Goal: Task Accomplishment & Management: Complete application form

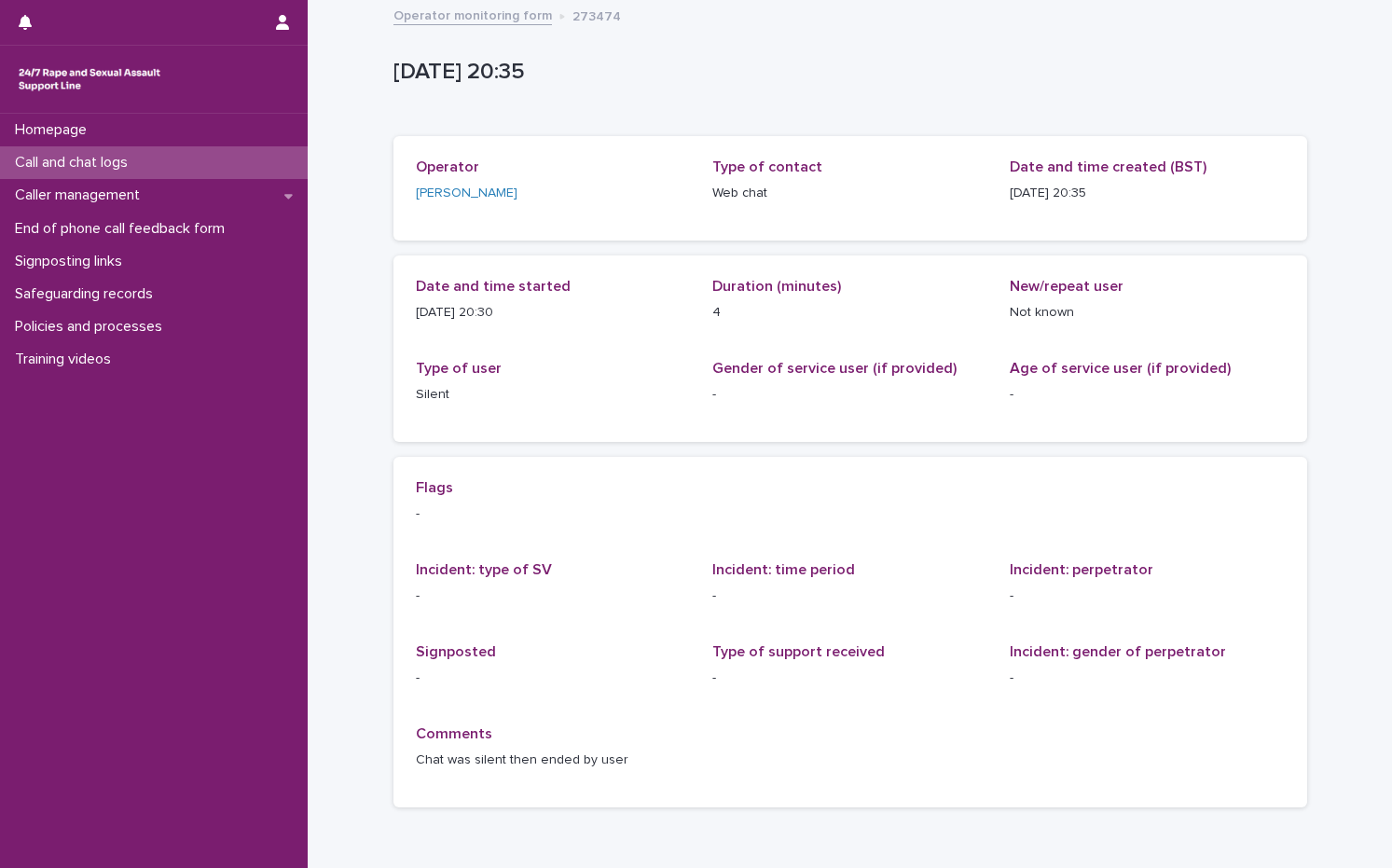
click at [125, 164] on p "Call and chat logs" at bounding box center [76, 163] width 135 height 18
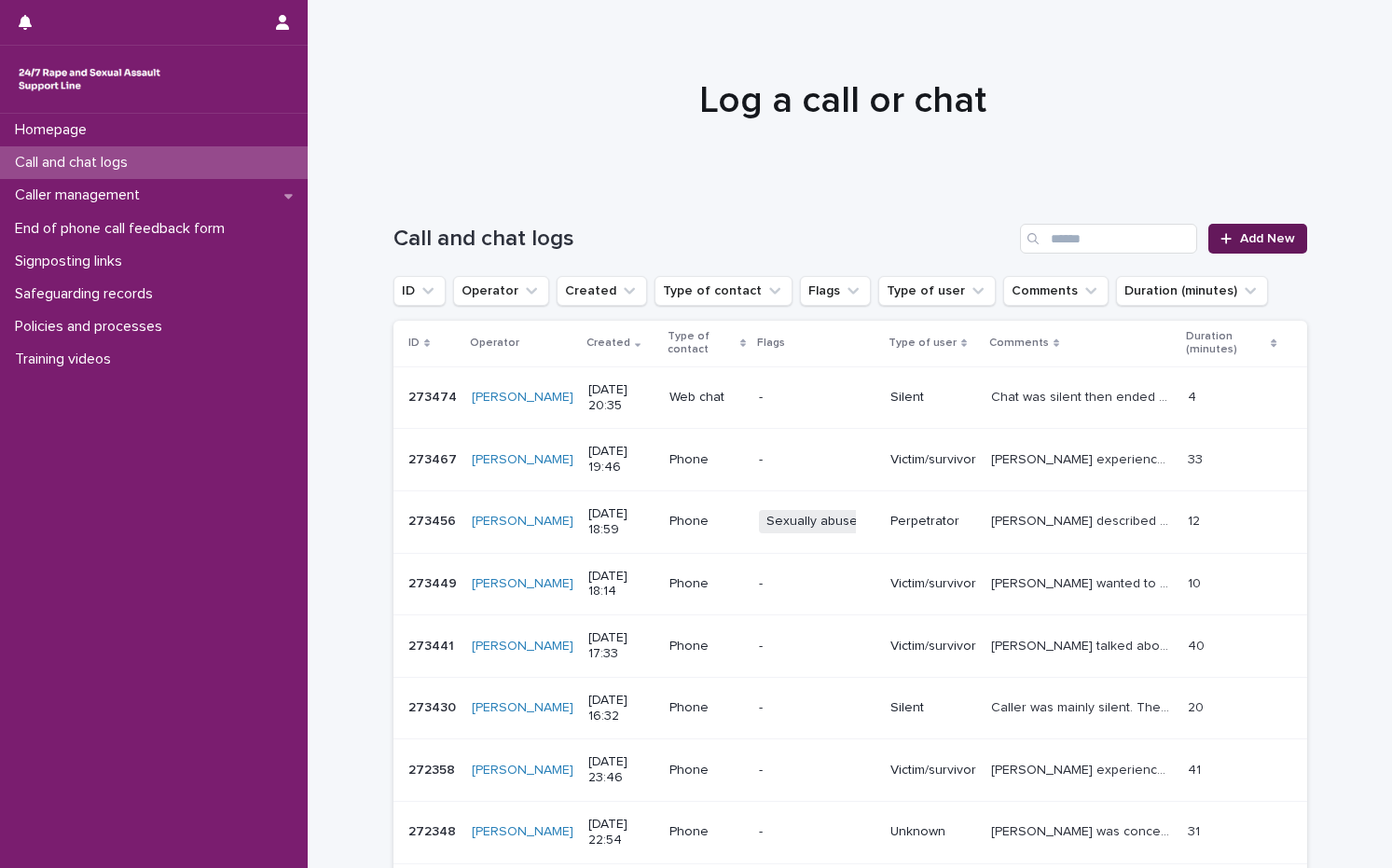
click at [1291, 240] on link "Add New" at bounding box center [1257, 238] width 98 height 30
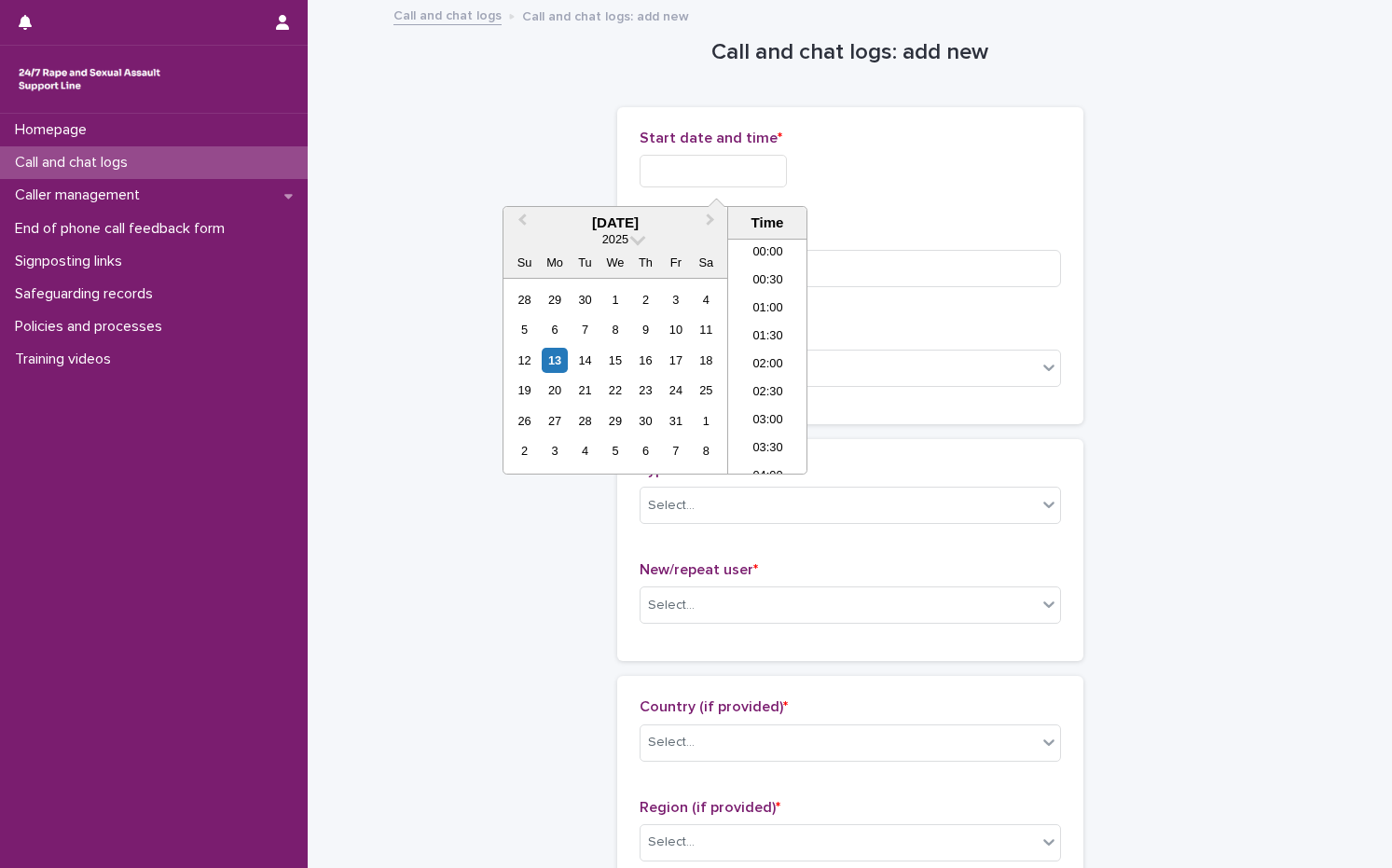
click at [689, 161] on input "text" at bounding box center [713, 171] width 147 height 33
click at [557, 362] on div "13" at bounding box center [553, 360] width 25 height 25
click at [786, 300] on li "20:00" at bounding box center [768, 300] width 79 height 28
click at [766, 167] on input "**********" at bounding box center [713, 171] width 147 height 33
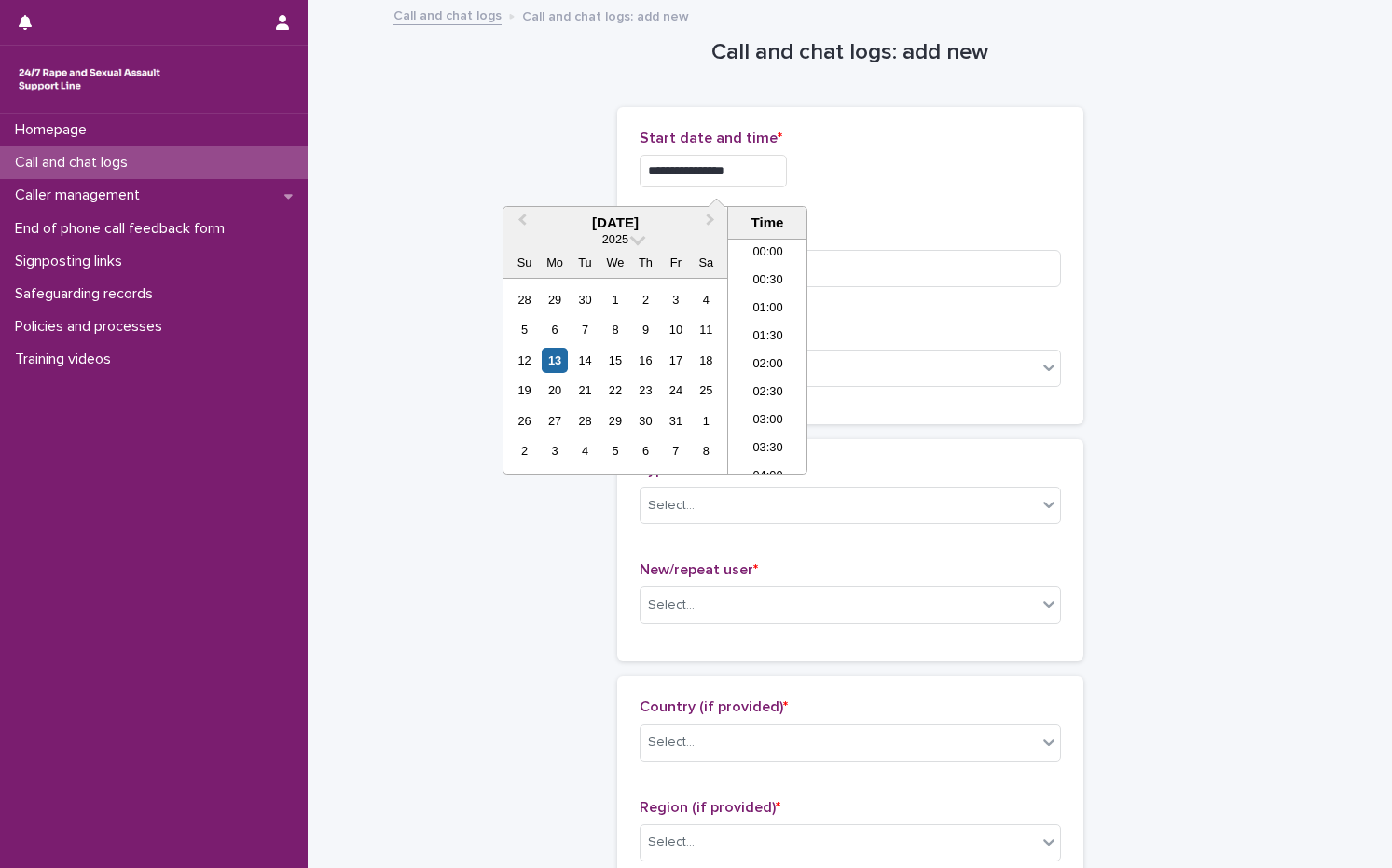
scroll to position [1016, 0]
type input "**********"
click at [939, 184] on div "**********" at bounding box center [851, 171] width 421 height 33
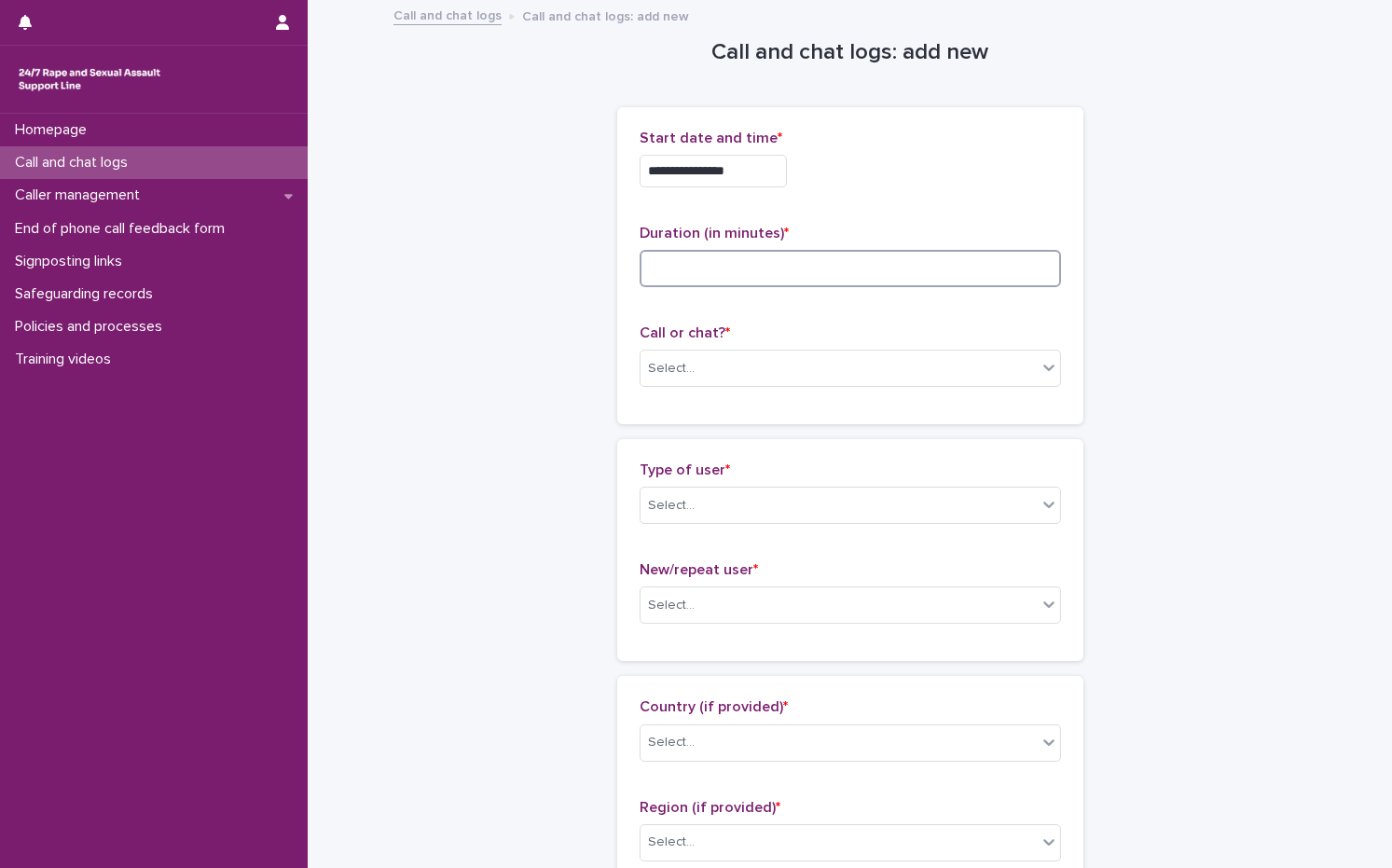
click at [838, 264] on input at bounding box center [851, 269] width 421 height 38
type input "**"
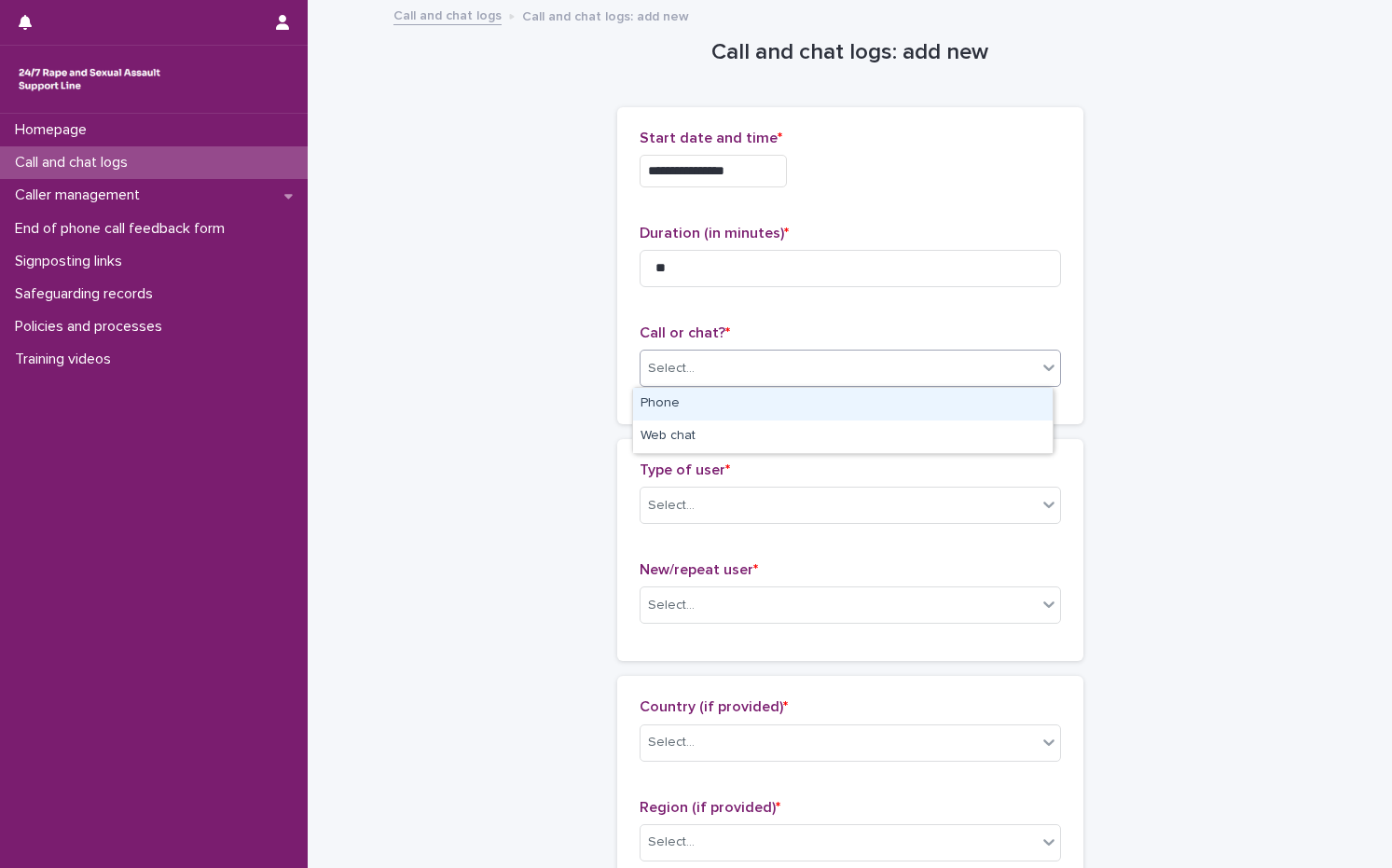
click at [698, 364] on div "Select..." at bounding box center [839, 368] width 396 height 31
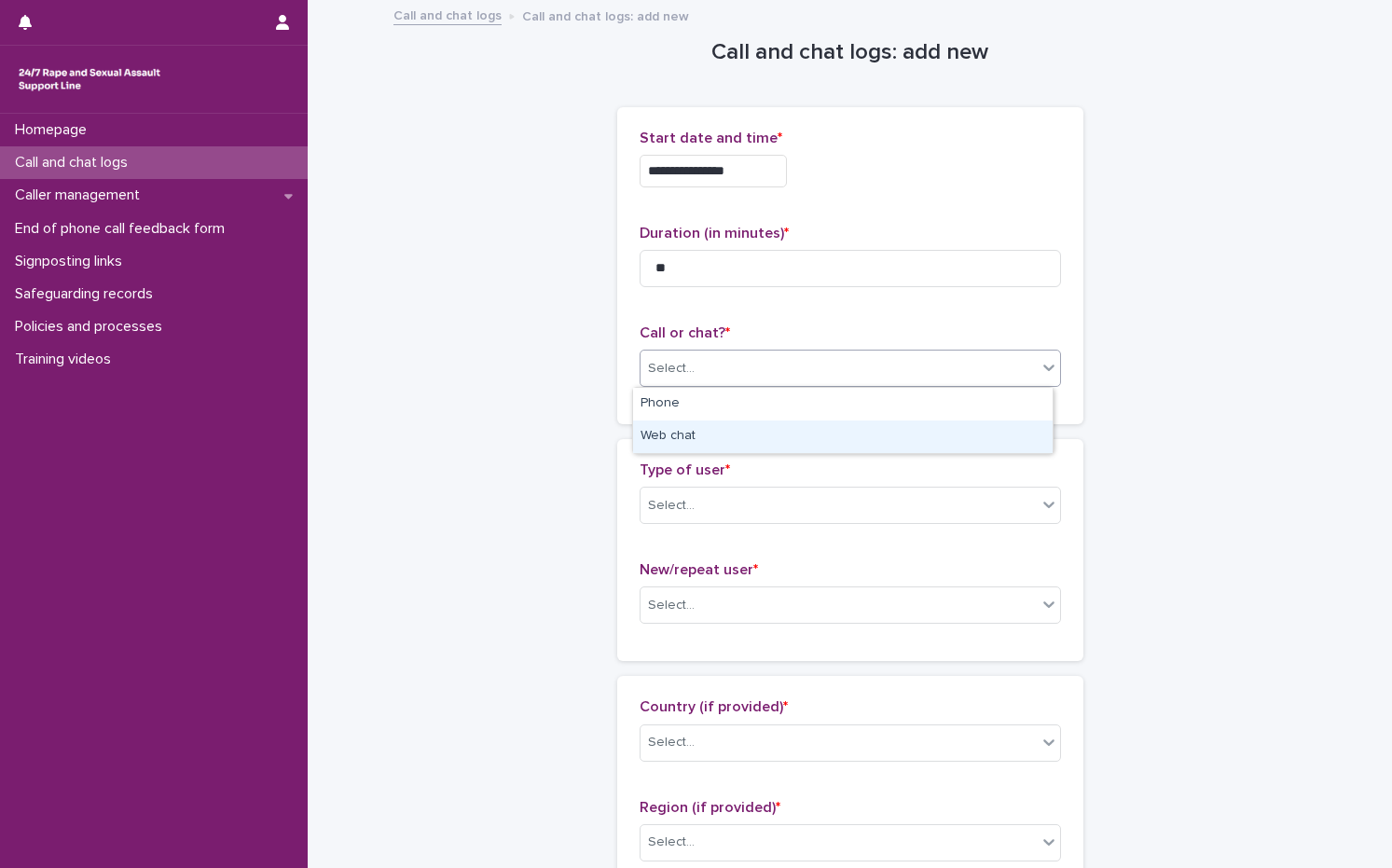
click at [684, 447] on div "Web chat" at bounding box center [843, 436] width 419 height 33
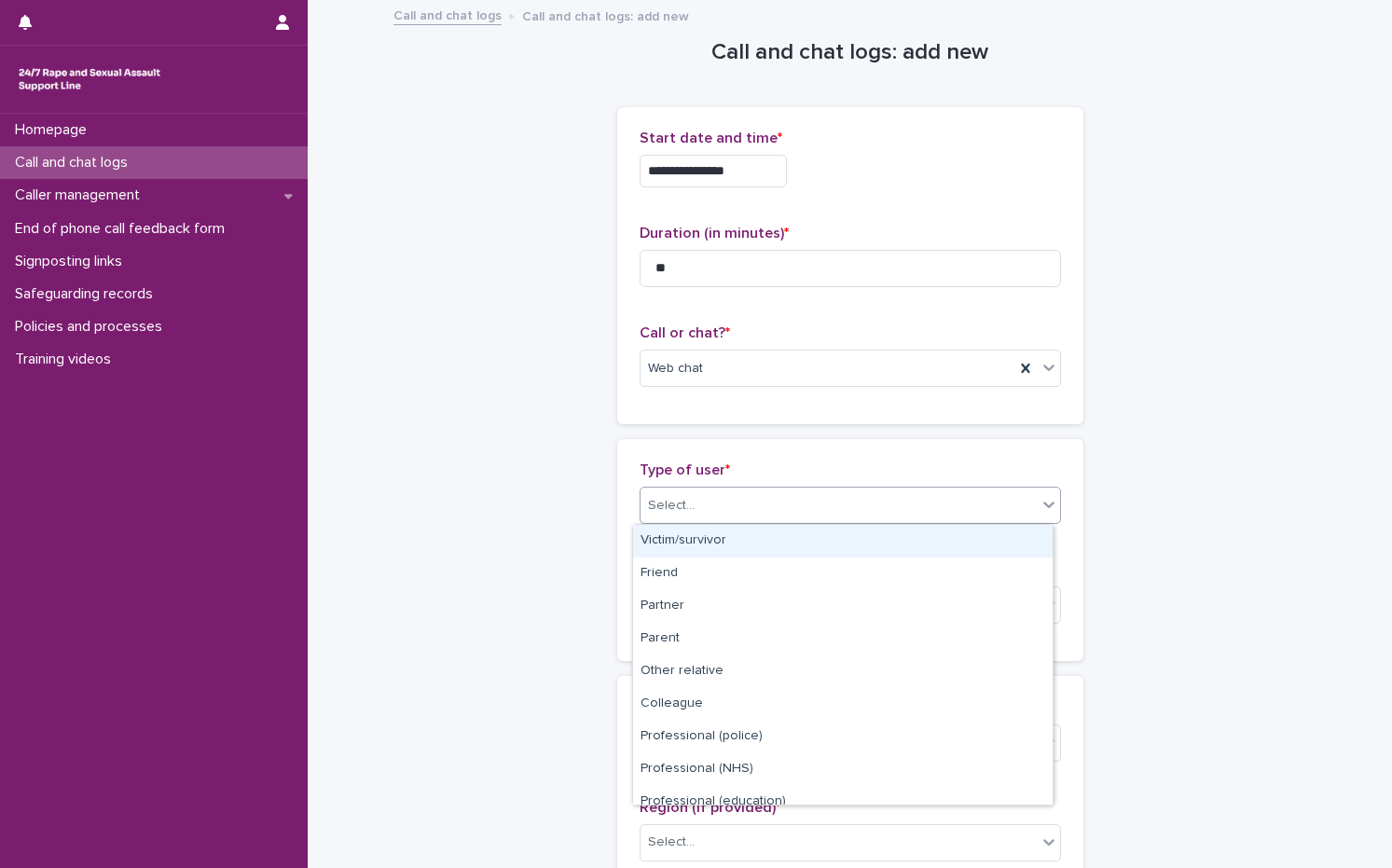
click at [707, 507] on div "Select..." at bounding box center [839, 506] width 396 height 31
click at [704, 539] on div "Victim/survivor" at bounding box center [843, 540] width 419 height 33
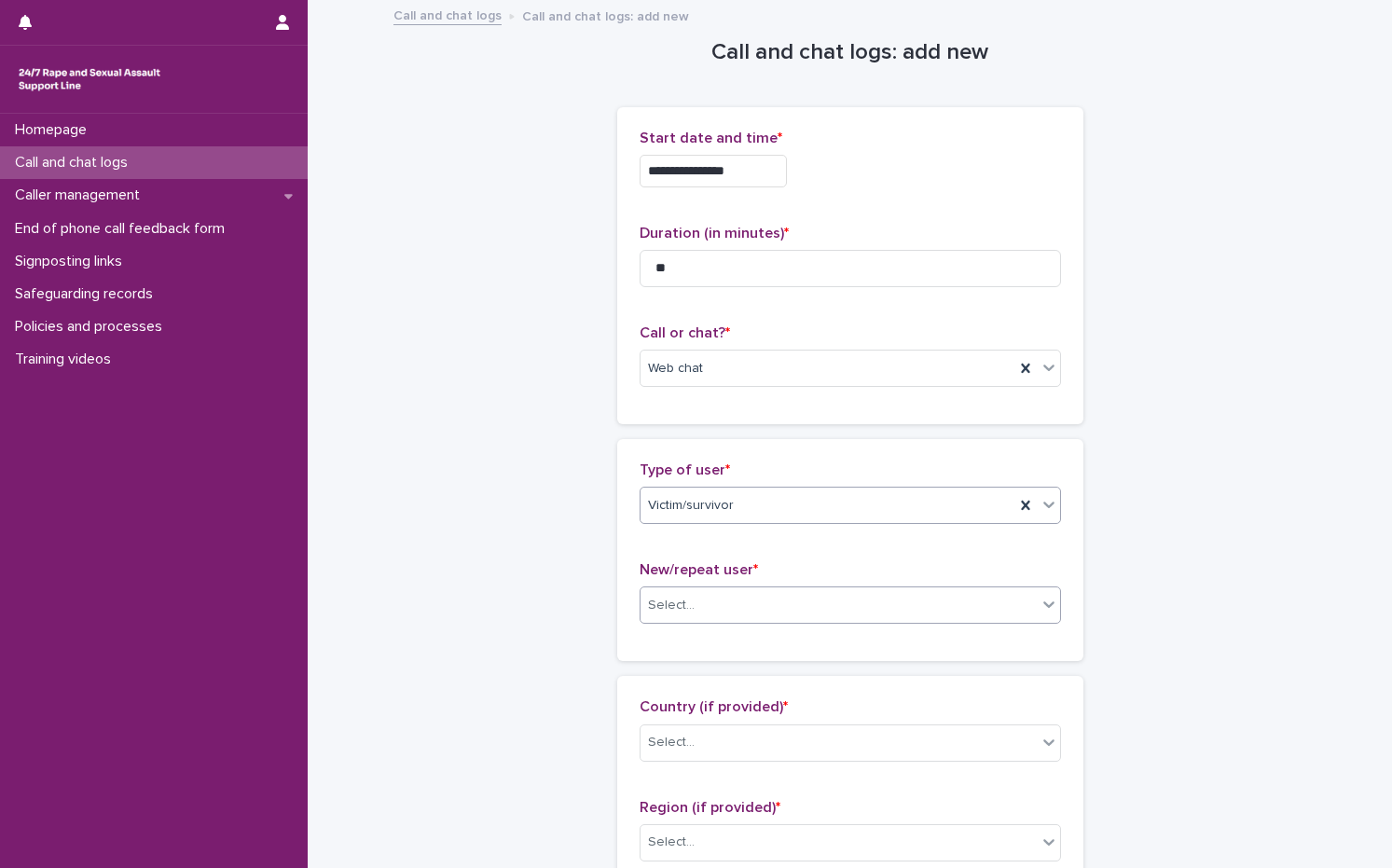
click at [735, 595] on div "Select..." at bounding box center [839, 605] width 396 height 31
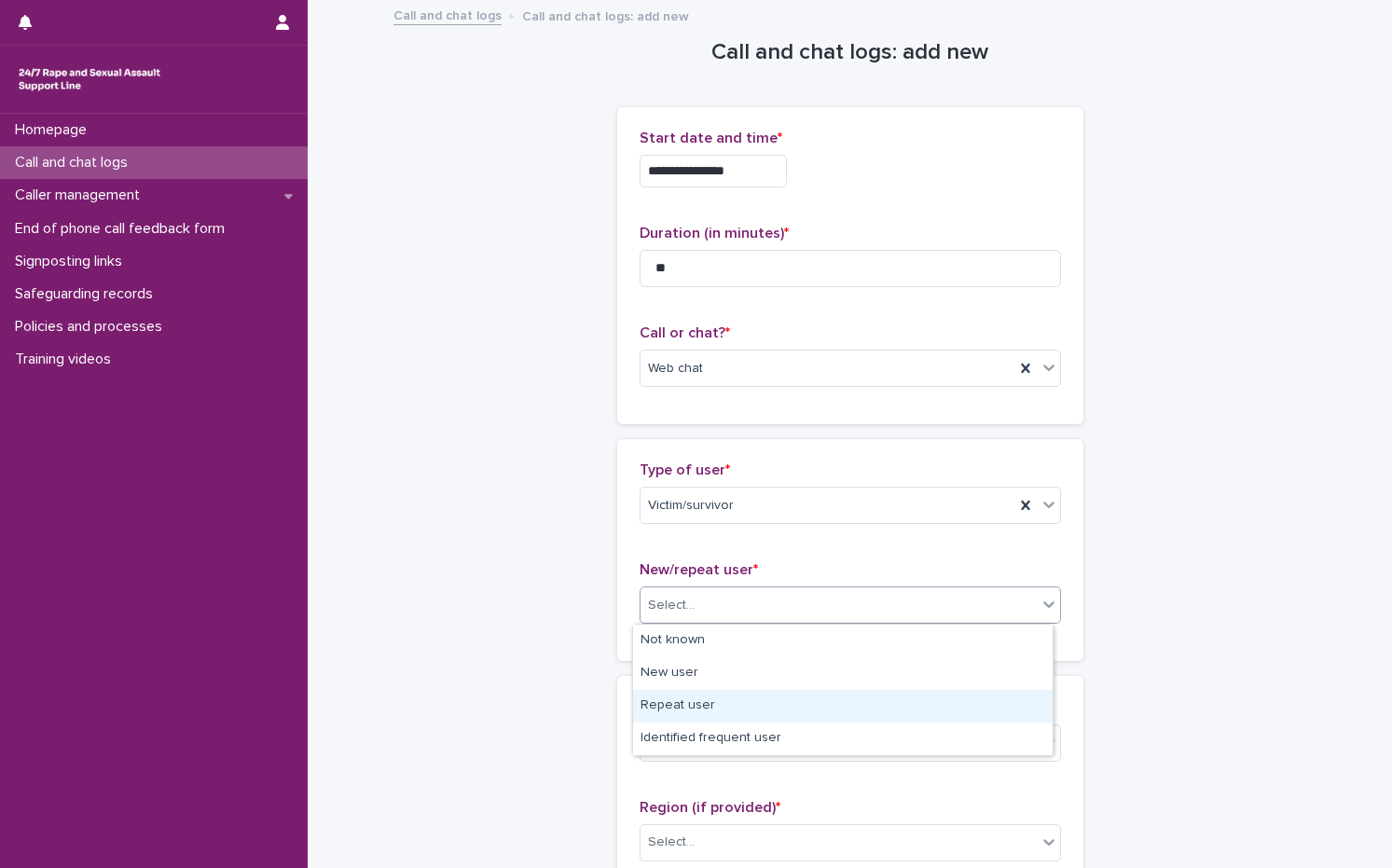
click at [733, 707] on div "Repeat user" at bounding box center [843, 706] width 419 height 33
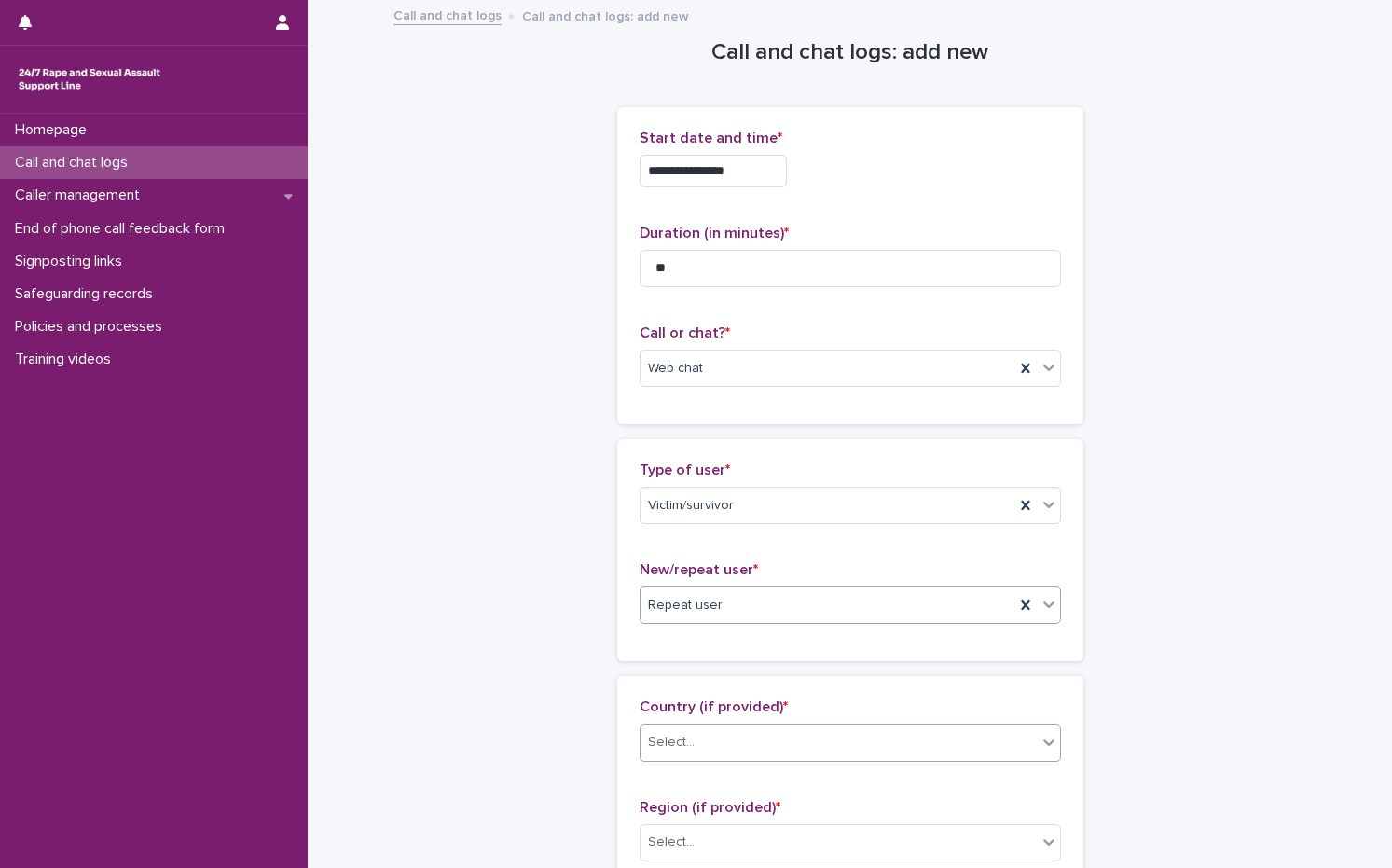
click at [717, 743] on div "Select..." at bounding box center [839, 742] width 396 height 31
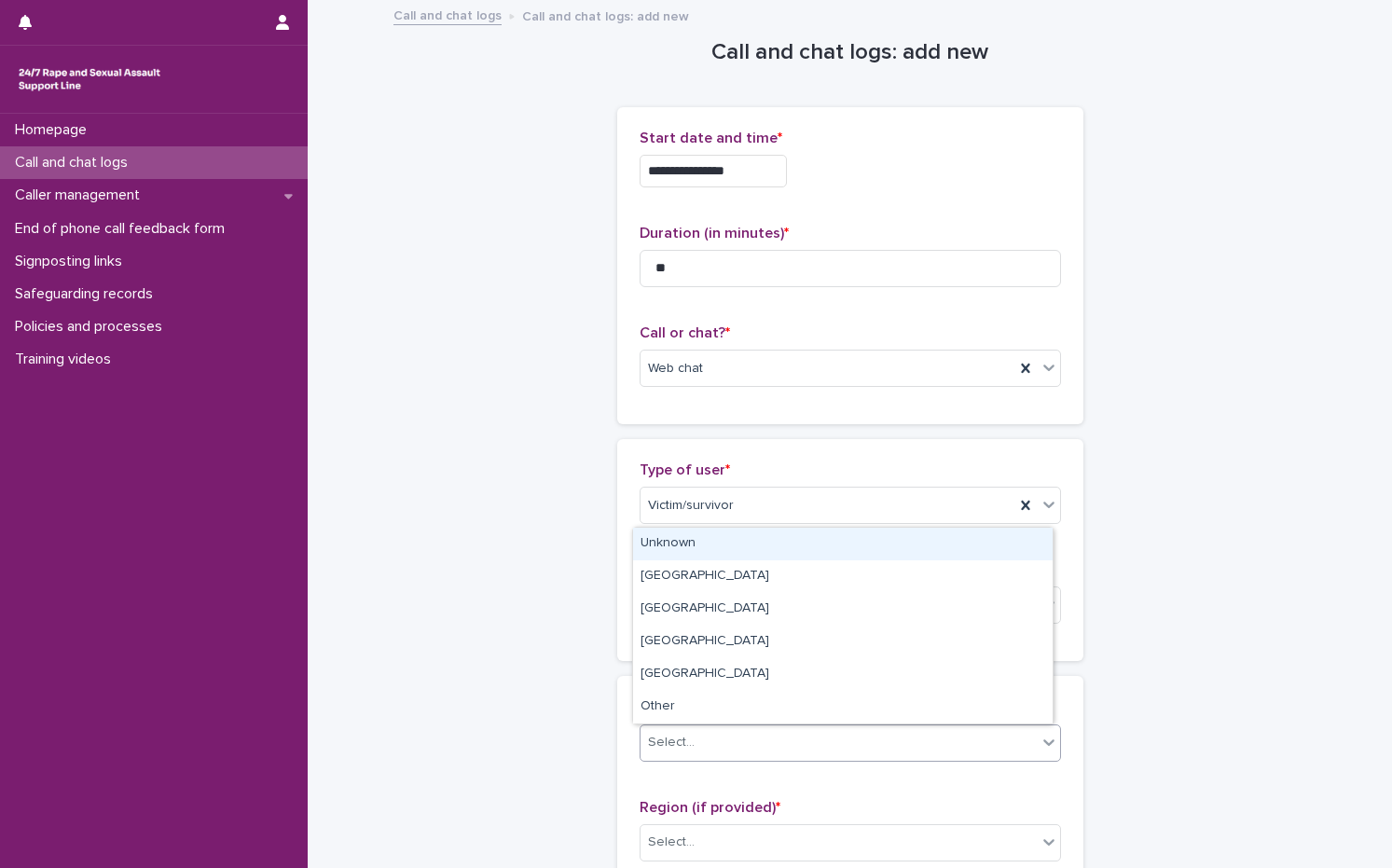
click at [718, 542] on div "Unknown" at bounding box center [843, 543] width 419 height 33
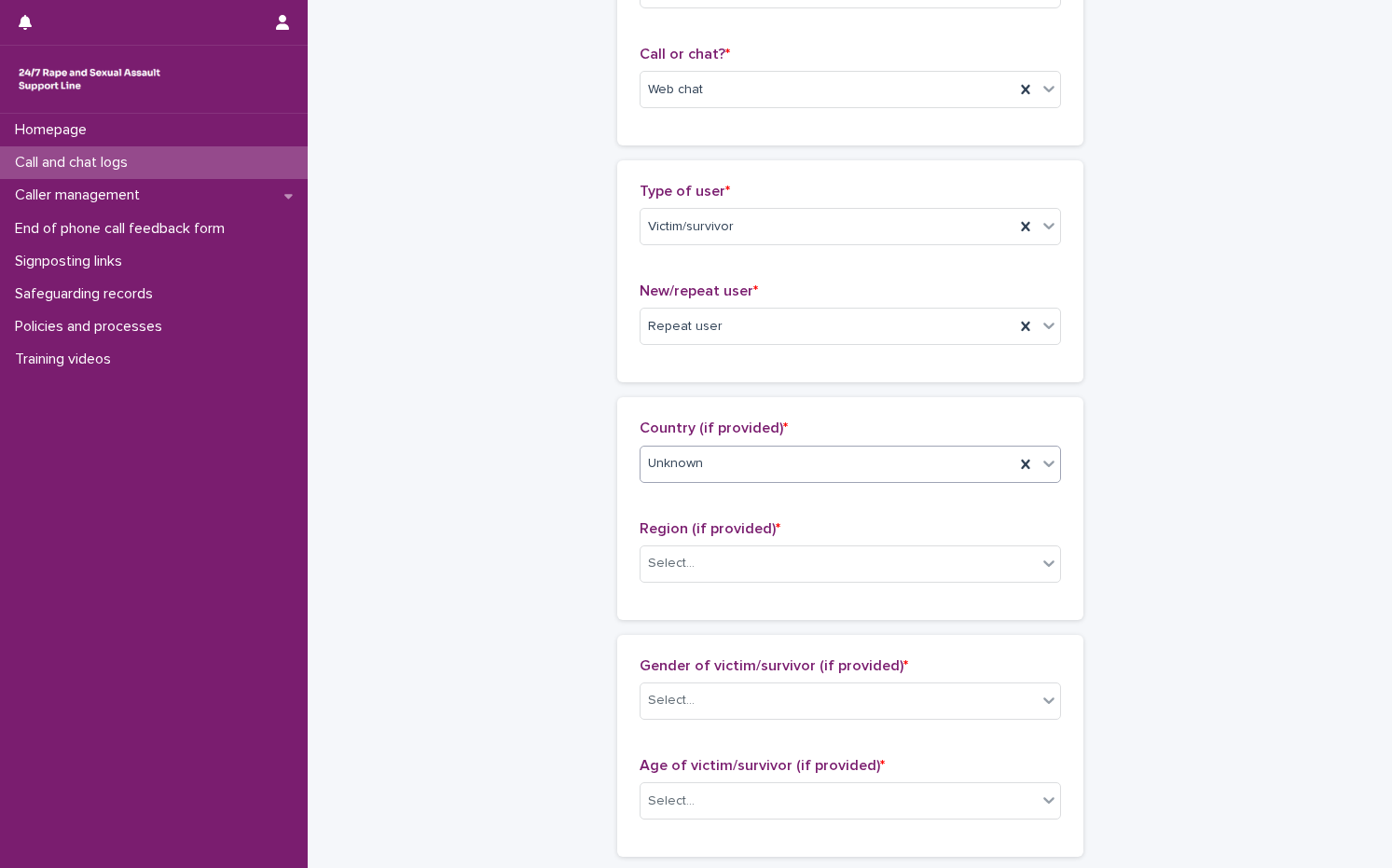
scroll to position [280, 0]
click at [696, 563] on div "Select..." at bounding box center [839, 562] width 396 height 31
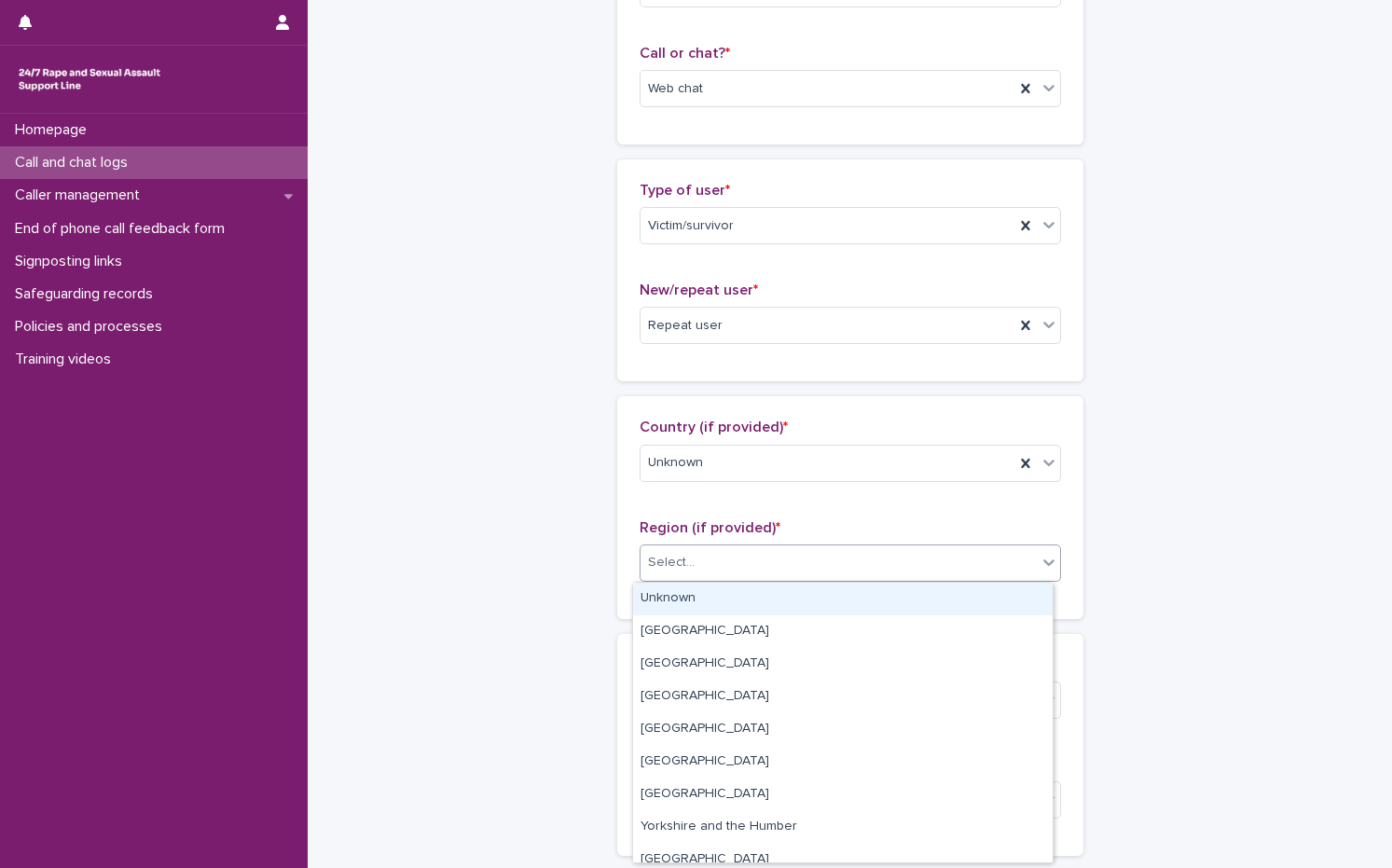
click at [675, 609] on div "Unknown" at bounding box center [843, 599] width 419 height 33
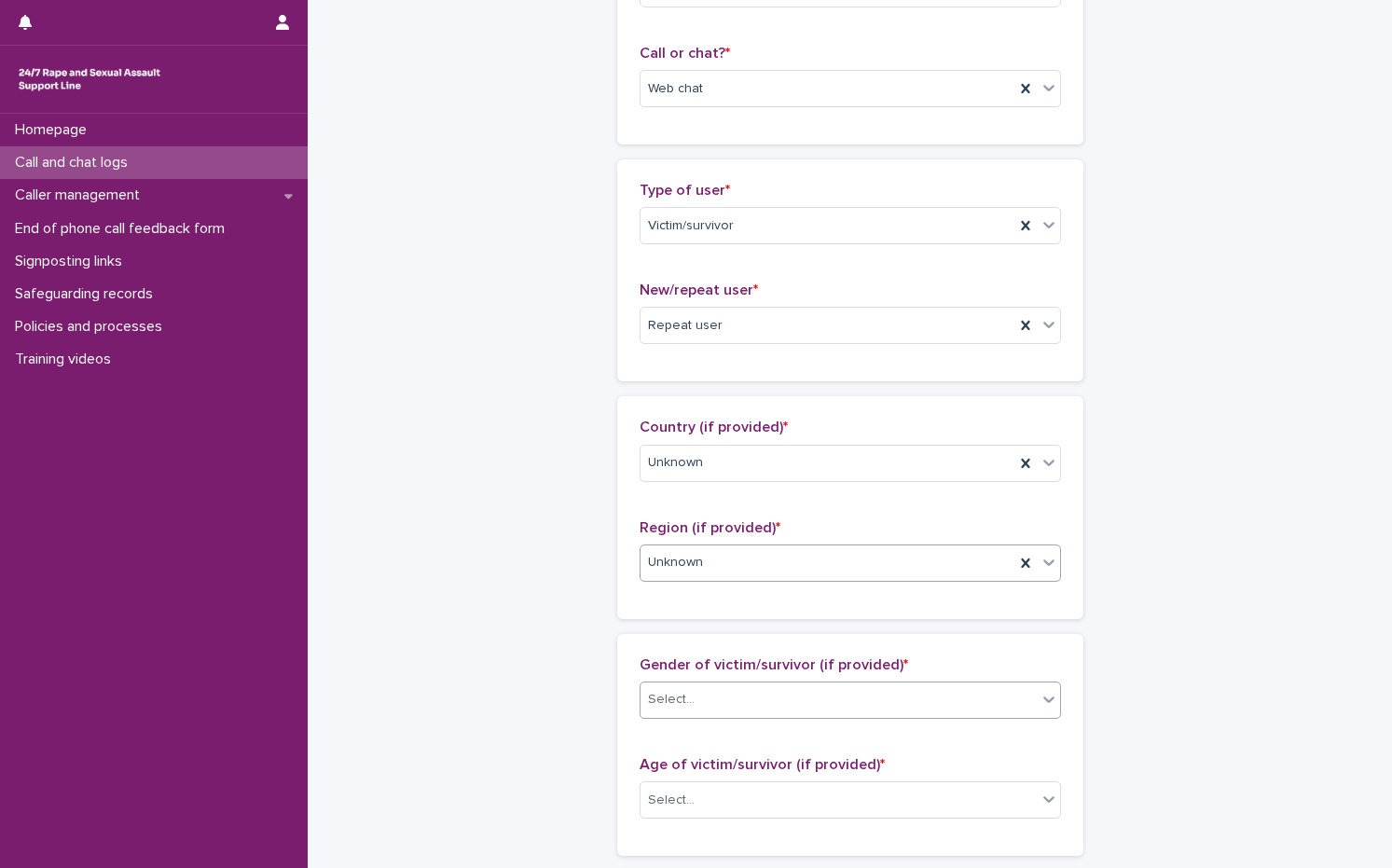
click at [679, 697] on div "Select..." at bounding box center [671, 700] width 47 height 20
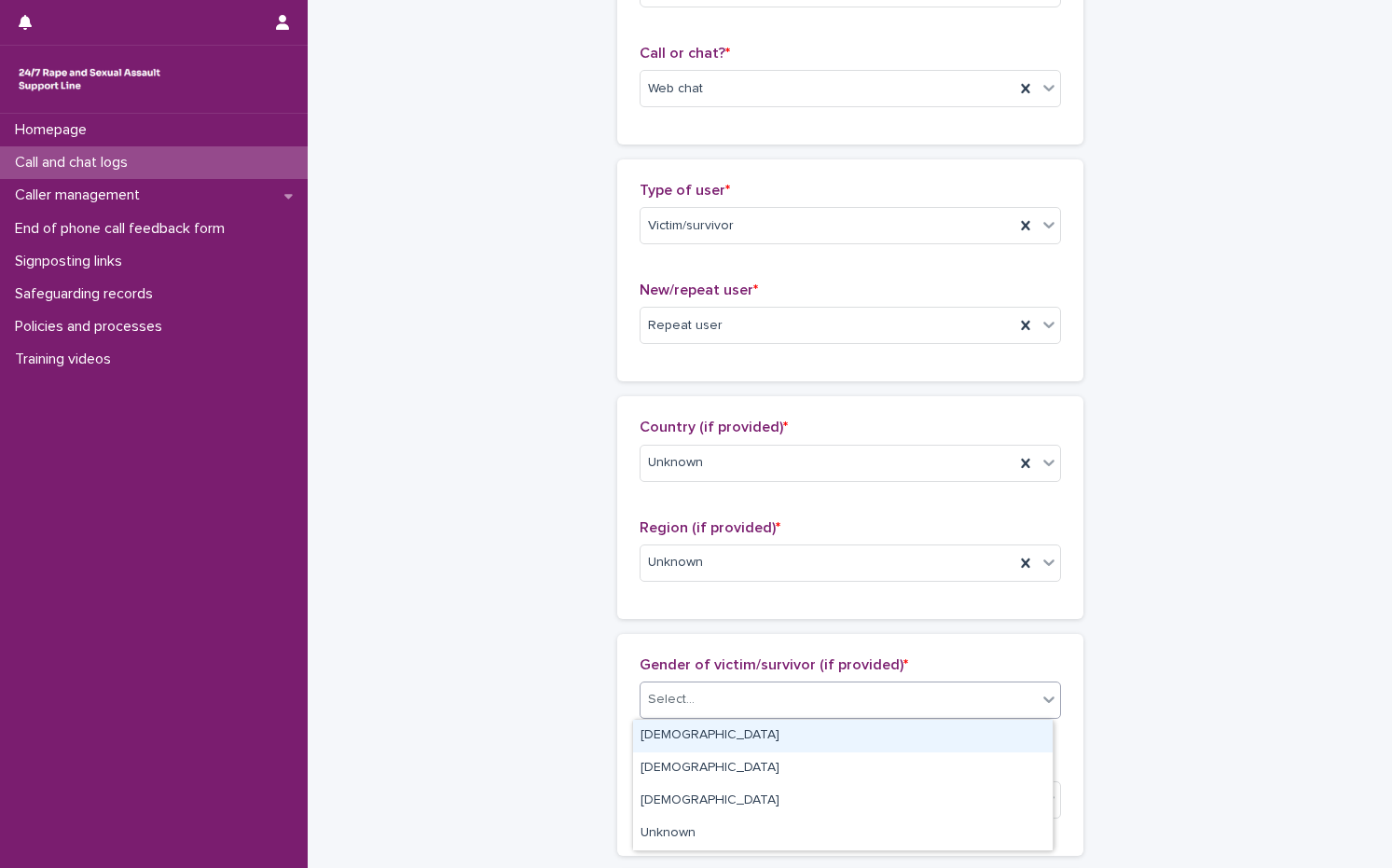
click at [682, 727] on div "[DEMOGRAPHIC_DATA]" at bounding box center [843, 736] width 419 height 33
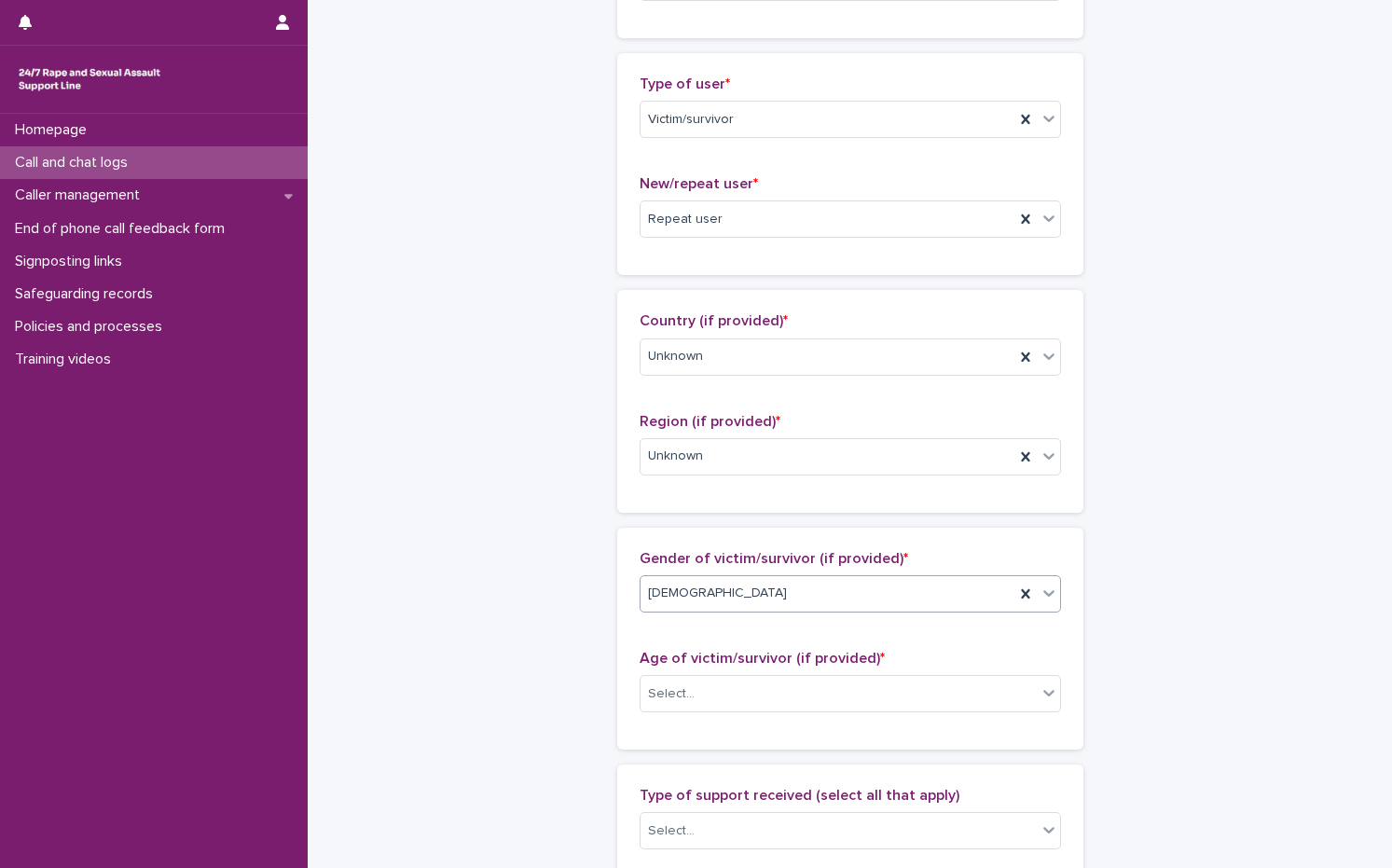
scroll to position [559, 0]
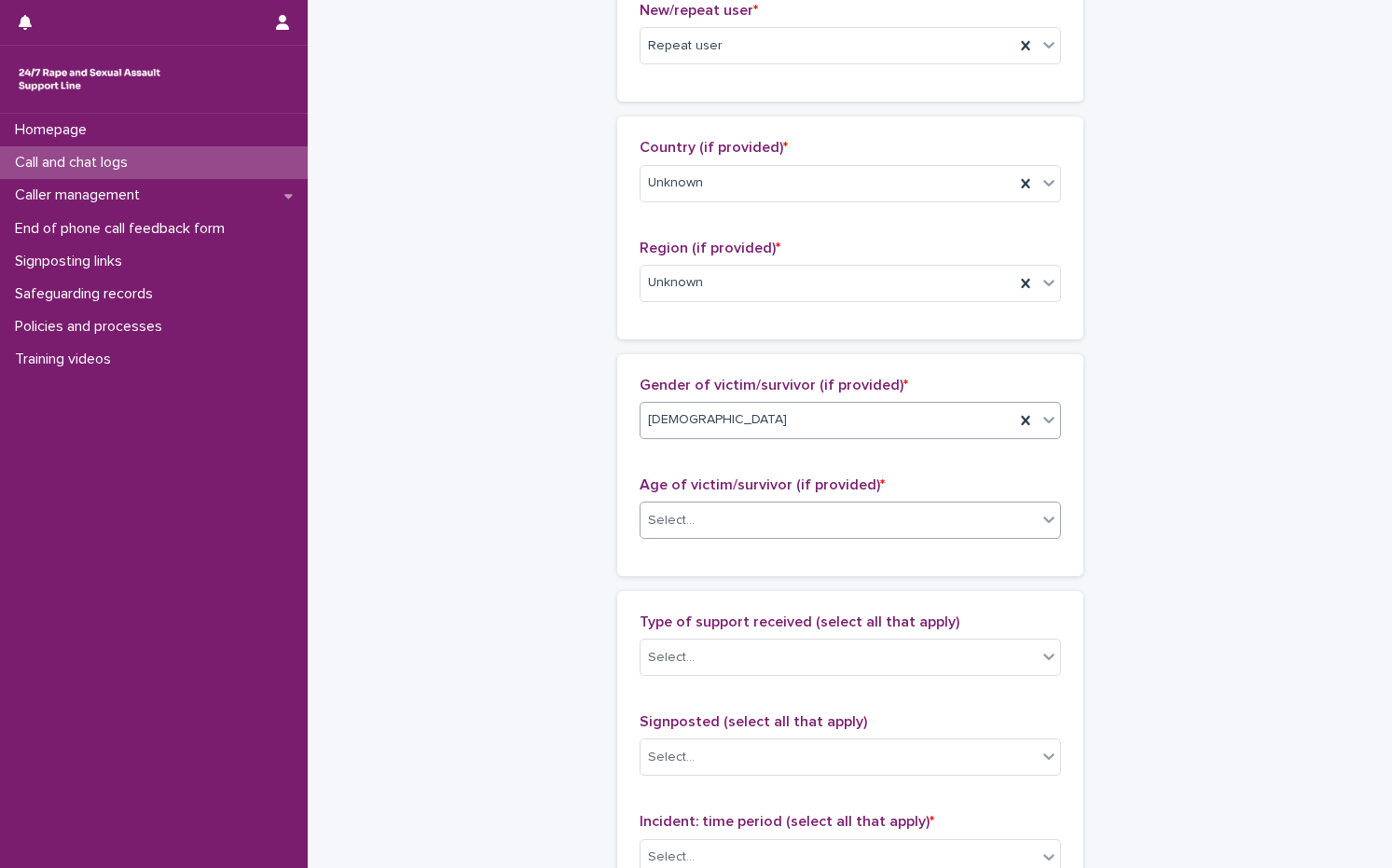
click at [702, 524] on div "Select..." at bounding box center [839, 520] width 396 height 31
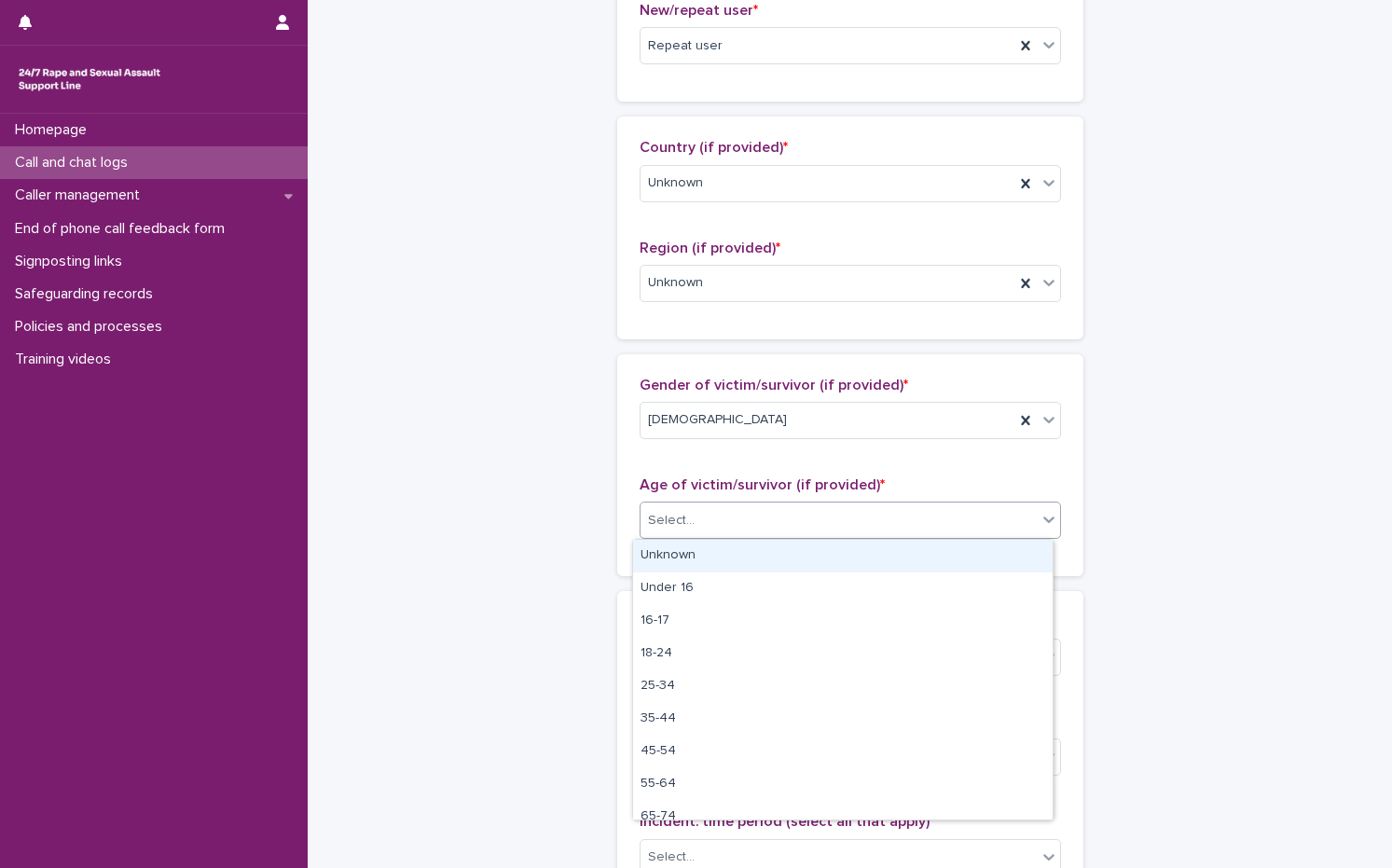
click at [685, 555] on div "Unknown" at bounding box center [843, 555] width 419 height 33
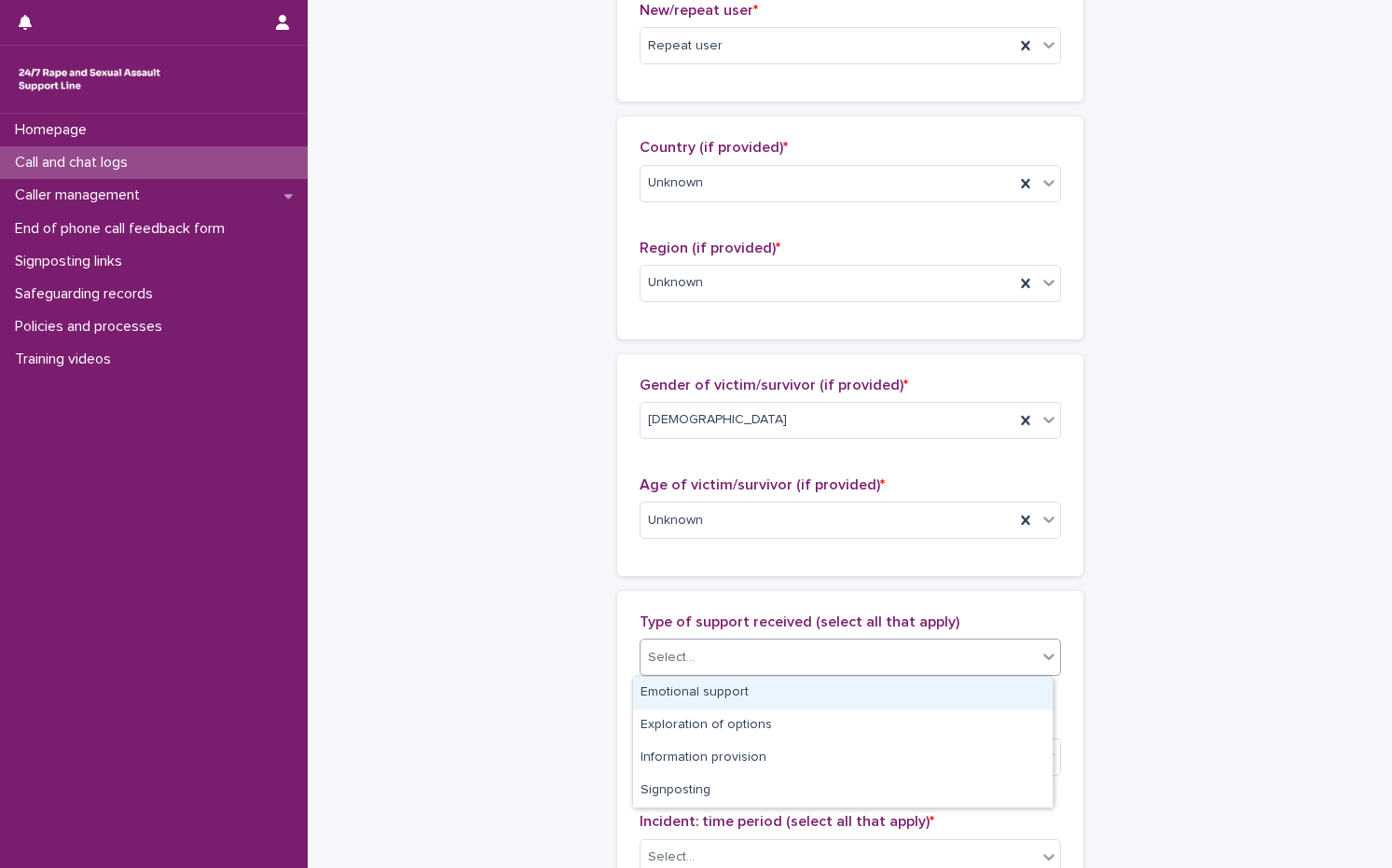
click at [691, 662] on div "Select..." at bounding box center [839, 657] width 396 height 31
click at [690, 696] on div "Emotional support" at bounding box center [843, 692] width 419 height 33
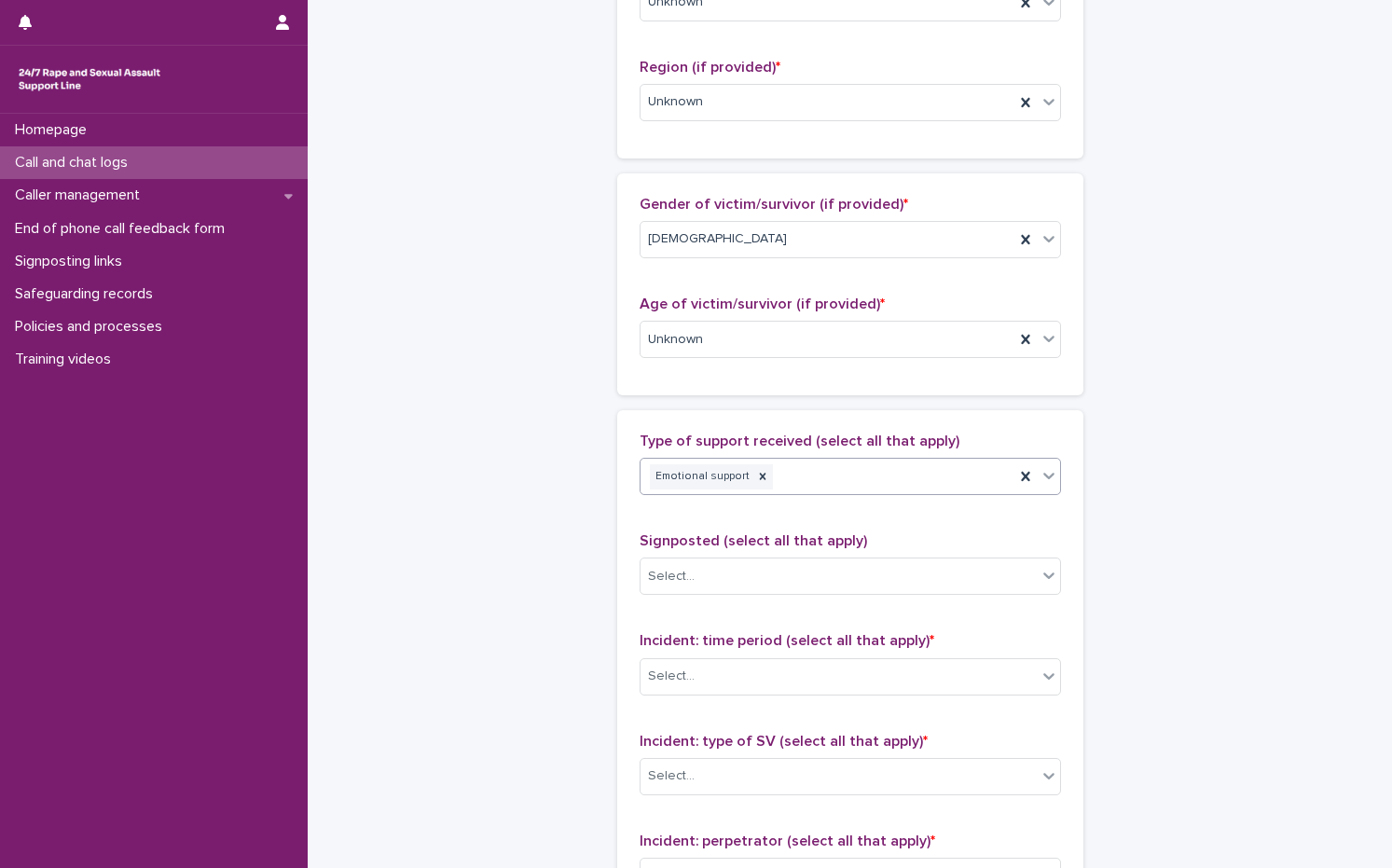
scroll to position [746, 0]
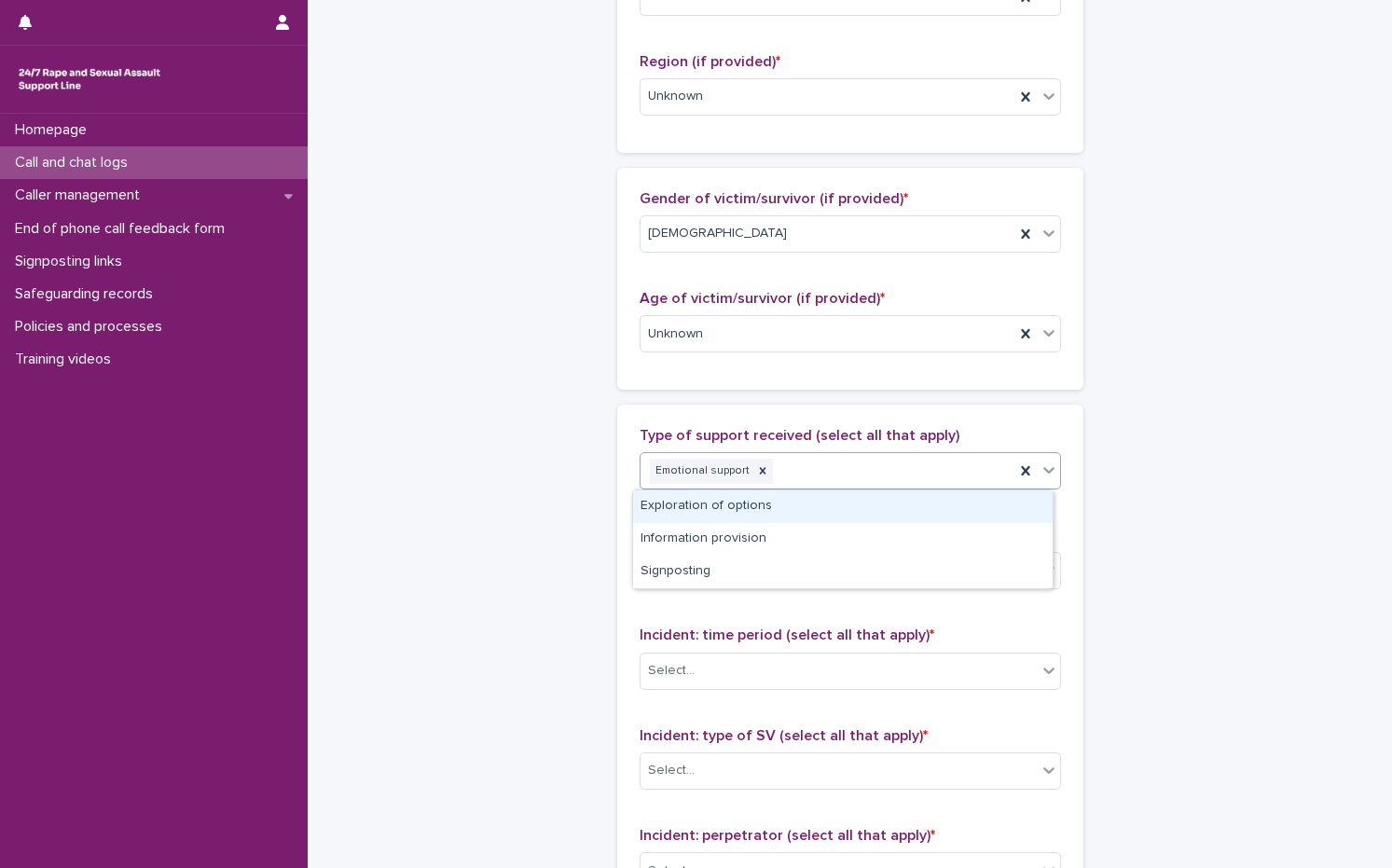
click at [824, 475] on div "Emotional support" at bounding box center [828, 471] width 374 height 33
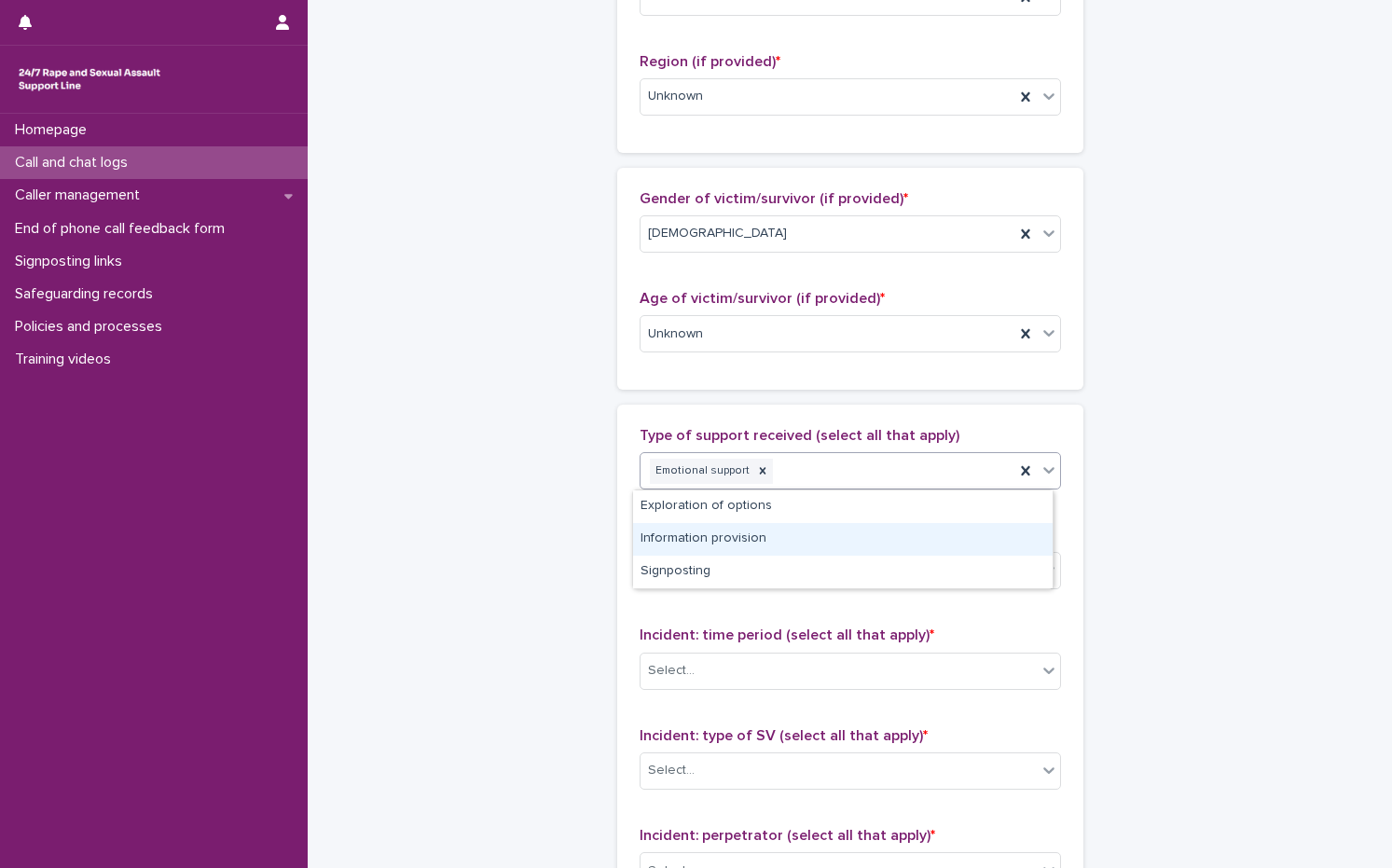
click at [746, 542] on div "Information provision" at bounding box center [843, 539] width 419 height 33
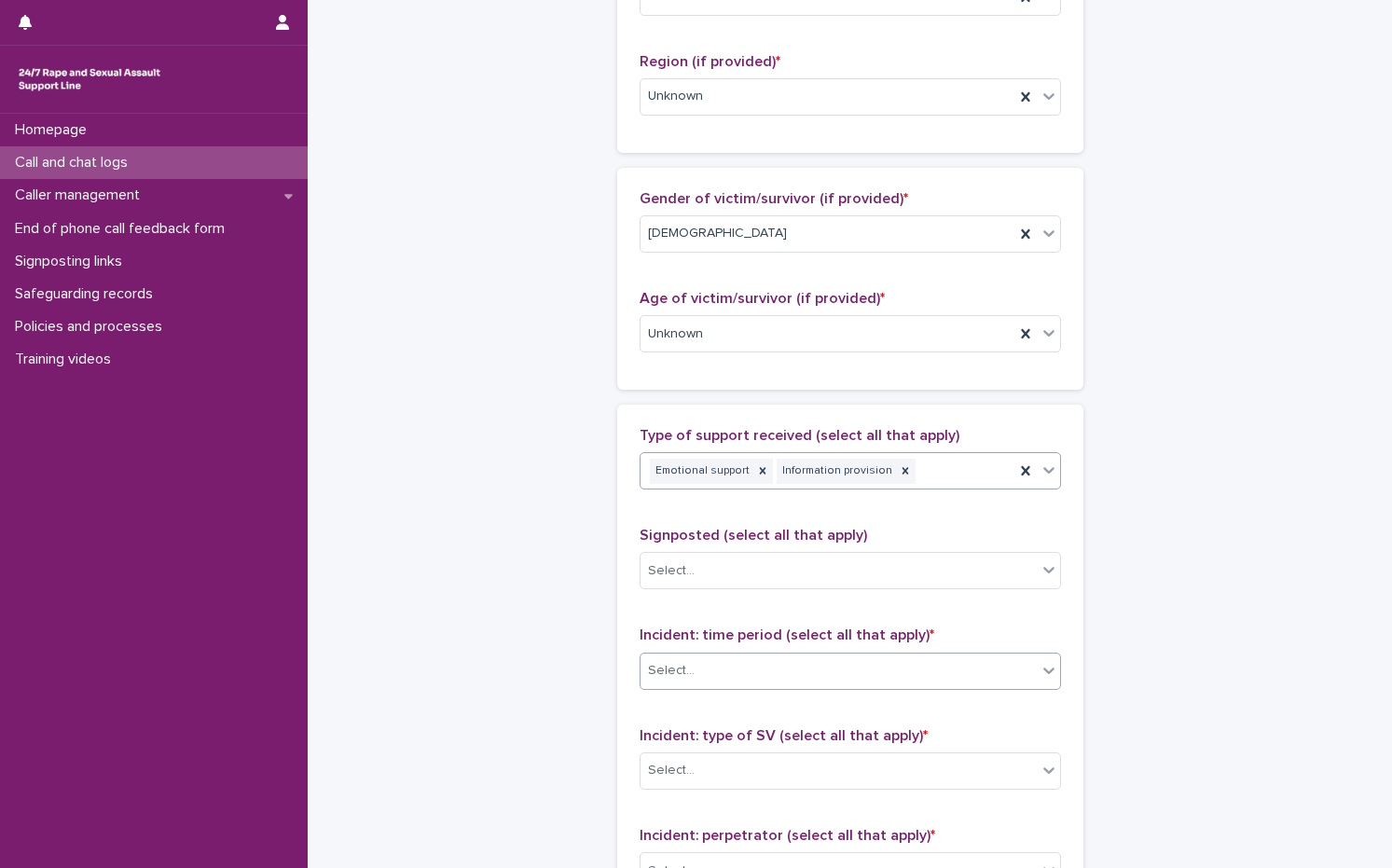
click at [739, 679] on div "Select..." at bounding box center [839, 670] width 396 height 31
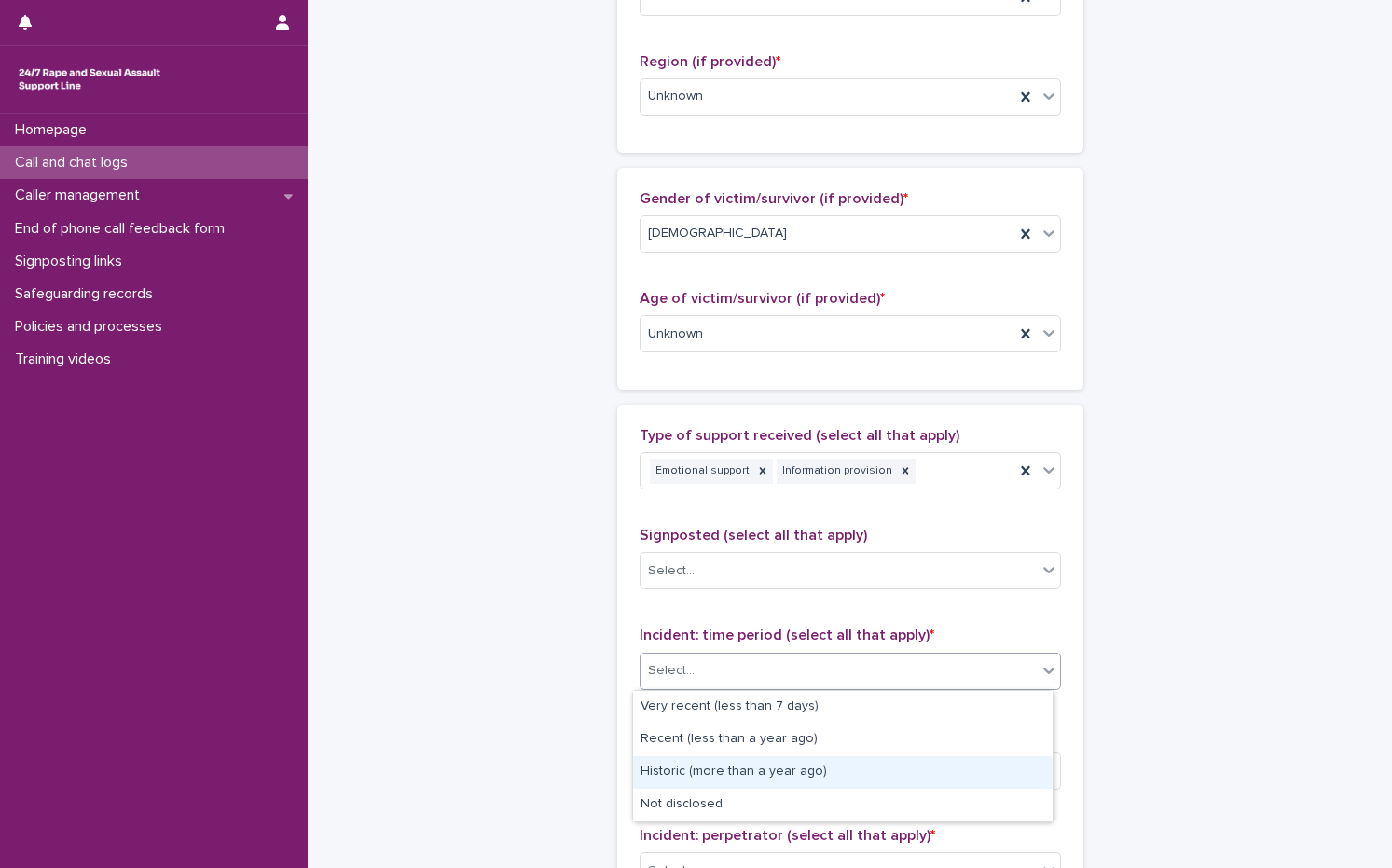
click at [732, 760] on div "Historic (more than a year ago)" at bounding box center [843, 772] width 419 height 33
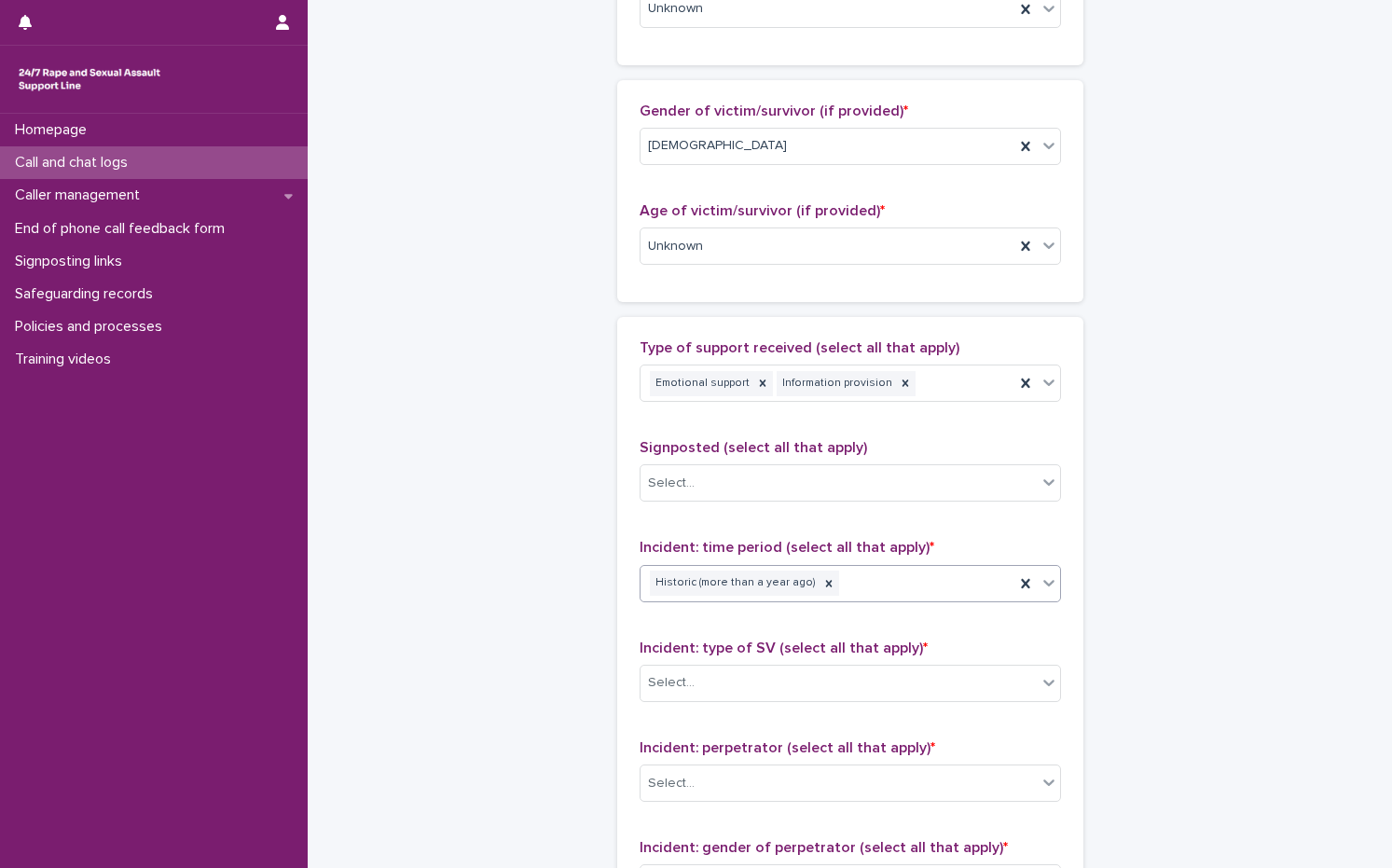
scroll to position [1025, 0]
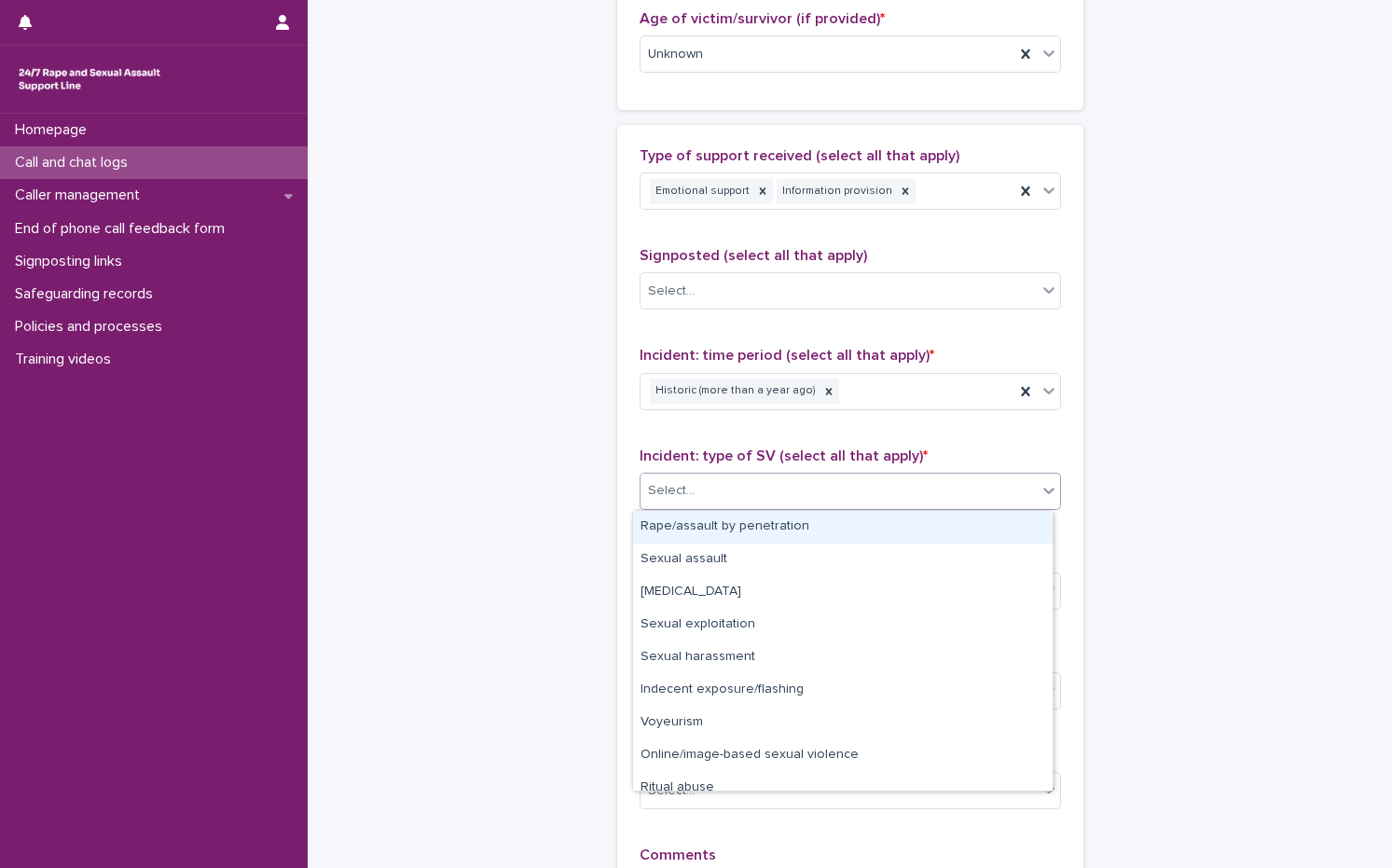
click at [685, 496] on div "Select..." at bounding box center [671, 491] width 47 height 20
click at [682, 534] on div "Rape/assault by penetration" at bounding box center [843, 526] width 419 height 33
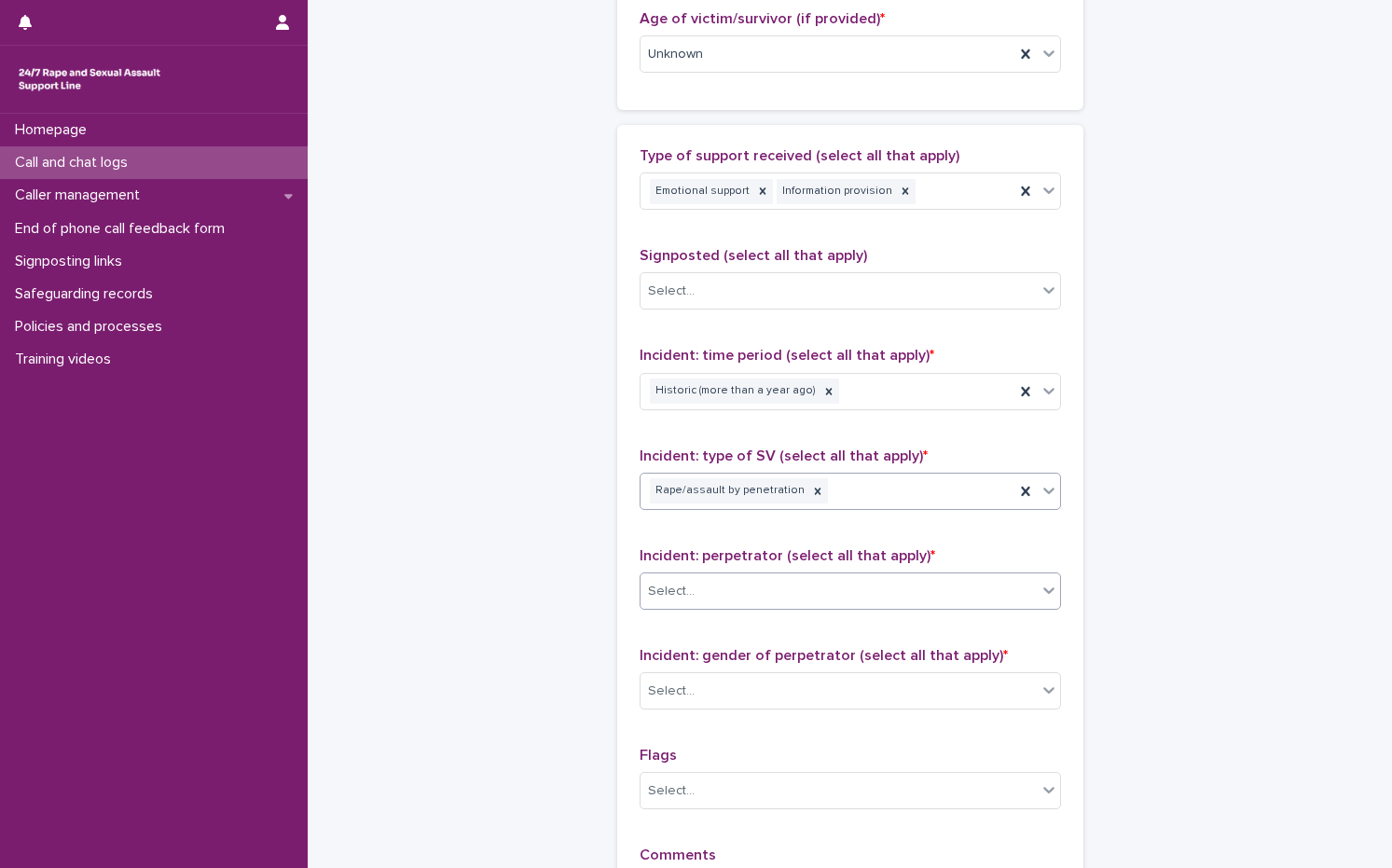
click at [805, 598] on div "Select..." at bounding box center [839, 591] width 396 height 31
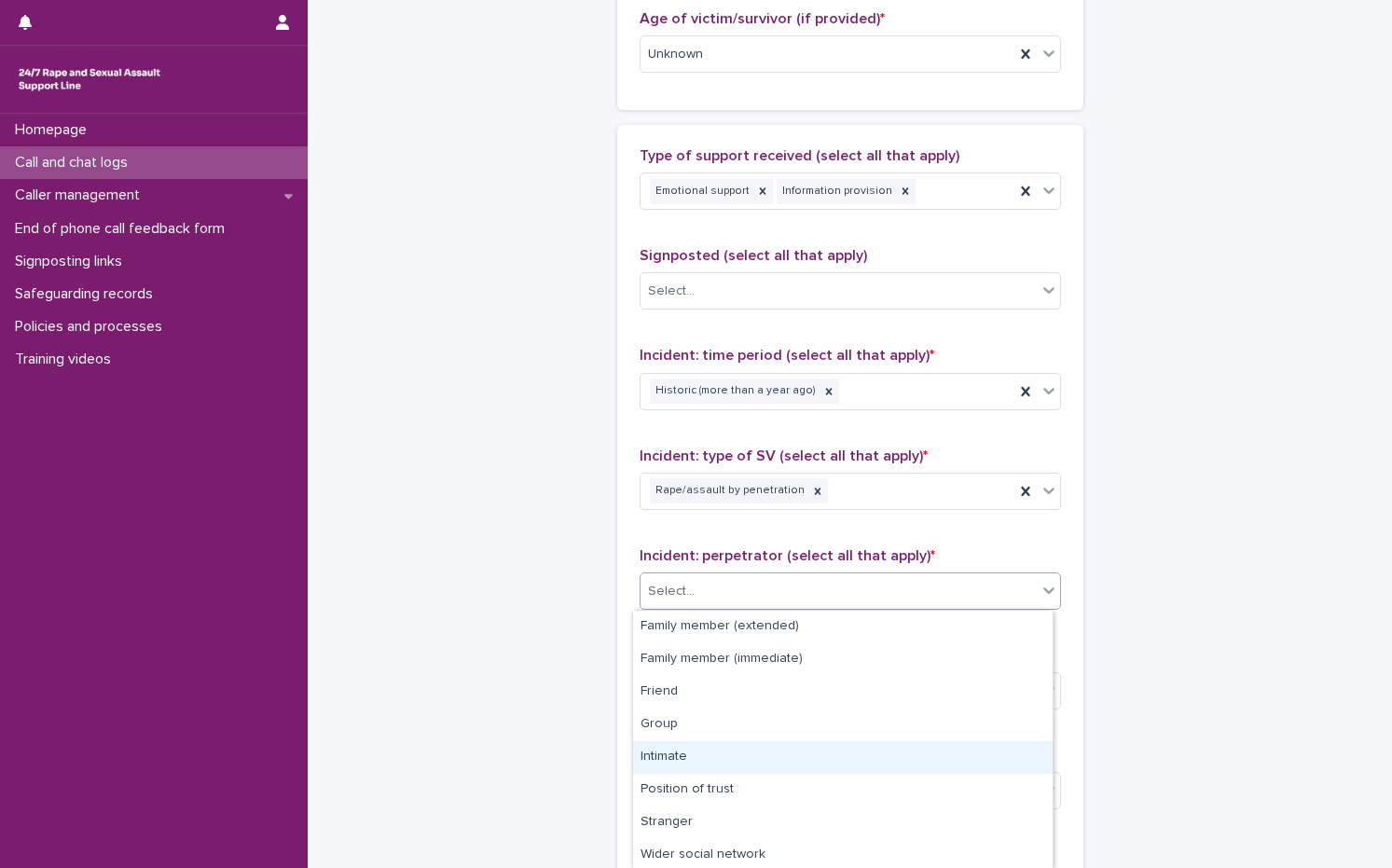
click at [735, 758] on div "Intimate" at bounding box center [843, 757] width 419 height 33
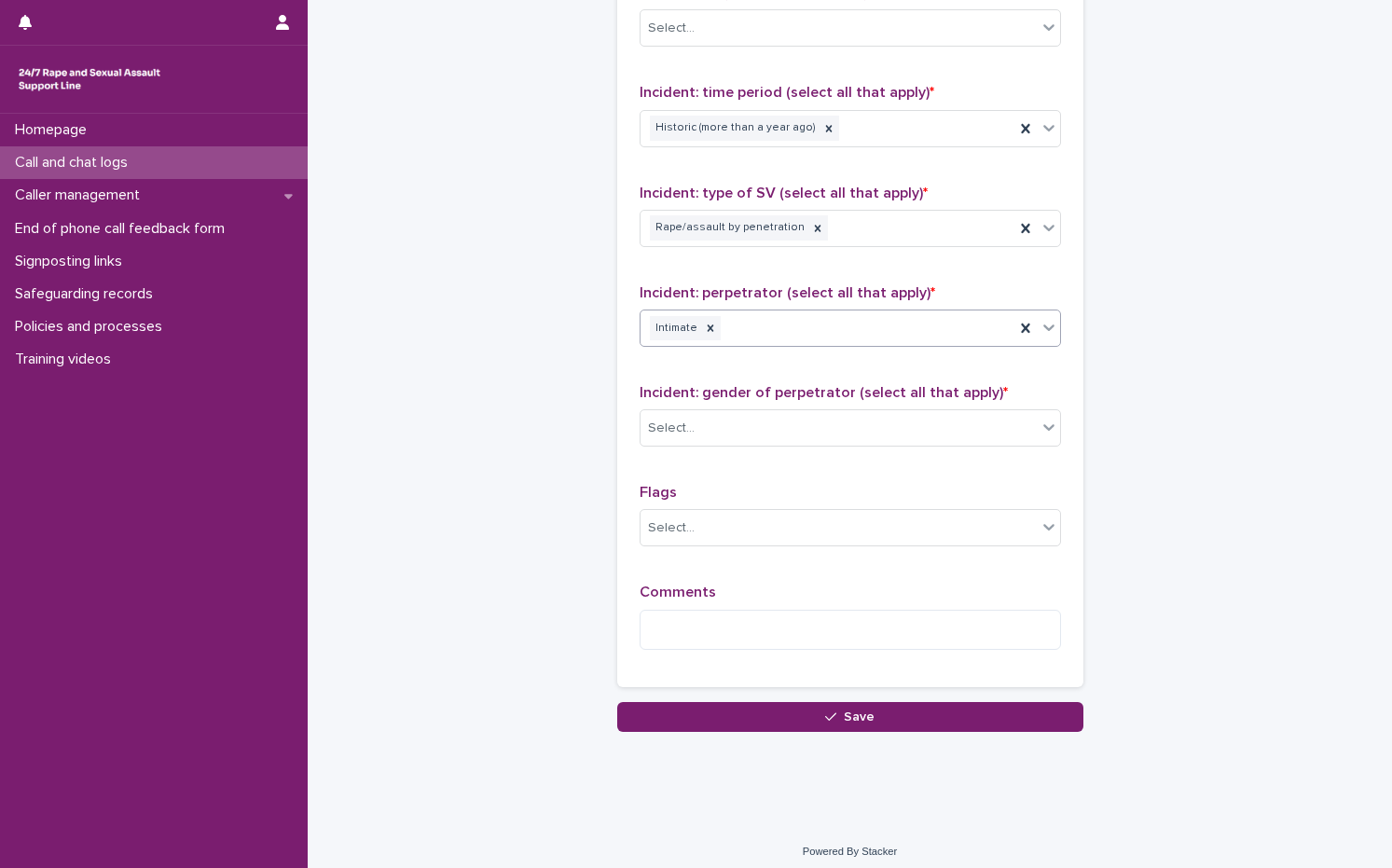
scroll to position [1297, 0]
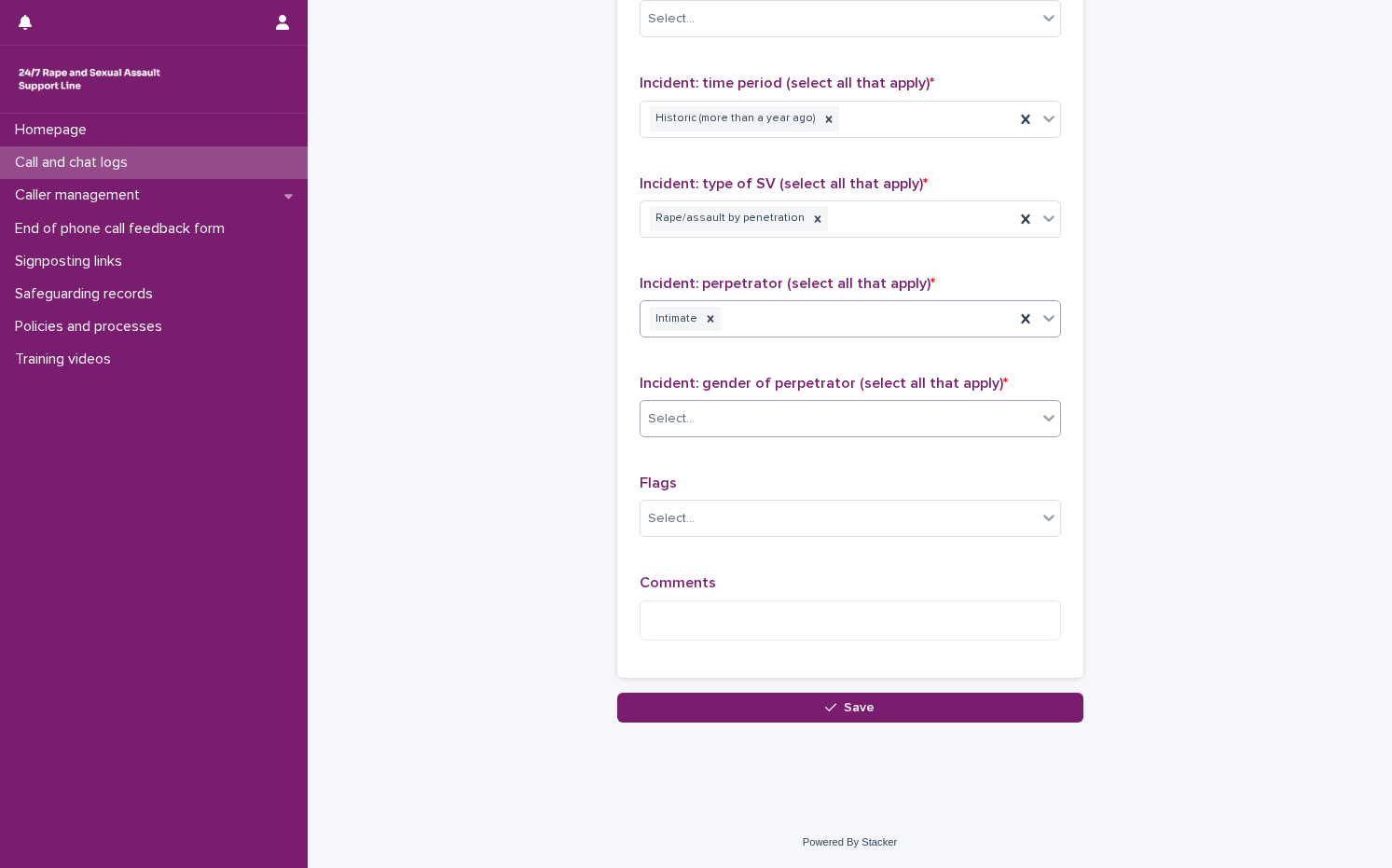
click at [761, 425] on div "Select..." at bounding box center [839, 418] width 396 height 31
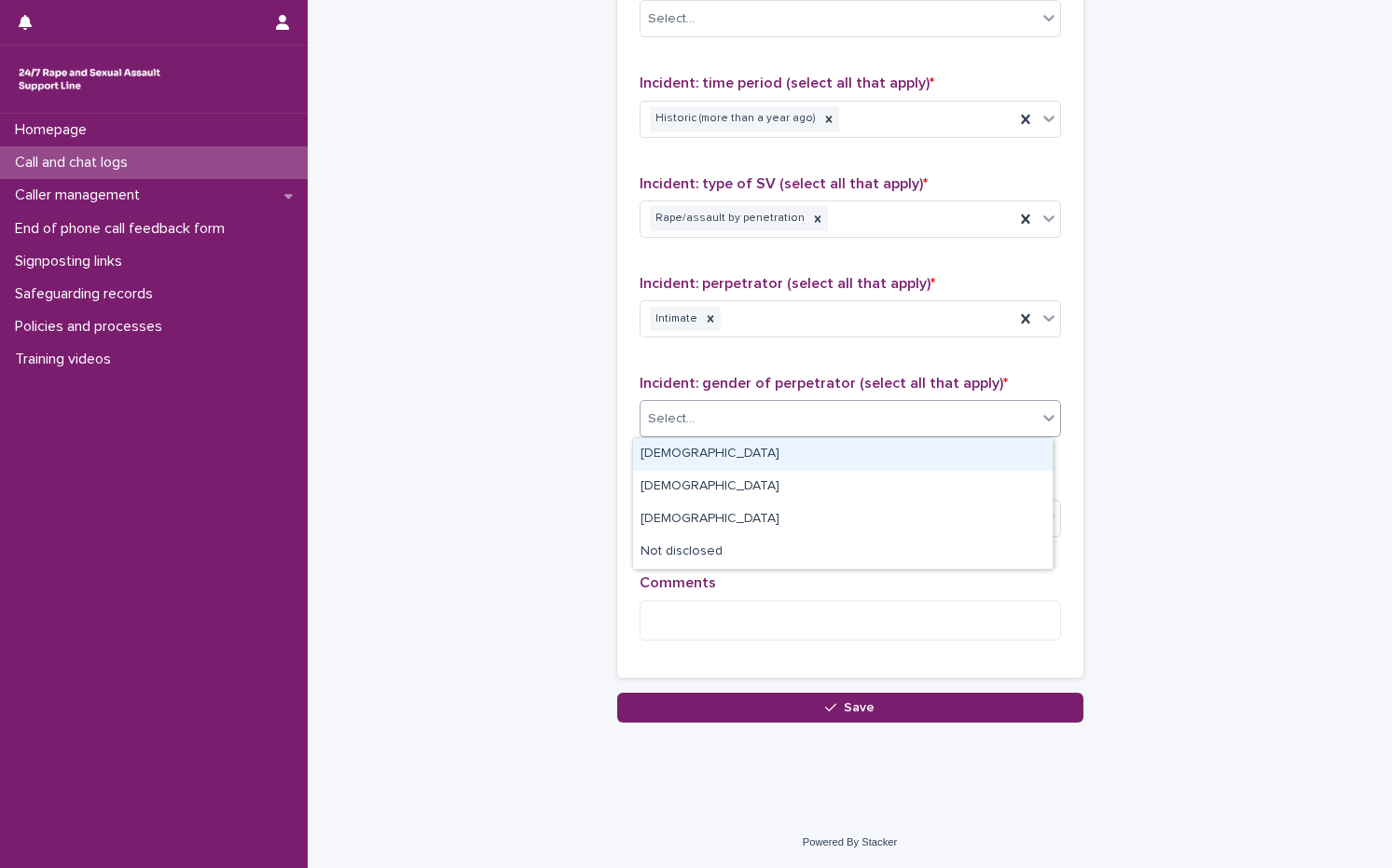
click at [699, 463] on div "[DEMOGRAPHIC_DATA]" at bounding box center [843, 454] width 419 height 33
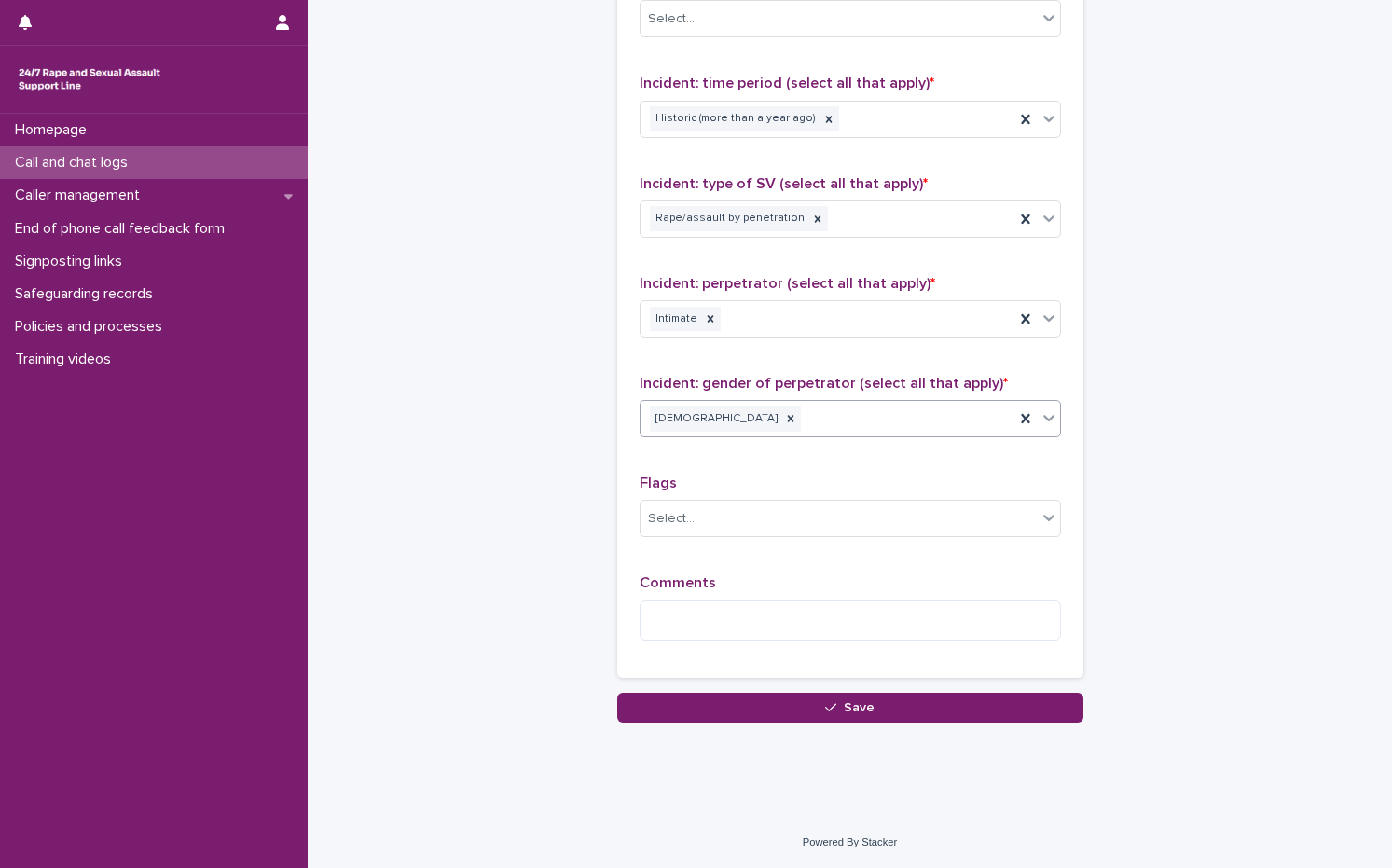
click at [686, 641] on div "Comments" at bounding box center [851, 614] width 421 height 80
click at [684, 635] on textarea at bounding box center [851, 620] width 421 height 40
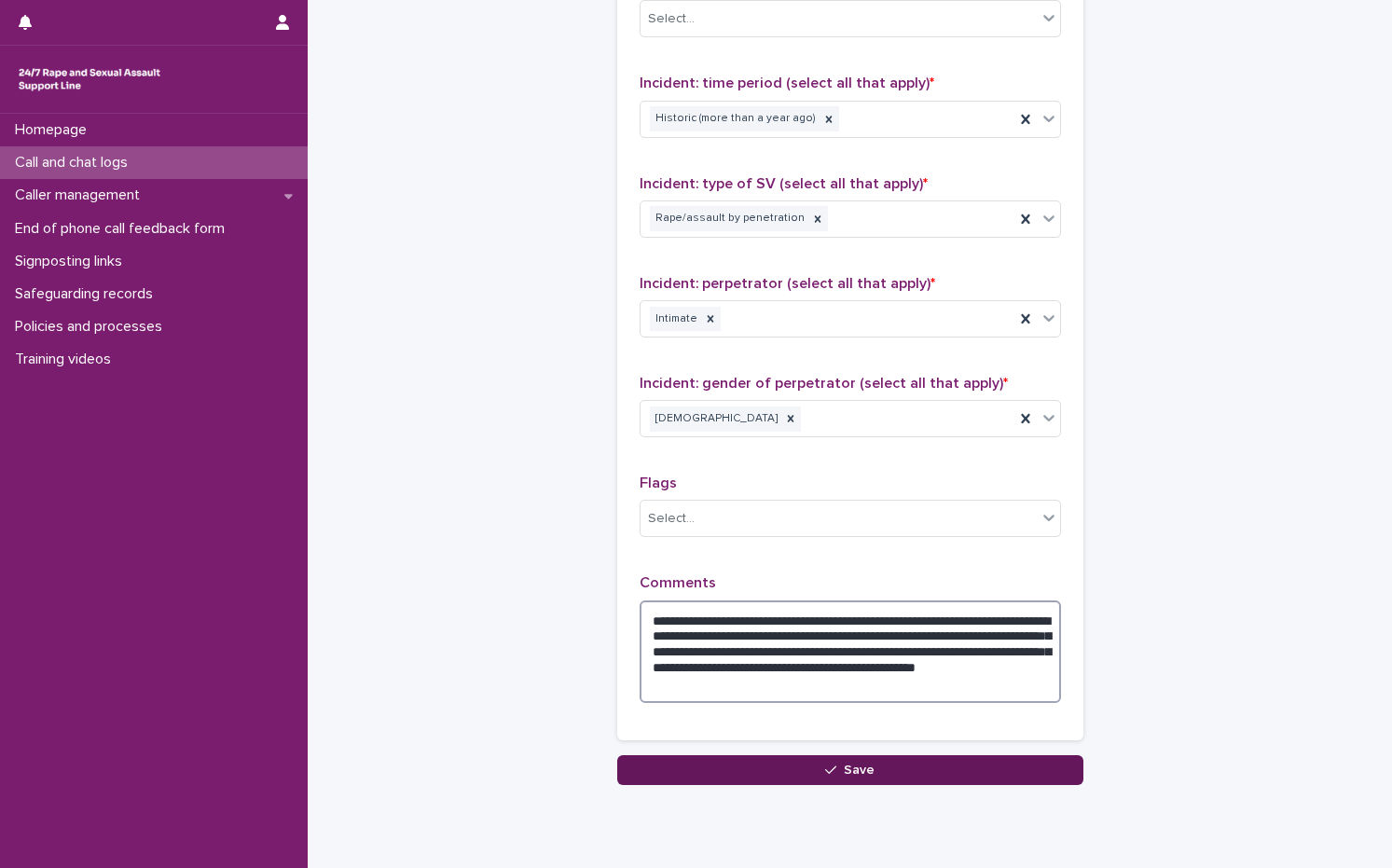
type textarea "**********"
click at [878, 775] on button "Save" at bounding box center [850, 770] width 466 height 30
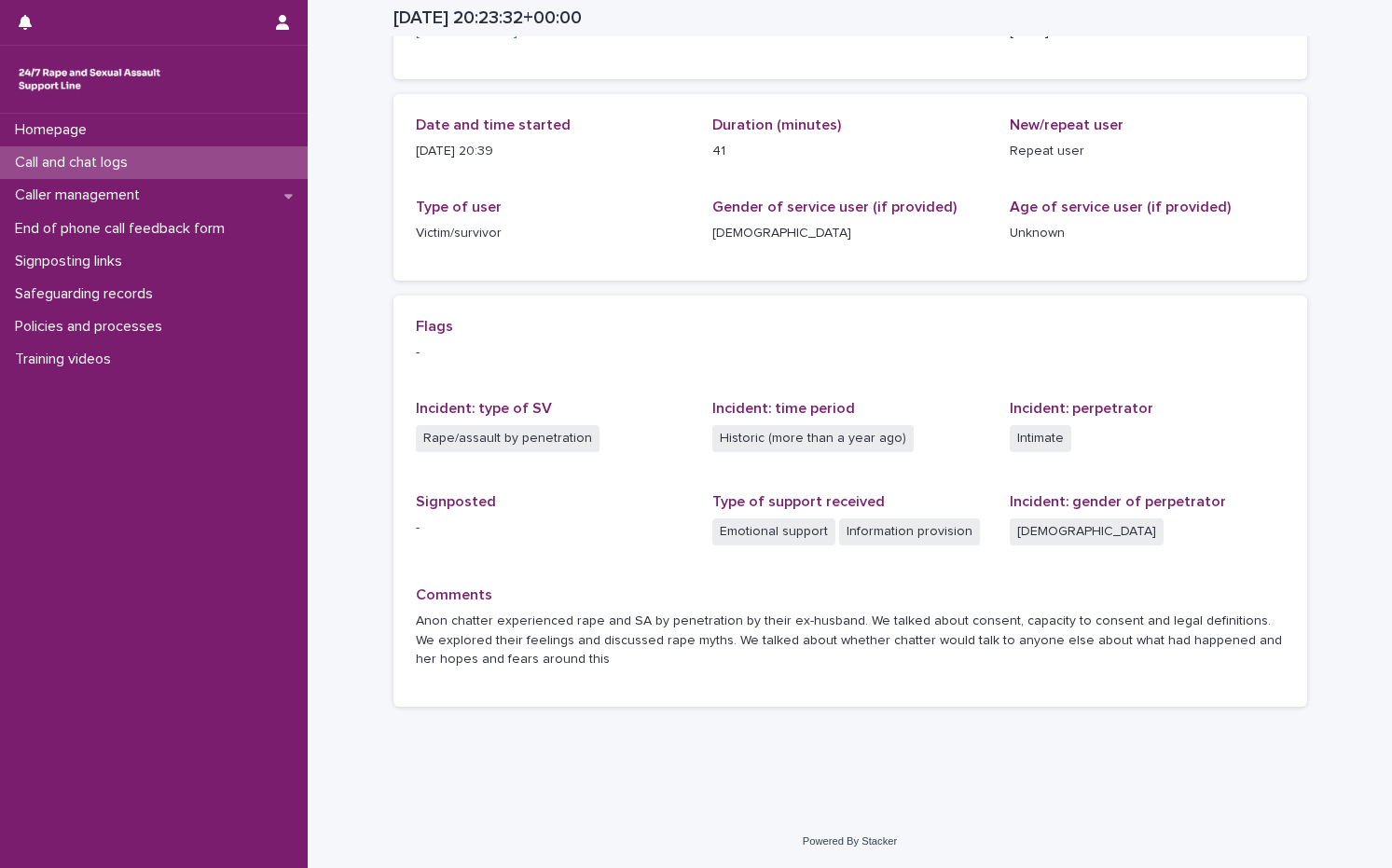
scroll to position [161, 0]
click at [125, 152] on div "Call and chat logs" at bounding box center [154, 162] width 308 height 33
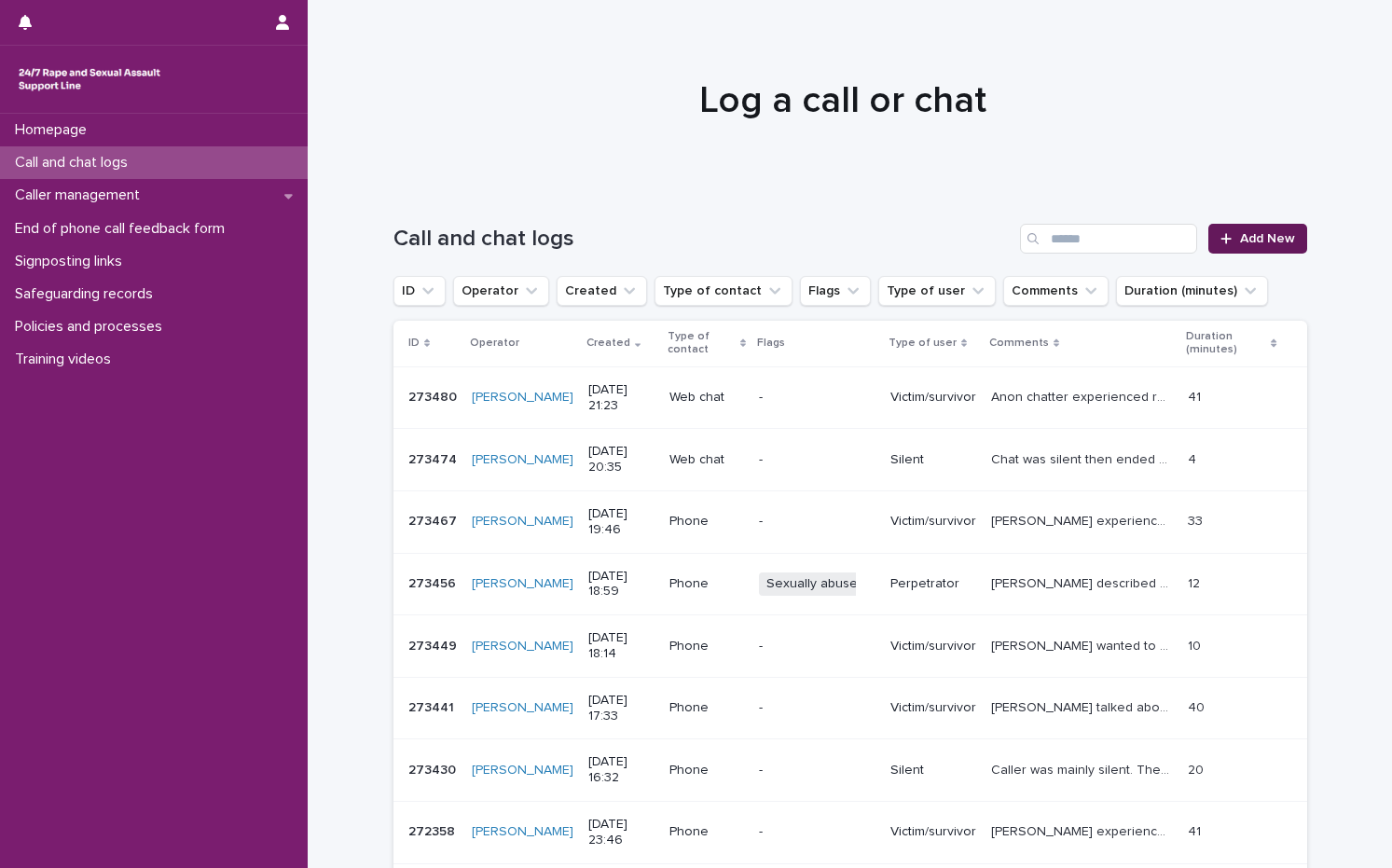
click at [1231, 232] on link "Add New" at bounding box center [1257, 238] width 98 height 30
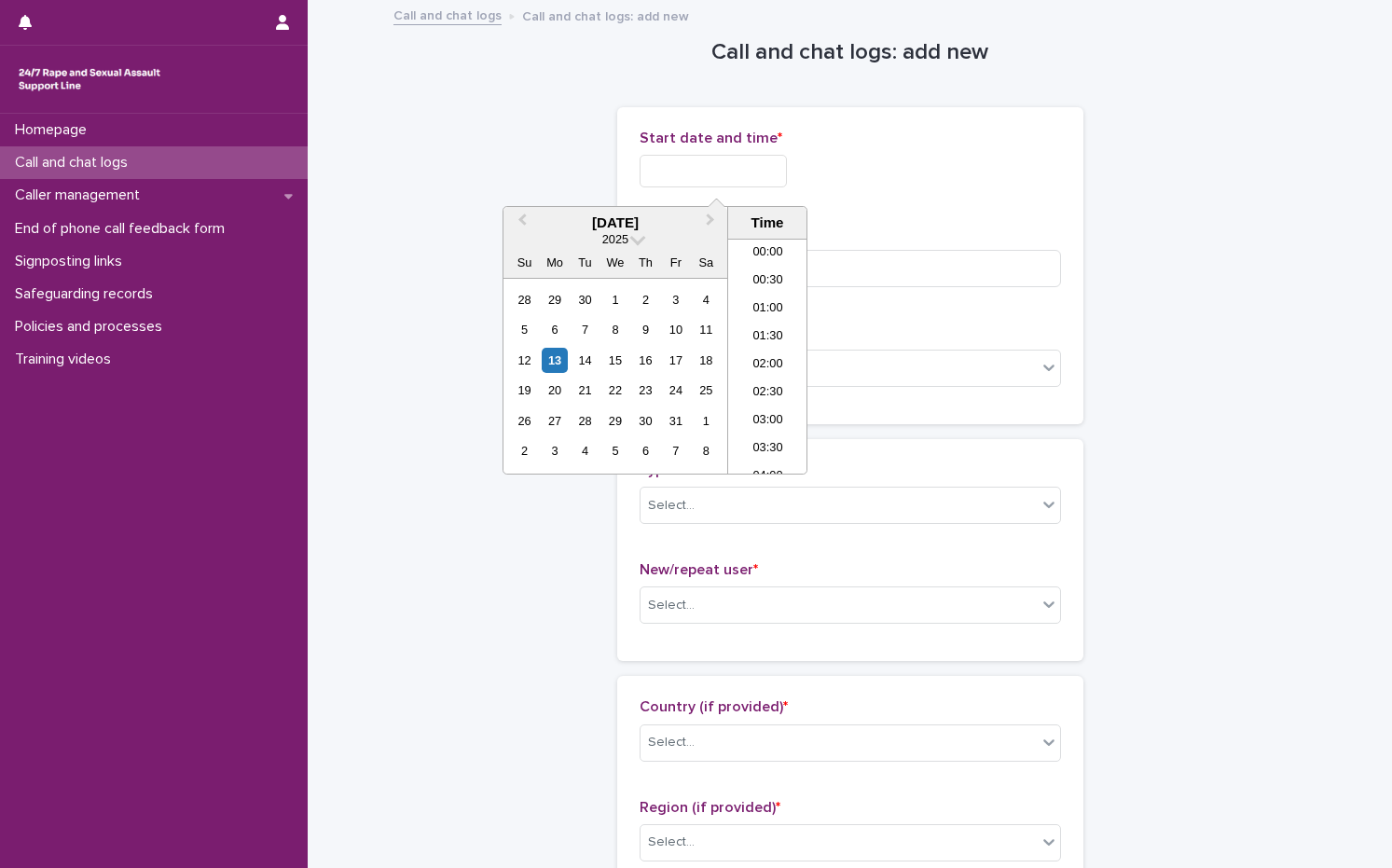
click at [665, 174] on input "text" at bounding box center [713, 171] width 147 height 33
click at [563, 366] on div "13" at bounding box center [553, 360] width 25 height 25
click at [763, 360] on li "21:30" at bounding box center [768, 356] width 79 height 28
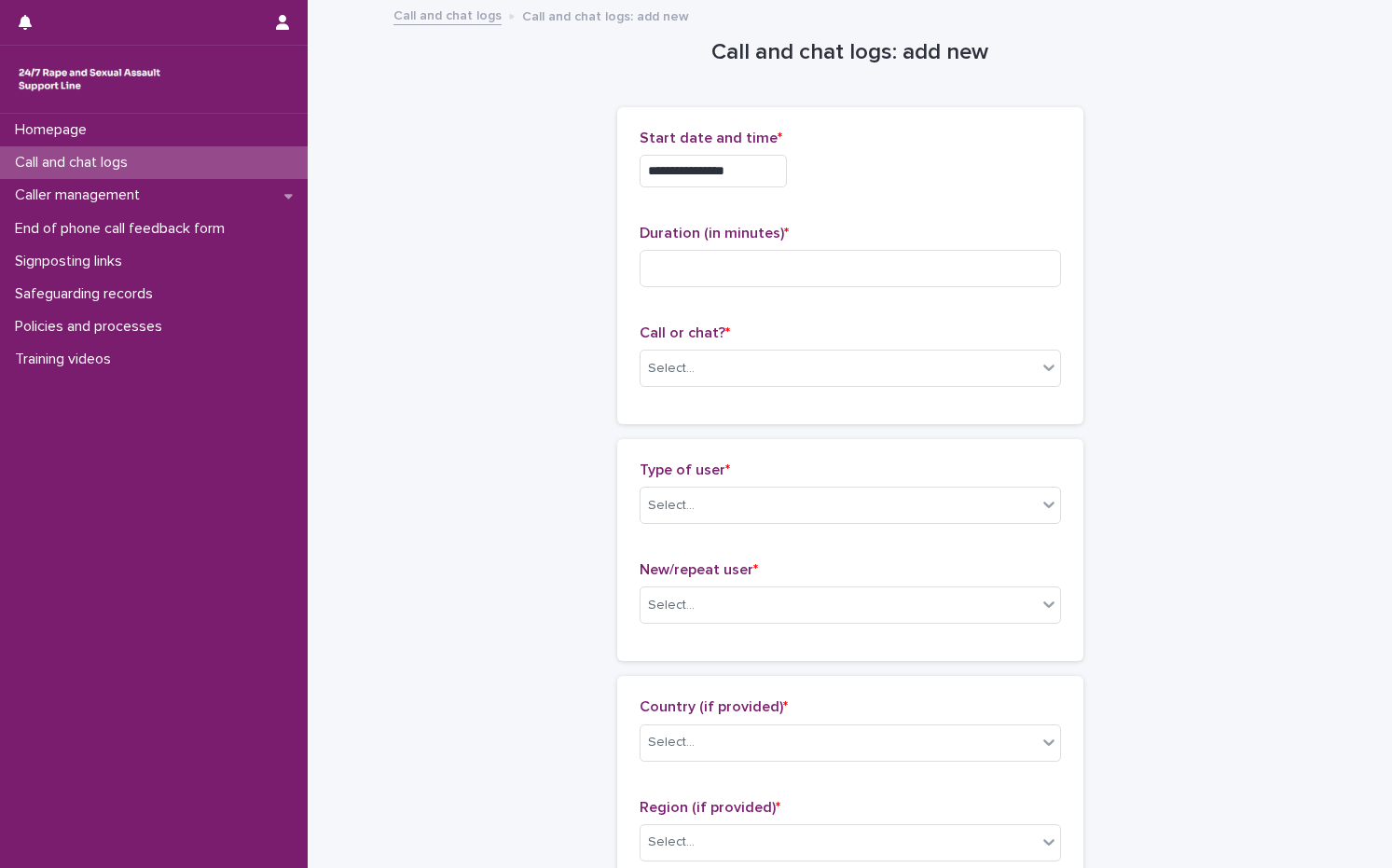
click at [762, 186] on input "**********" at bounding box center [713, 171] width 147 height 33
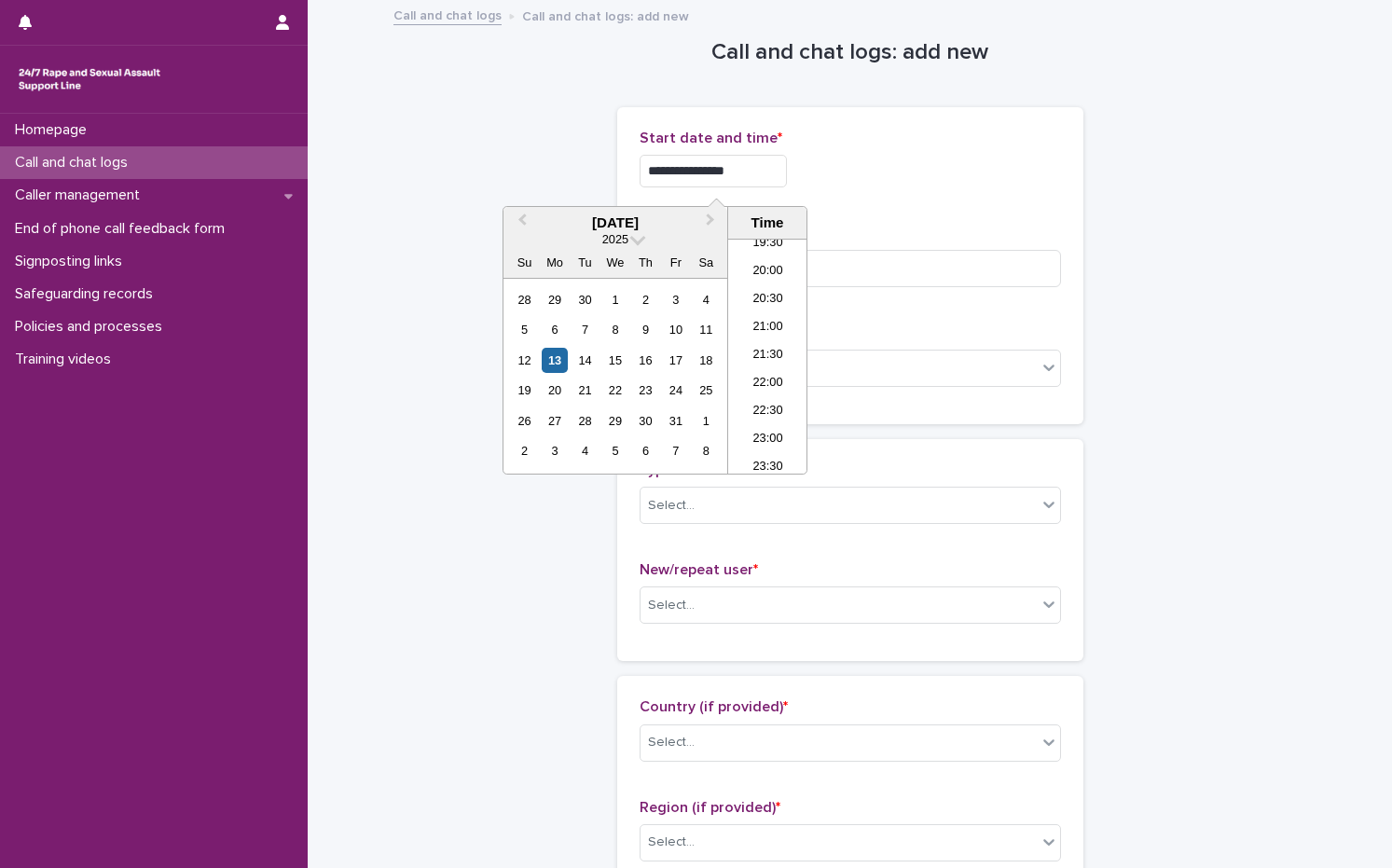
type input "**********"
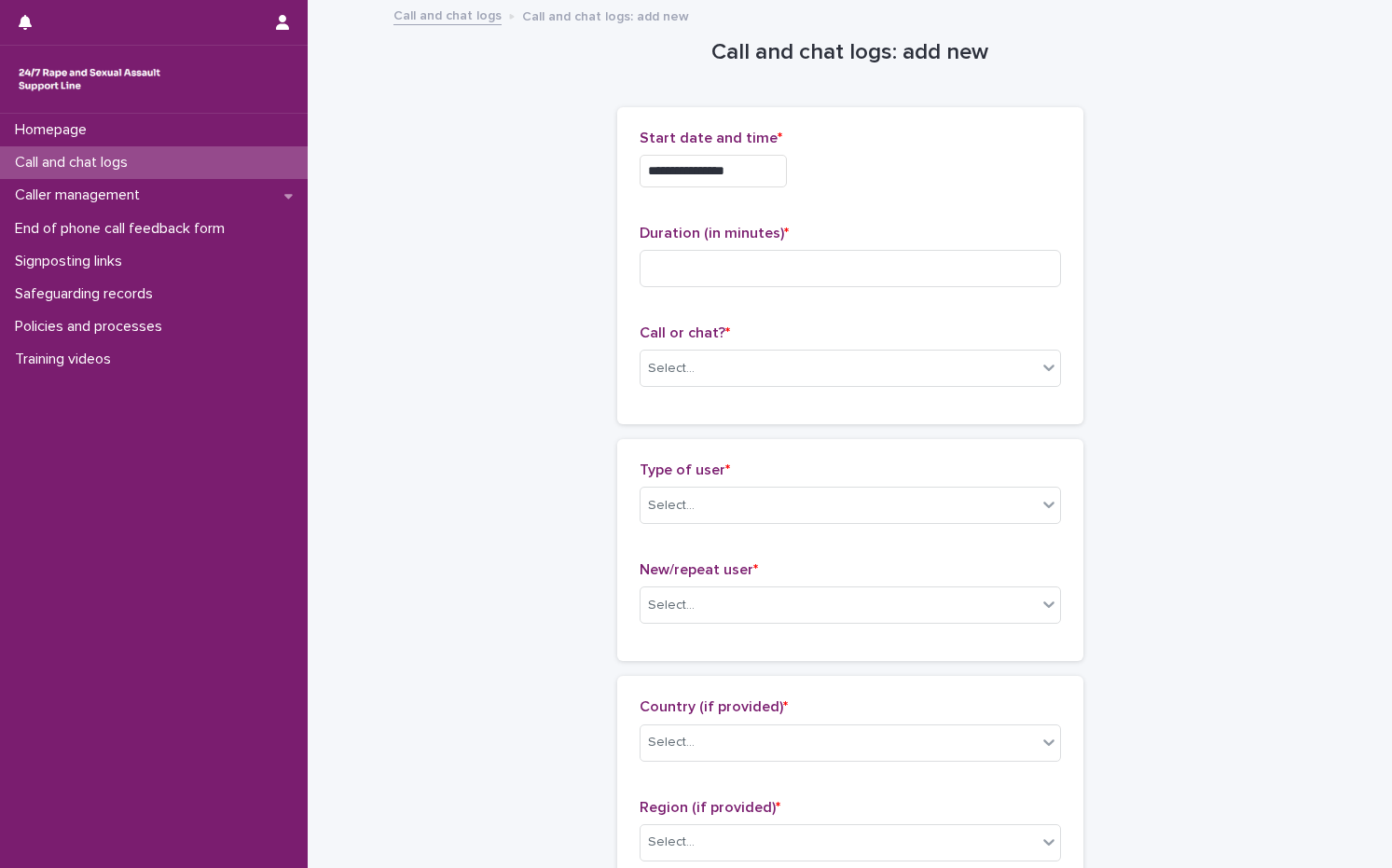
click at [866, 205] on div "**********" at bounding box center [851, 265] width 421 height 272
click at [837, 262] on input at bounding box center [851, 269] width 421 height 38
type input "*"
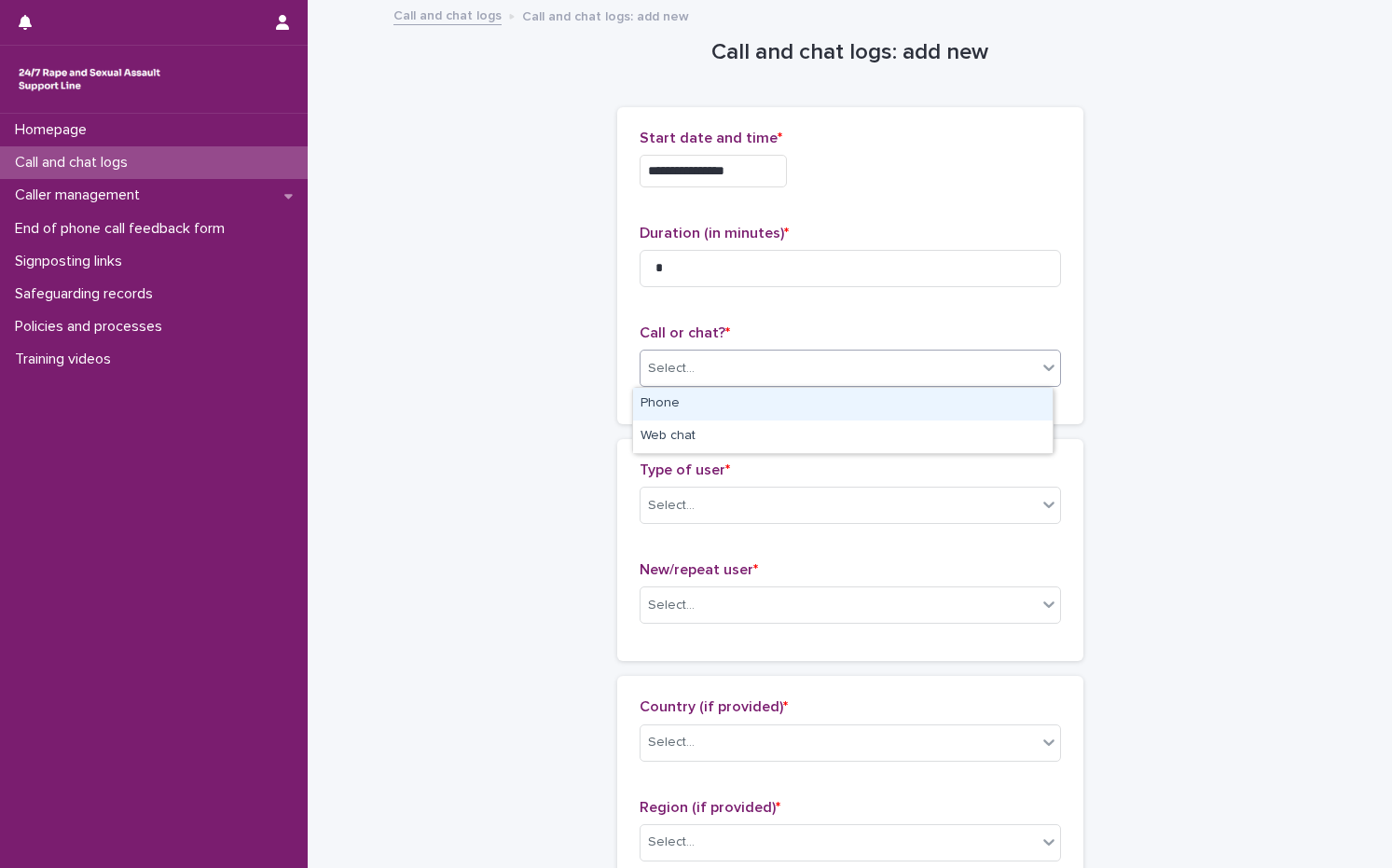
click at [696, 368] on div "Select..." at bounding box center [839, 368] width 396 height 31
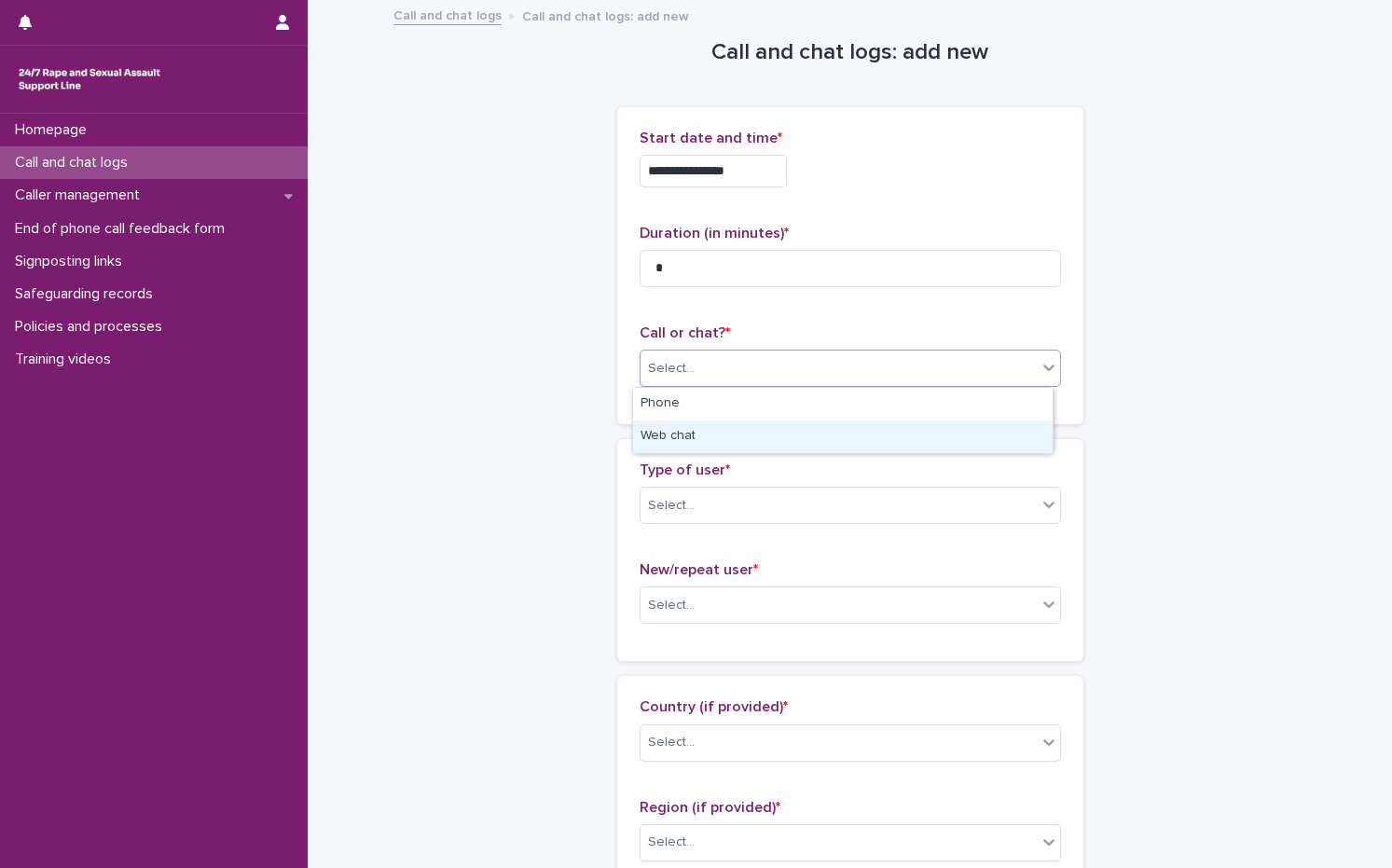
click at [675, 437] on div "Web chat" at bounding box center [843, 436] width 419 height 33
click at [671, 519] on div "Select..." at bounding box center [839, 506] width 396 height 31
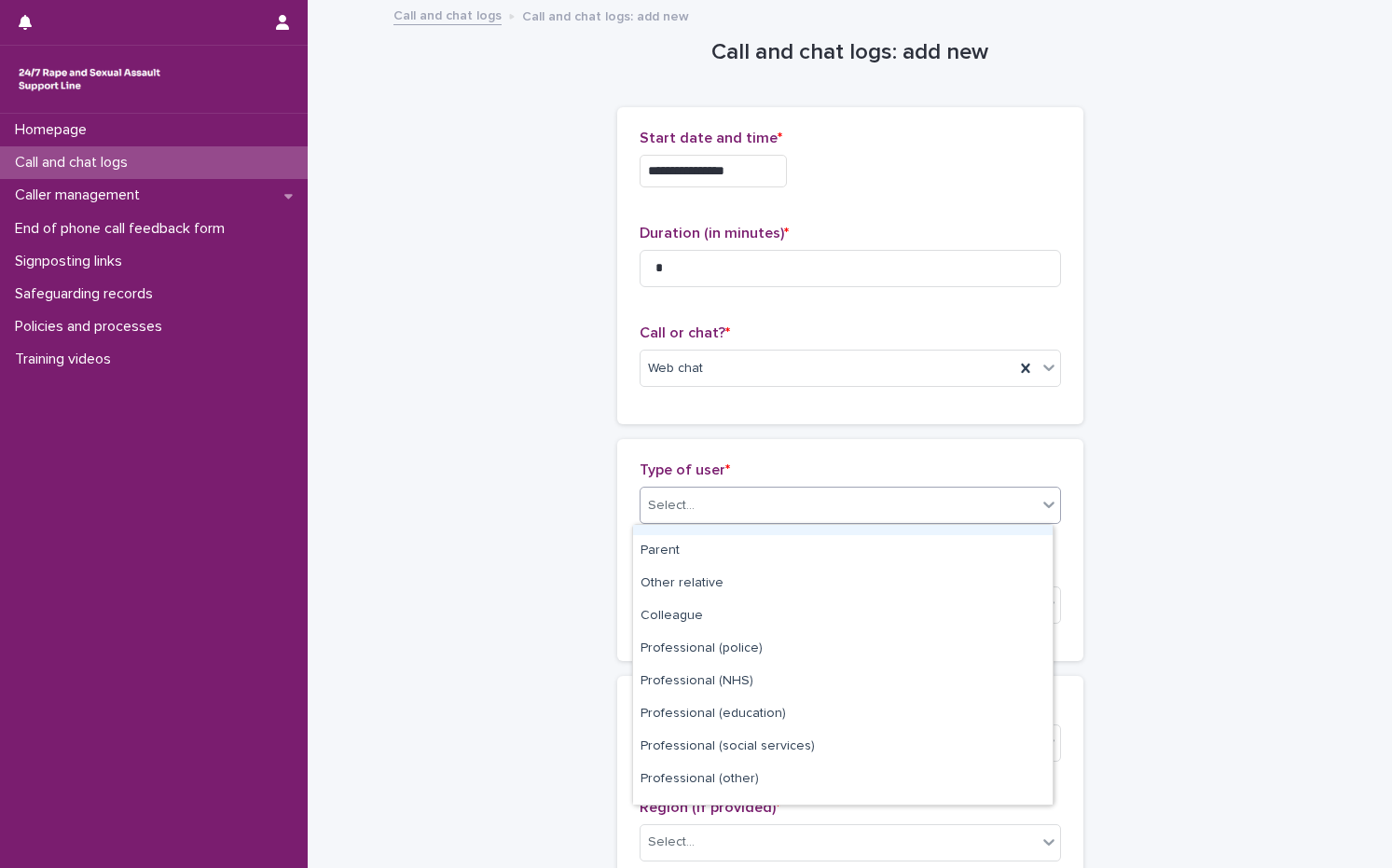
scroll to position [210, 0]
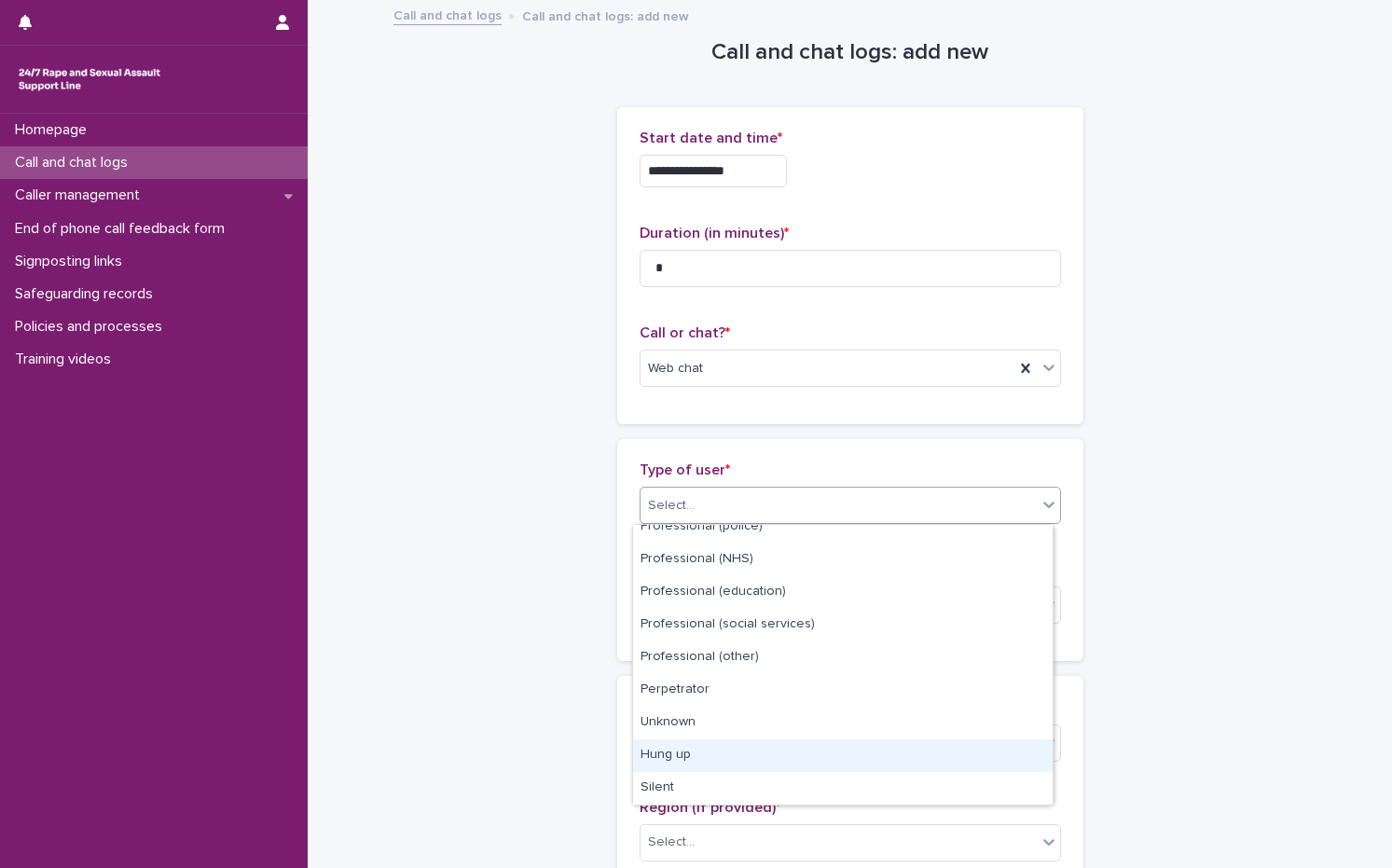
click at [726, 762] on div "Hung up" at bounding box center [843, 755] width 419 height 33
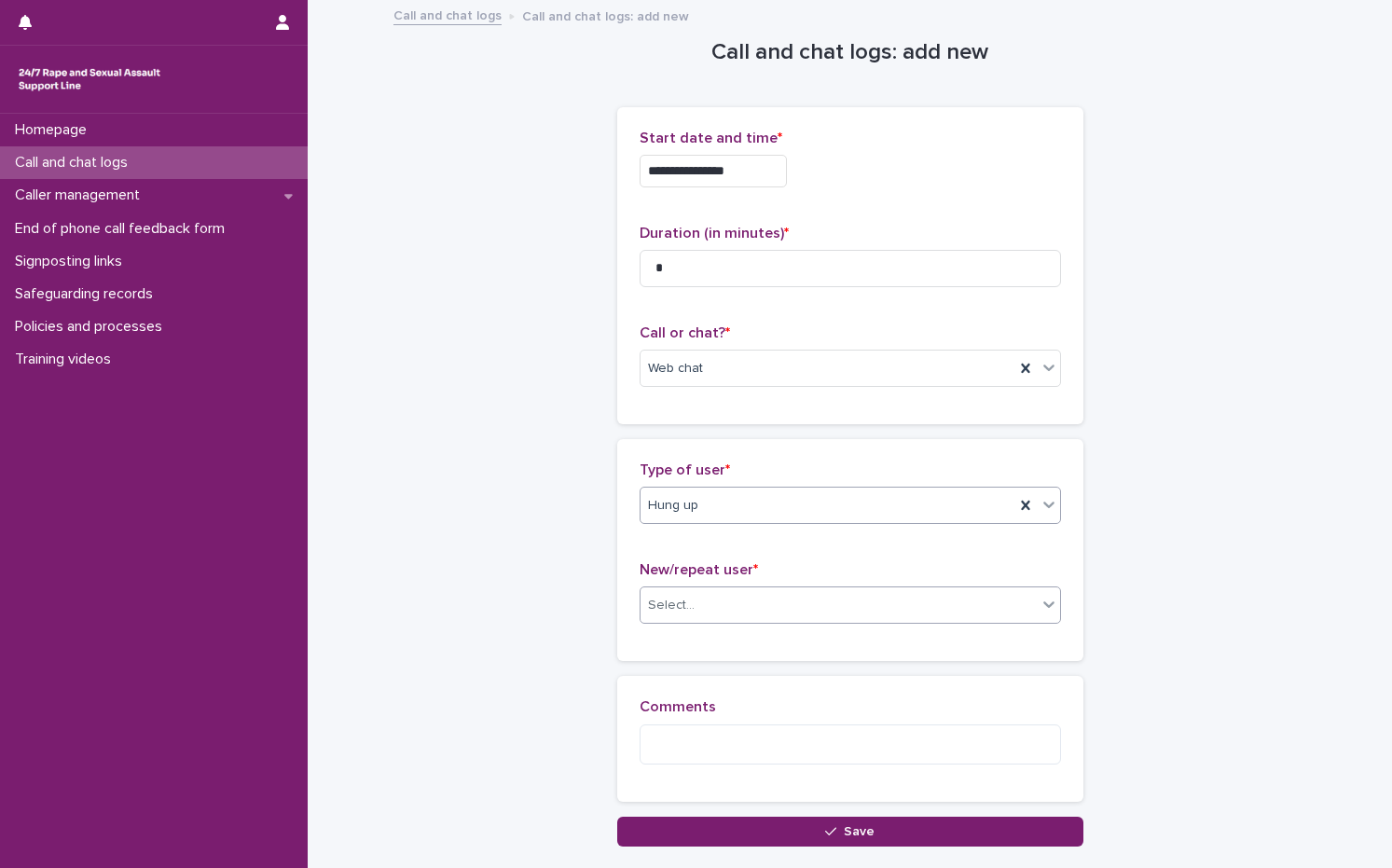
click at [727, 608] on div "Select..." at bounding box center [839, 605] width 396 height 31
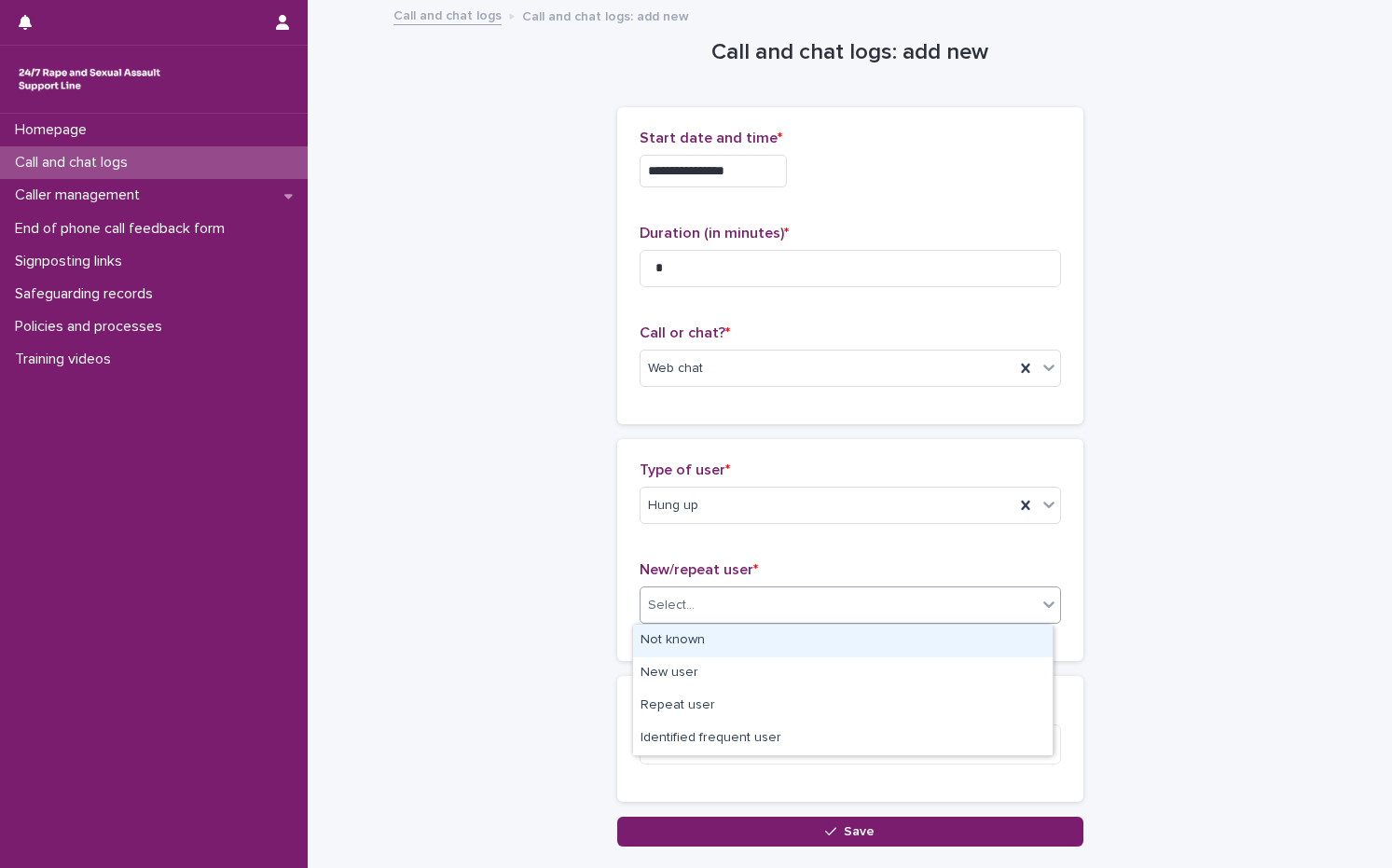
click at [727, 644] on div "Not known" at bounding box center [843, 641] width 419 height 33
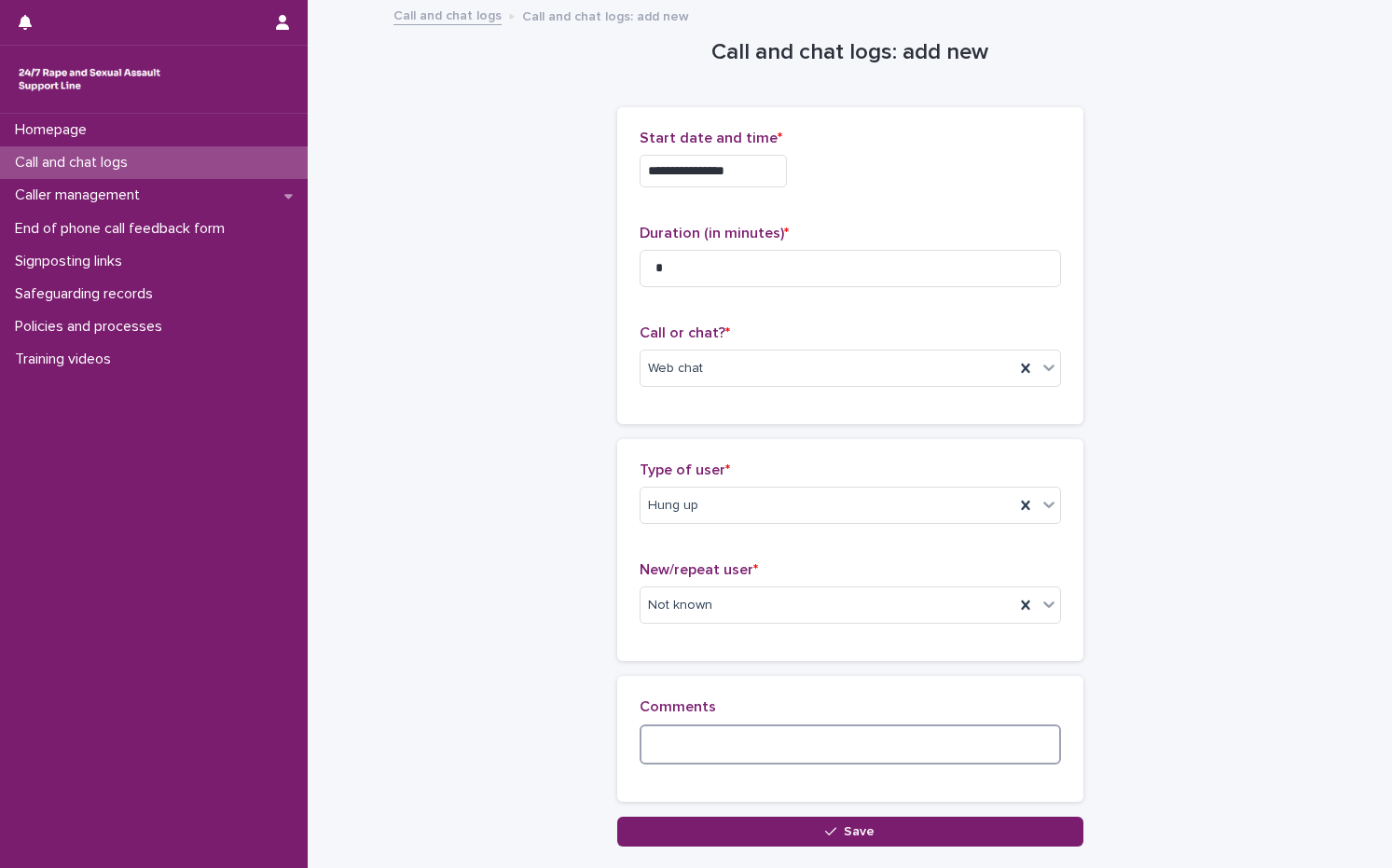
click at [717, 753] on textarea at bounding box center [851, 744] width 421 height 40
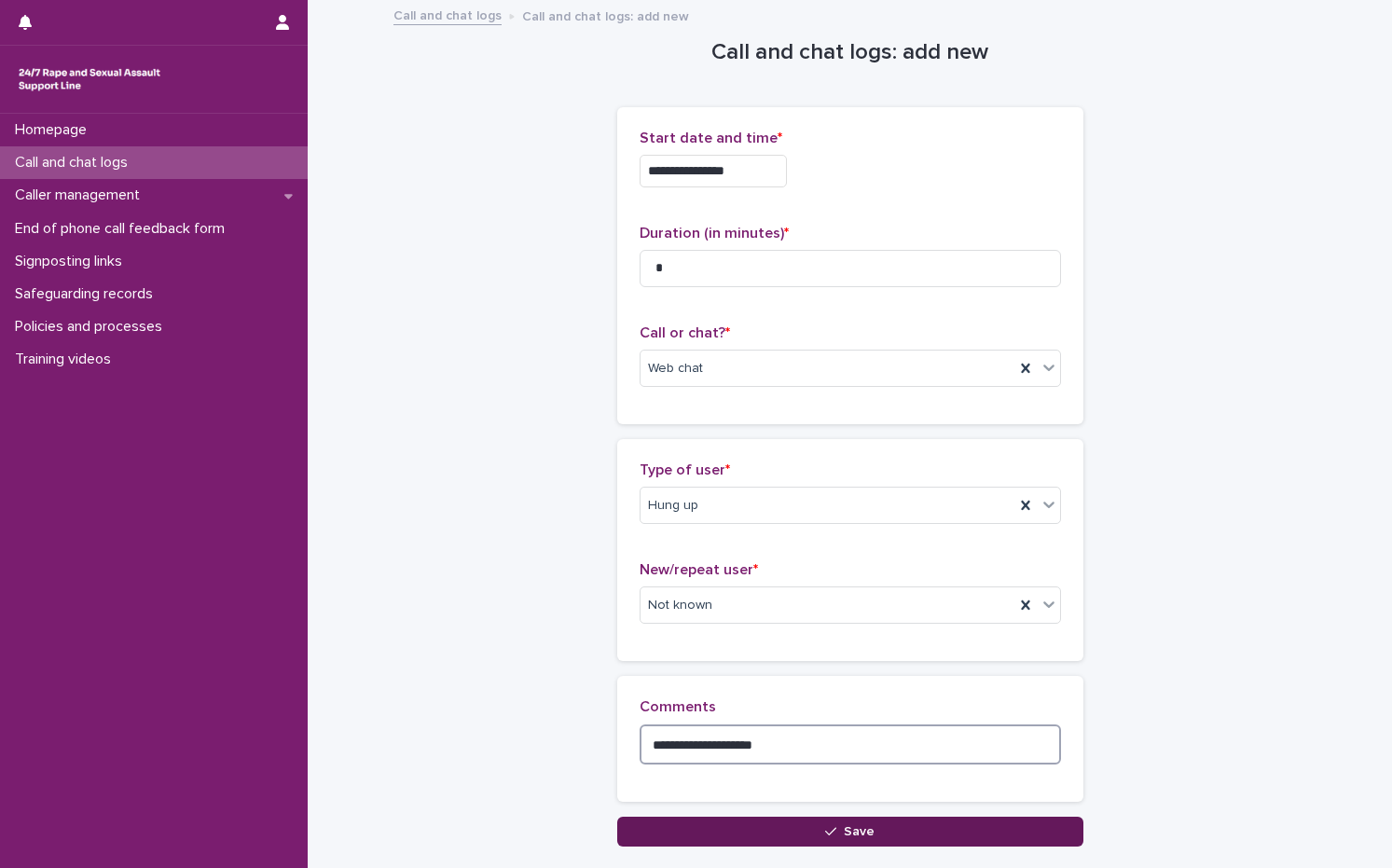
type textarea "**********"
click at [747, 827] on button "Save" at bounding box center [850, 831] width 466 height 30
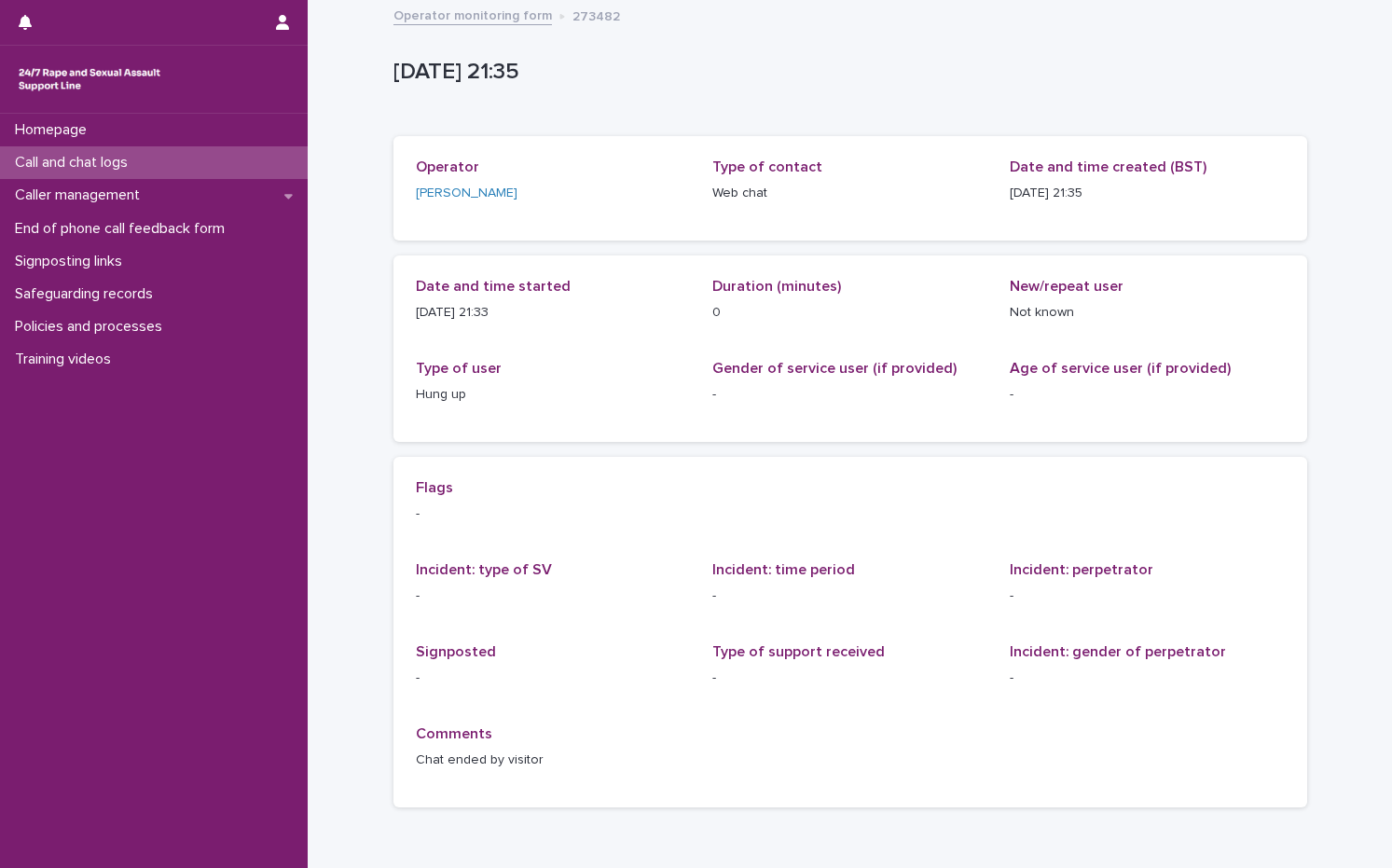
click at [141, 164] on p "Call and chat logs" at bounding box center [76, 163] width 135 height 18
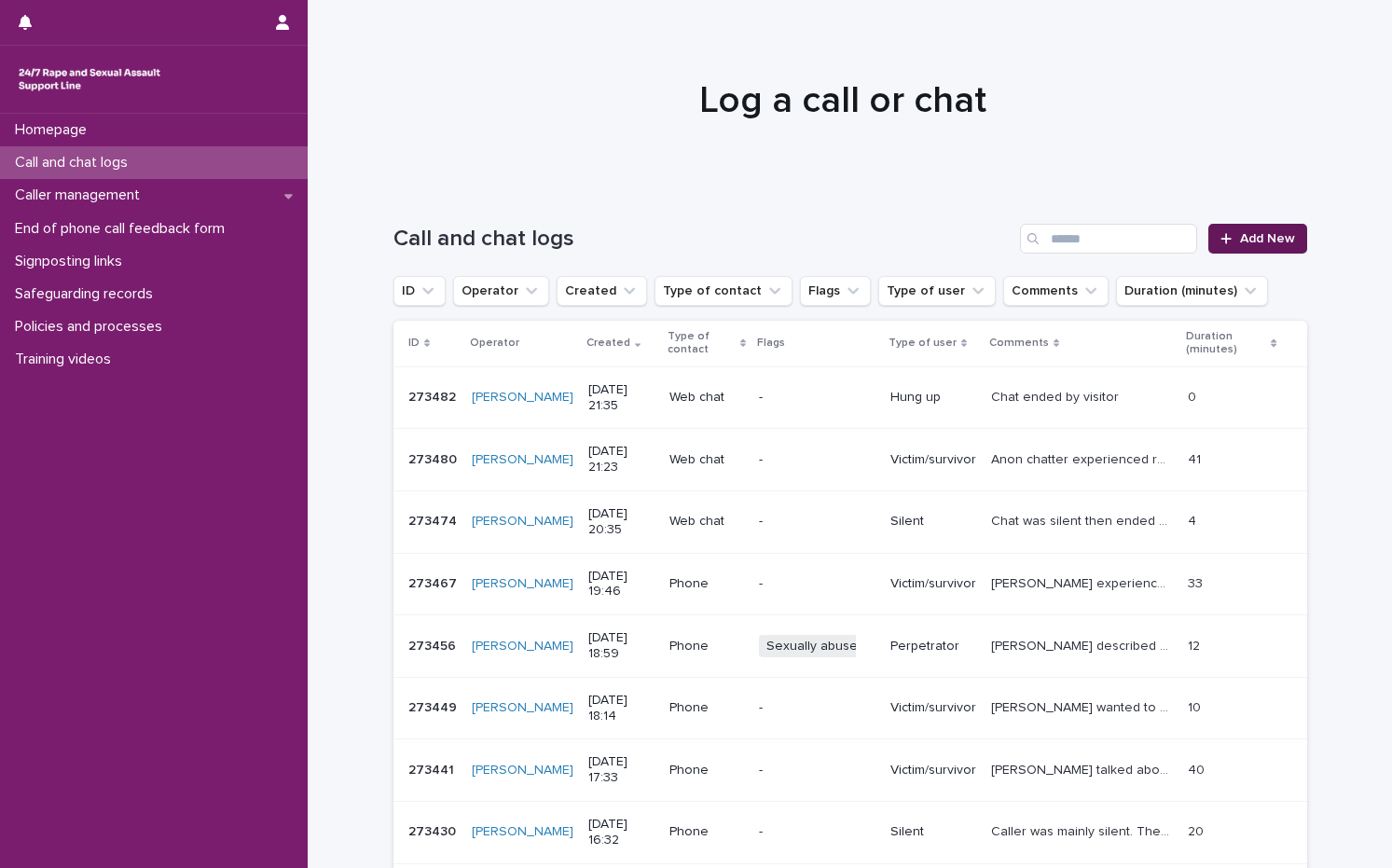
click at [1221, 238] on icon at bounding box center [1226, 238] width 10 height 10
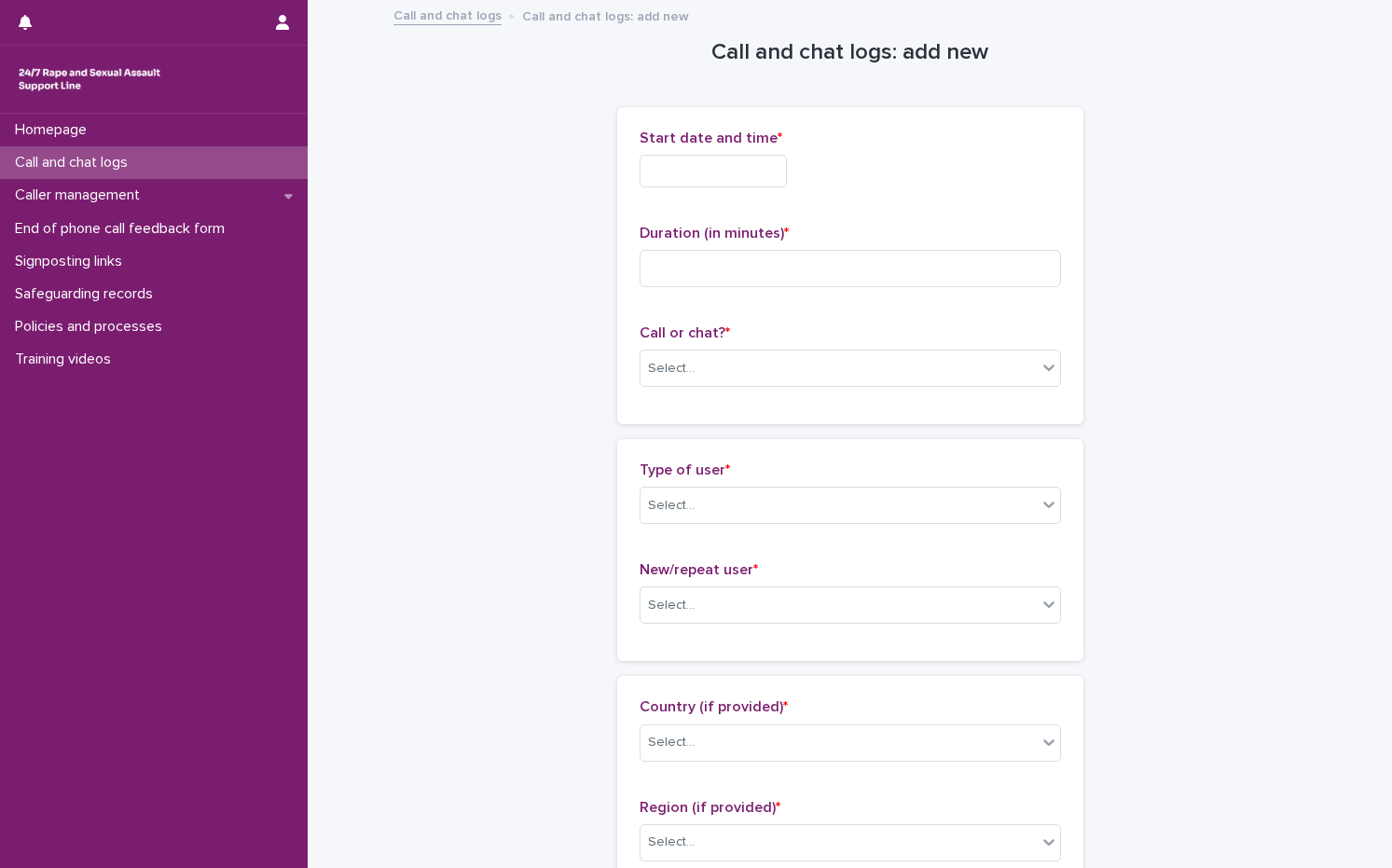
click at [720, 158] on input "text" at bounding box center [713, 171] width 147 height 33
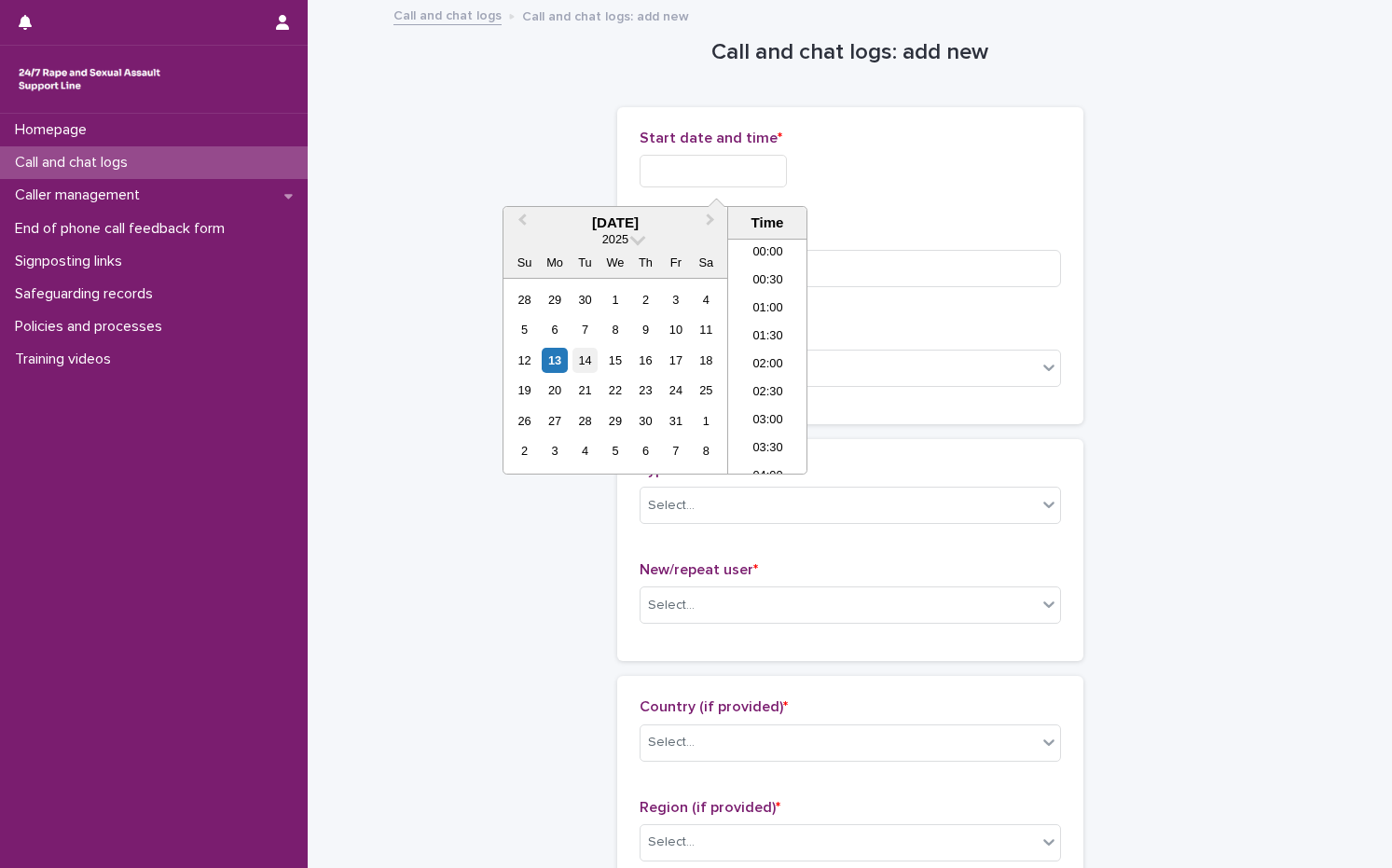
scroll to position [1099, 0]
click at [552, 362] on div "13" at bounding box center [553, 360] width 25 height 25
click at [746, 363] on li "21:30" at bounding box center [768, 356] width 79 height 28
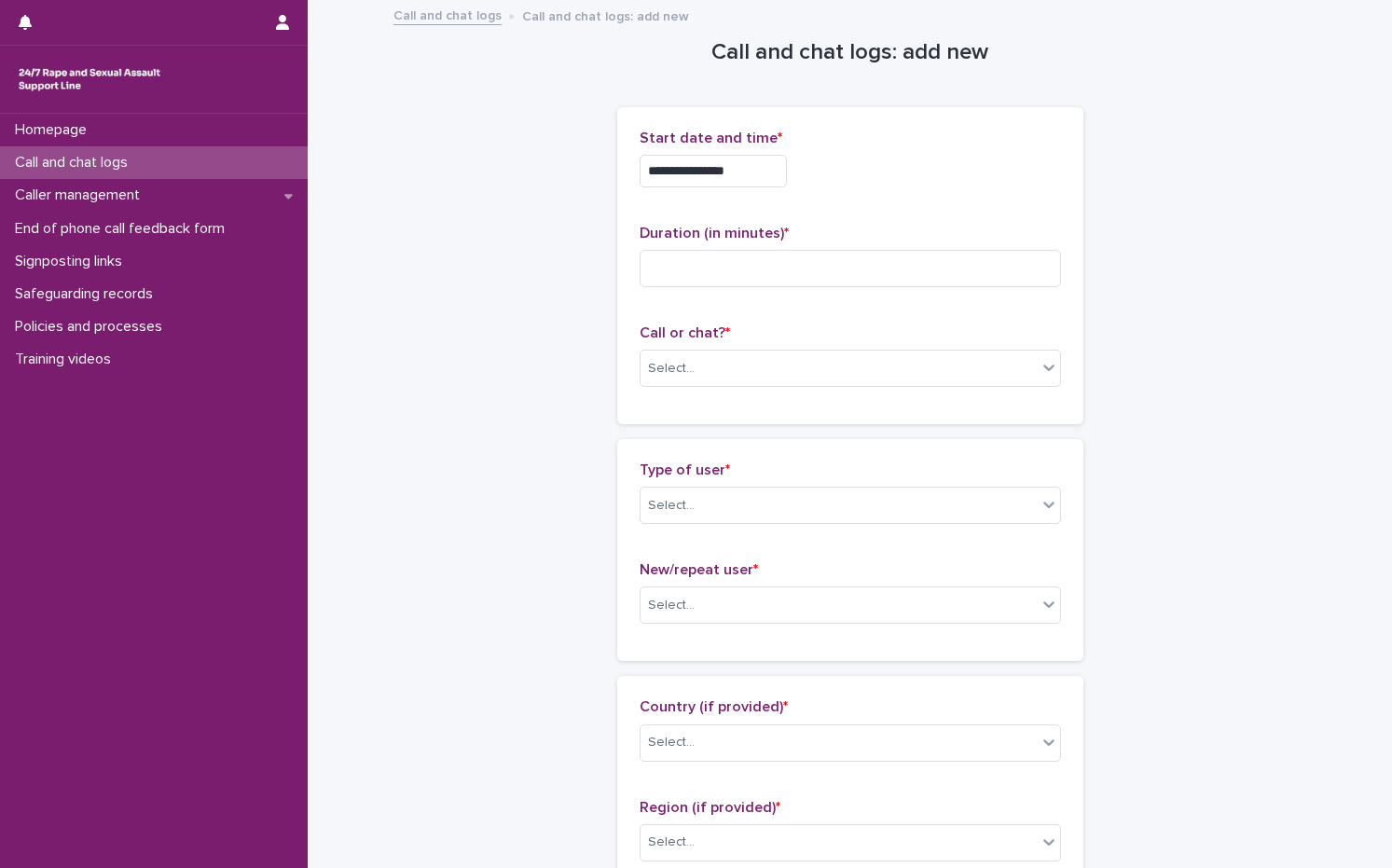
click at [775, 167] on input "**********" at bounding box center [713, 171] width 147 height 33
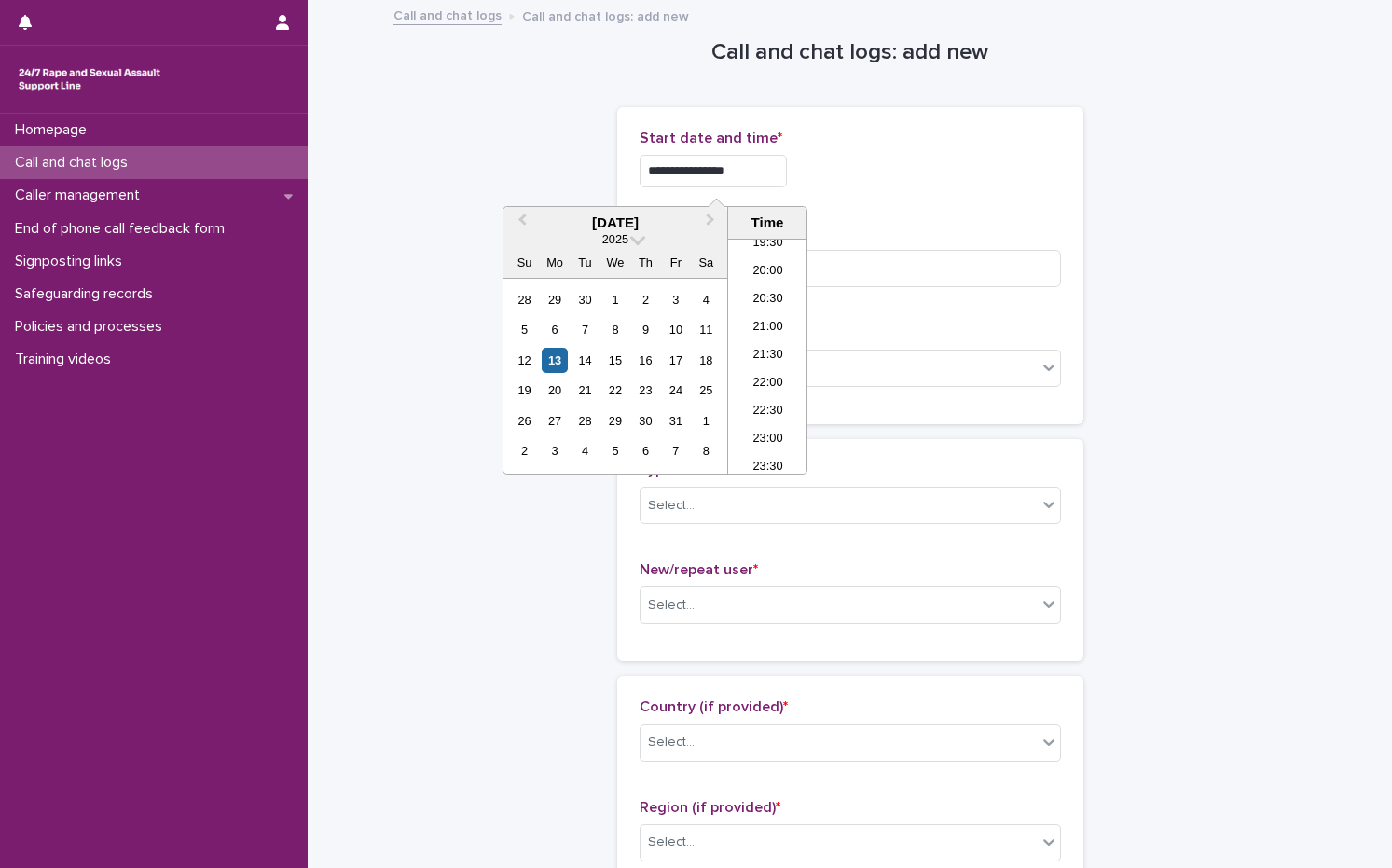
type input "**********"
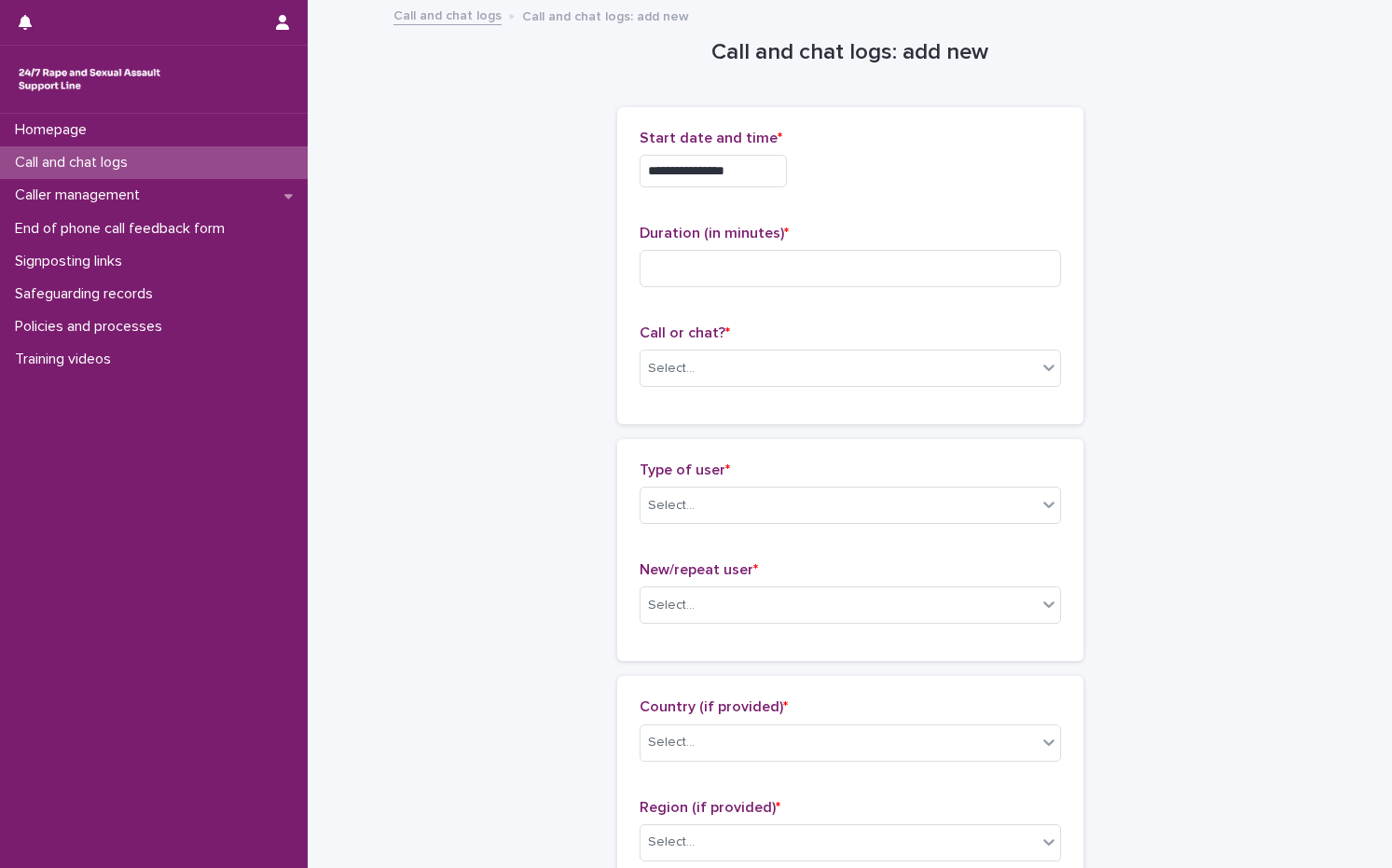
click at [926, 197] on div "**********" at bounding box center [851, 165] width 421 height 72
click at [794, 278] on input at bounding box center [851, 269] width 421 height 38
type input "*"
click at [671, 359] on div "Select..." at bounding box center [671, 368] width 47 height 20
click at [667, 444] on div "Web chat" at bounding box center [843, 436] width 419 height 33
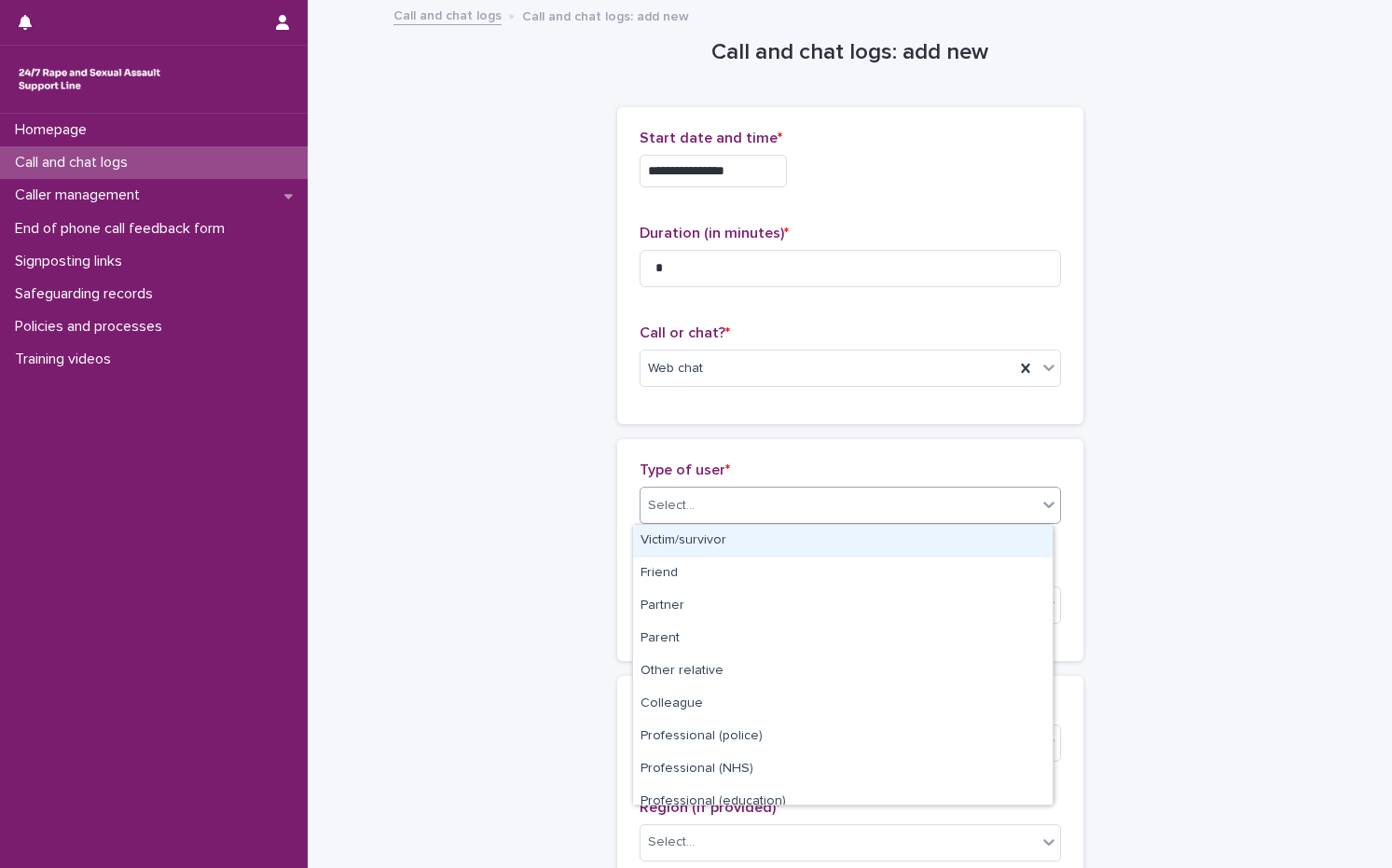
click at [665, 516] on div "Select..." at bounding box center [839, 506] width 396 height 31
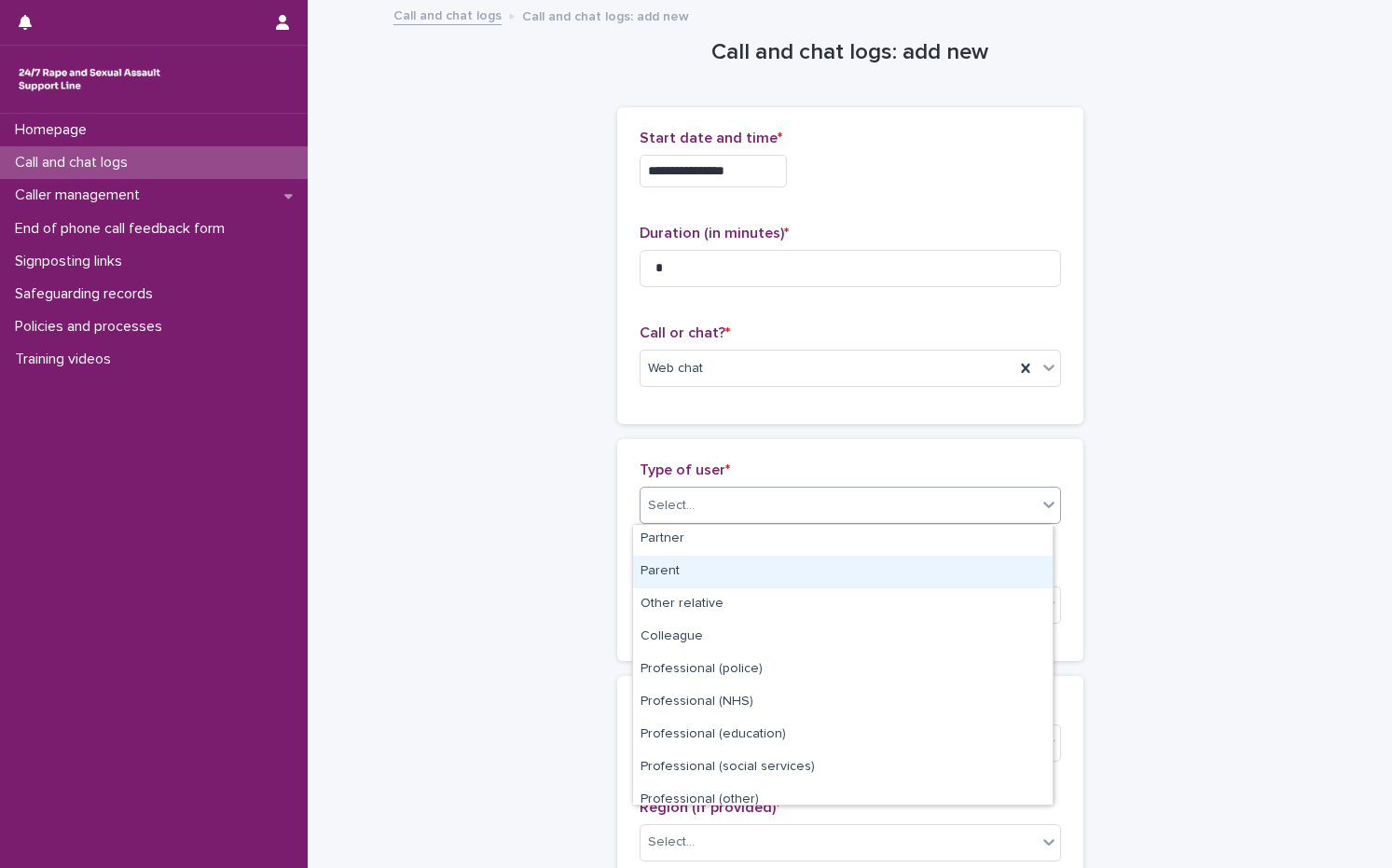
scroll to position [210, 0]
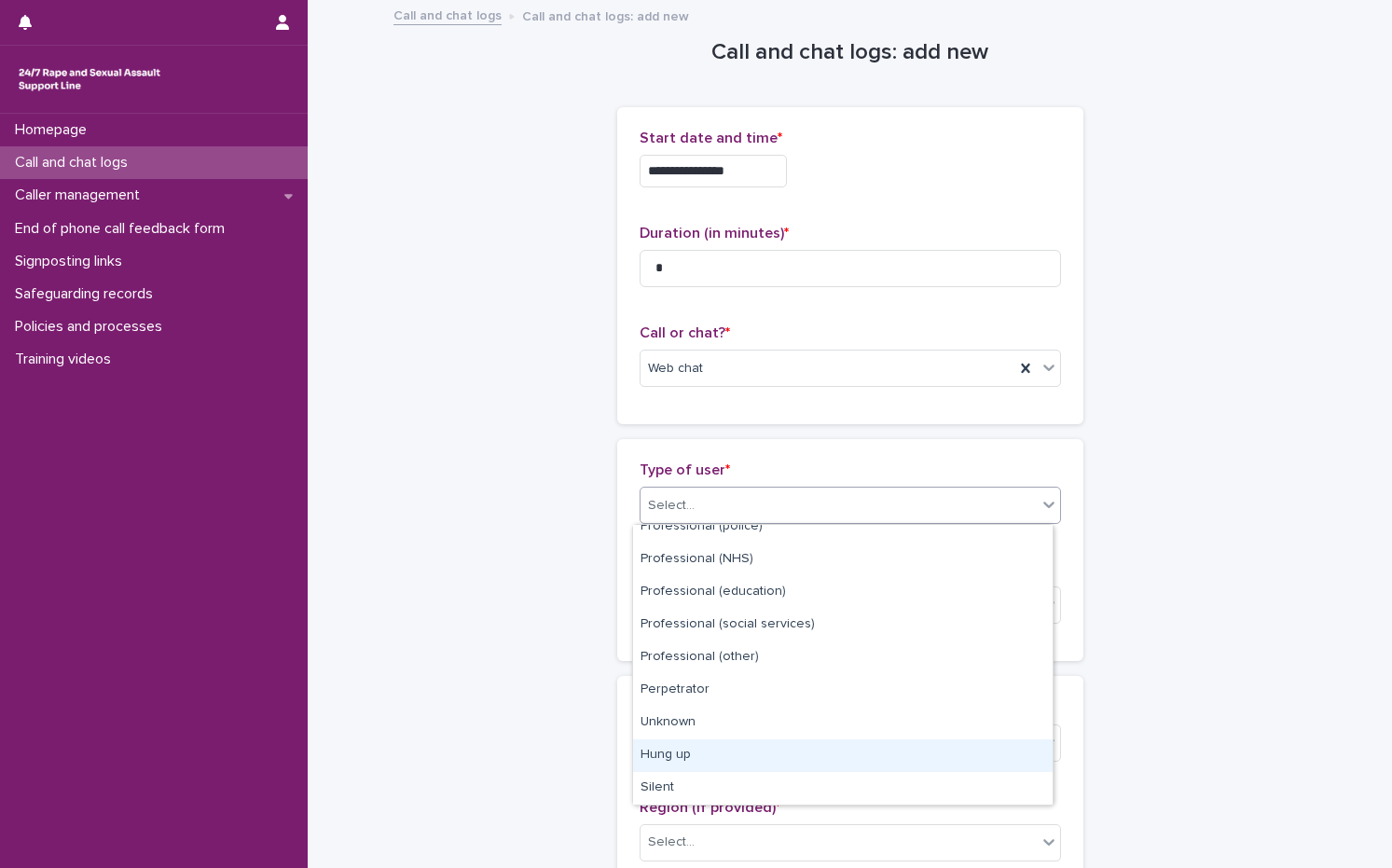
click at [713, 754] on div "Hung up" at bounding box center [843, 755] width 419 height 33
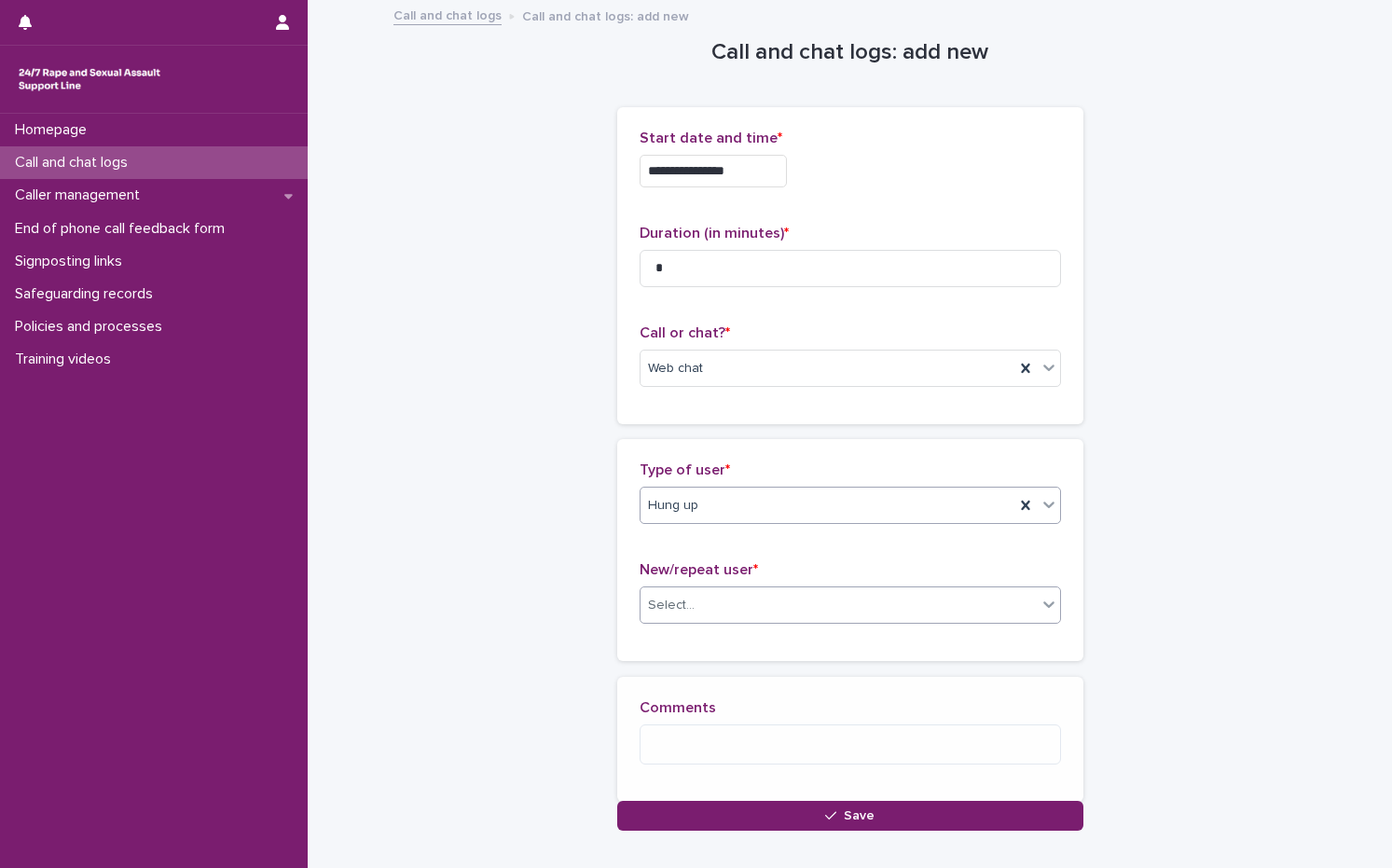
click at [705, 601] on div "Select..." at bounding box center [839, 605] width 396 height 31
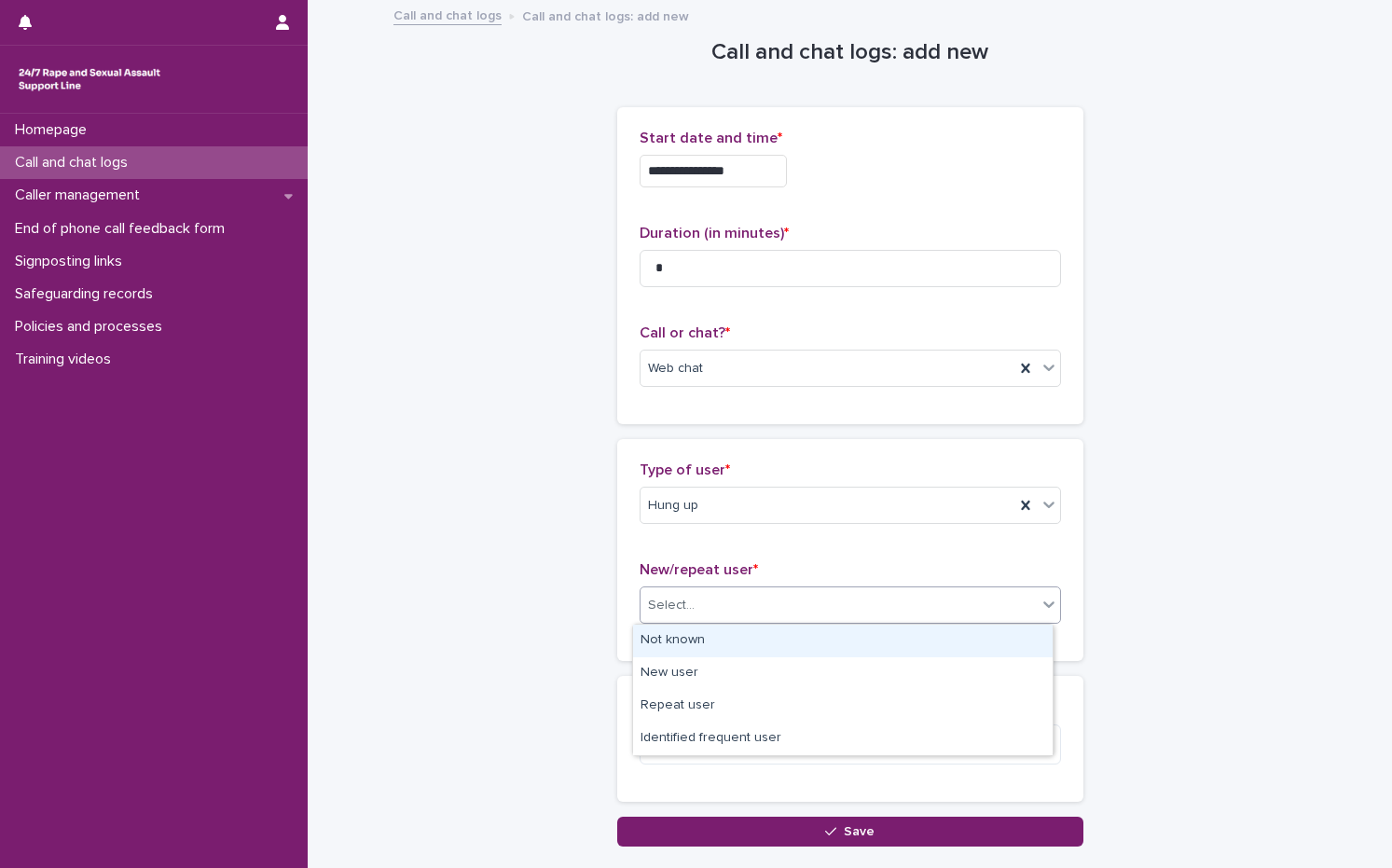
click at [695, 641] on div "Not known" at bounding box center [843, 641] width 419 height 33
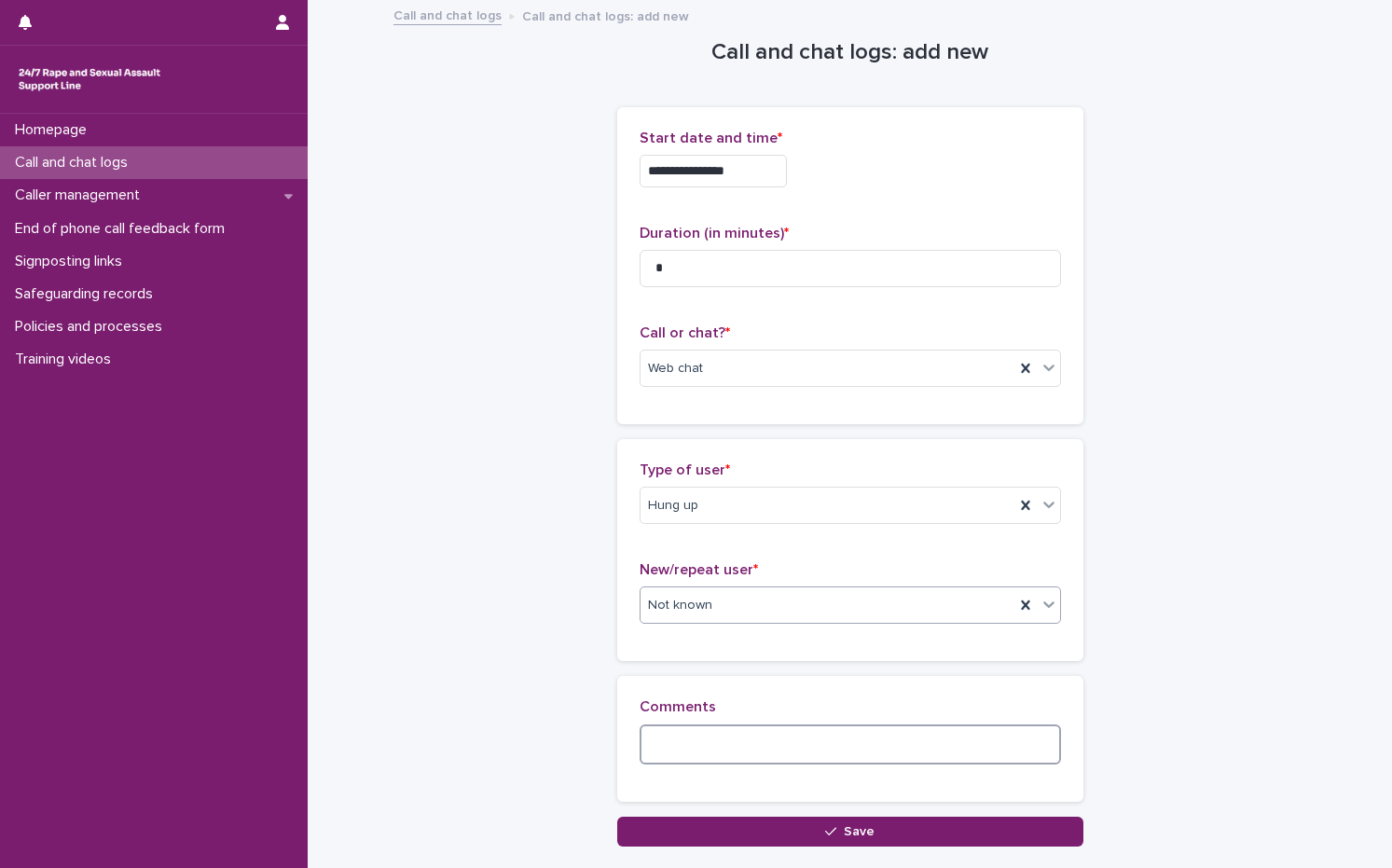
click at [675, 732] on textarea at bounding box center [851, 744] width 421 height 40
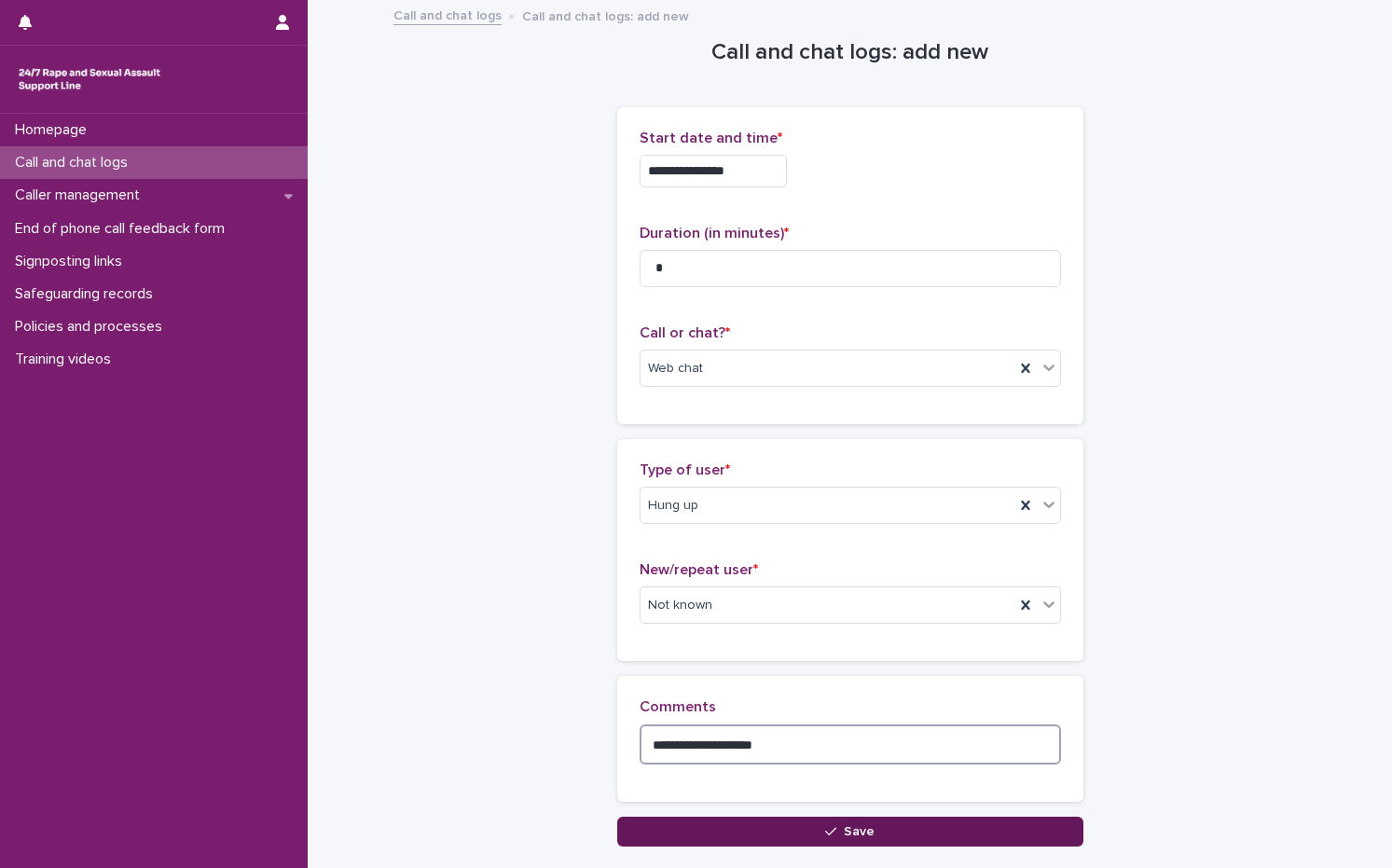
type textarea "**********"
click at [815, 825] on button "Save" at bounding box center [850, 831] width 466 height 30
